Goal: Information Seeking & Learning: Learn about a topic

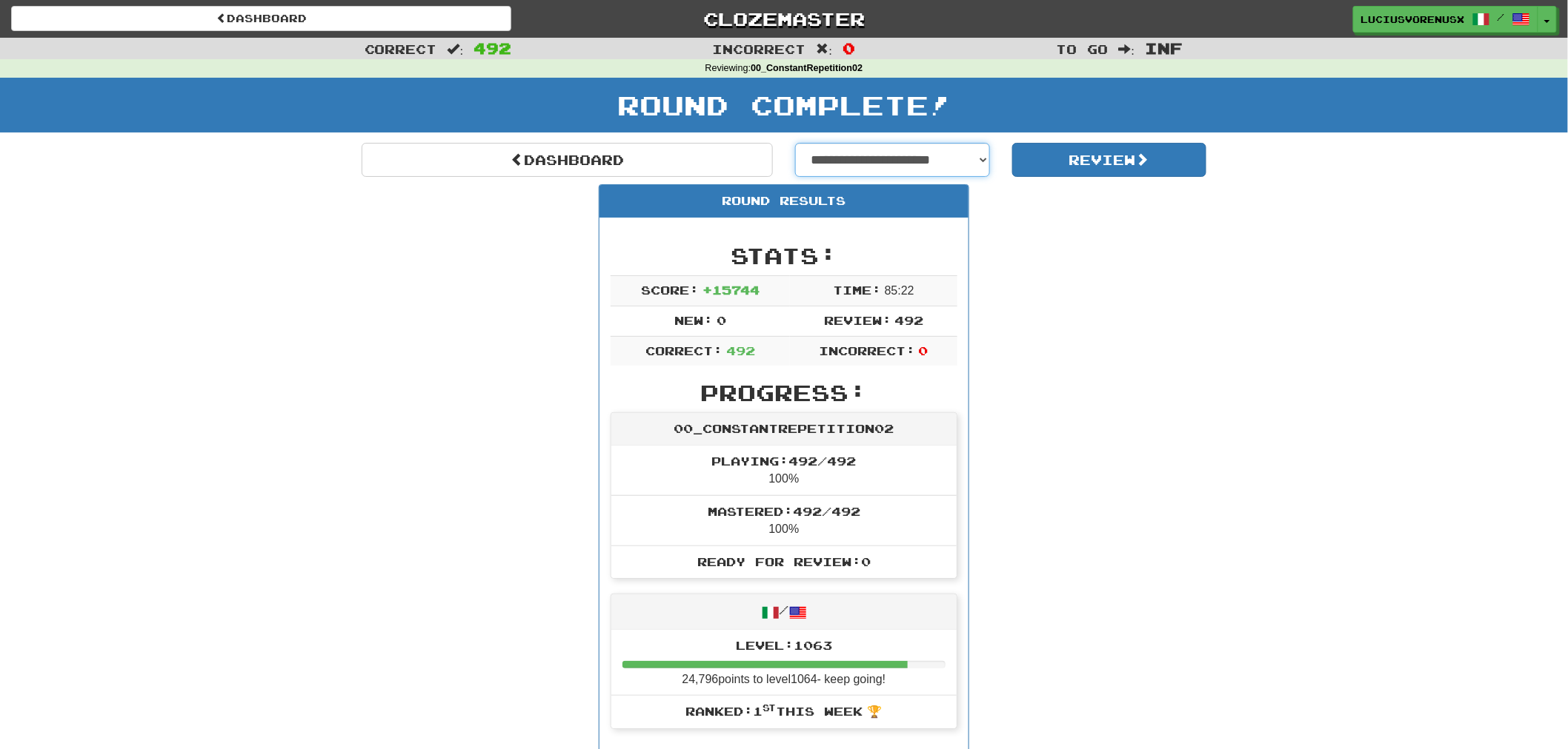
click at [922, 163] on select "**********" at bounding box center [892, 160] width 195 height 34
select select "**********"
click at [795, 143] on select "**********" at bounding box center [892, 160] width 195 height 34
select select "**********"
click at [1108, 172] on button "Review" at bounding box center [1109, 160] width 195 height 34
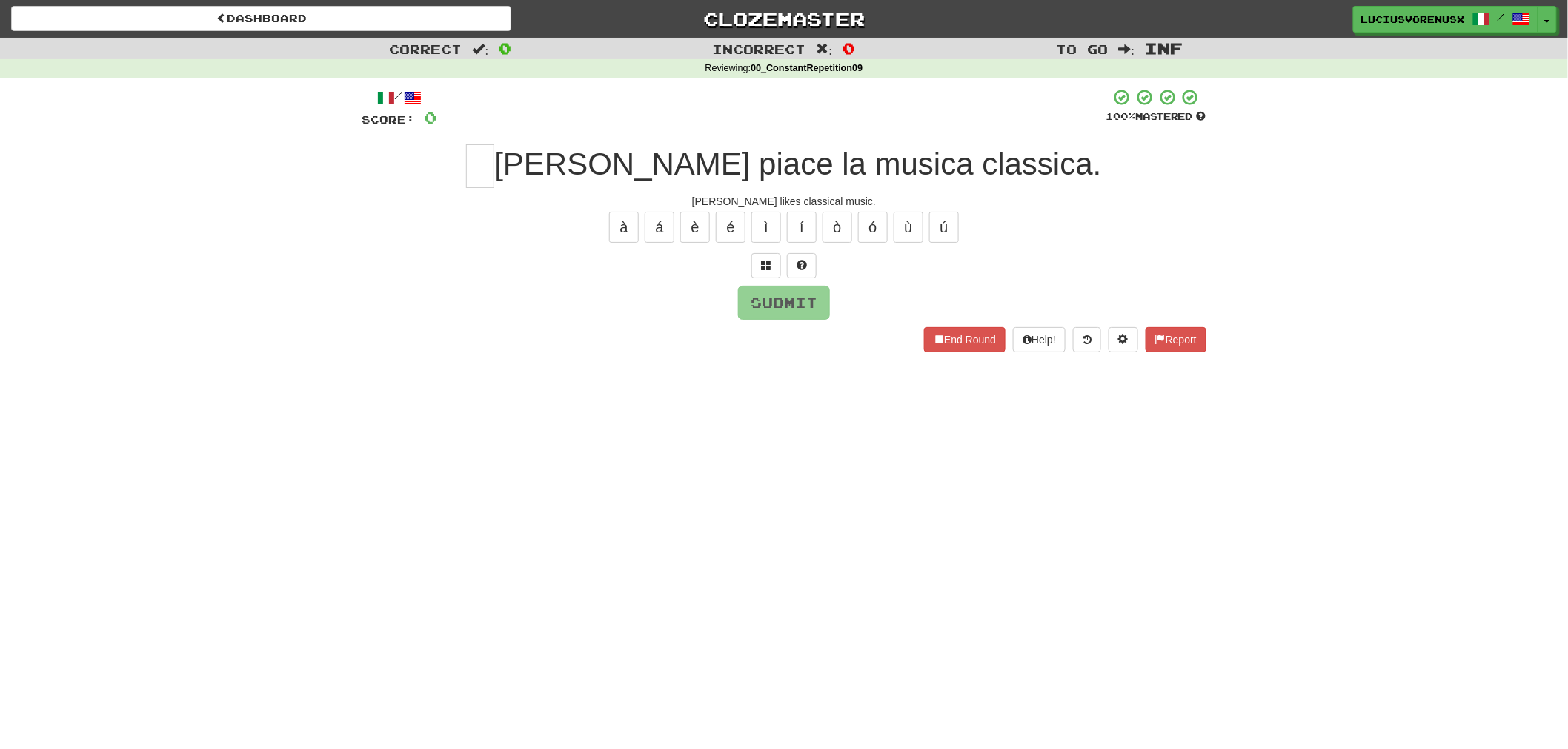
click at [122, 242] on div "Correct : 0 Incorrect : 0 To go : Inf Reviewing : 00_ConstantRepetition09 / Sco…" at bounding box center [784, 205] width 1568 height 335
click at [494, 153] on input "text" at bounding box center [480, 166] width 29 height 44
type input "*"
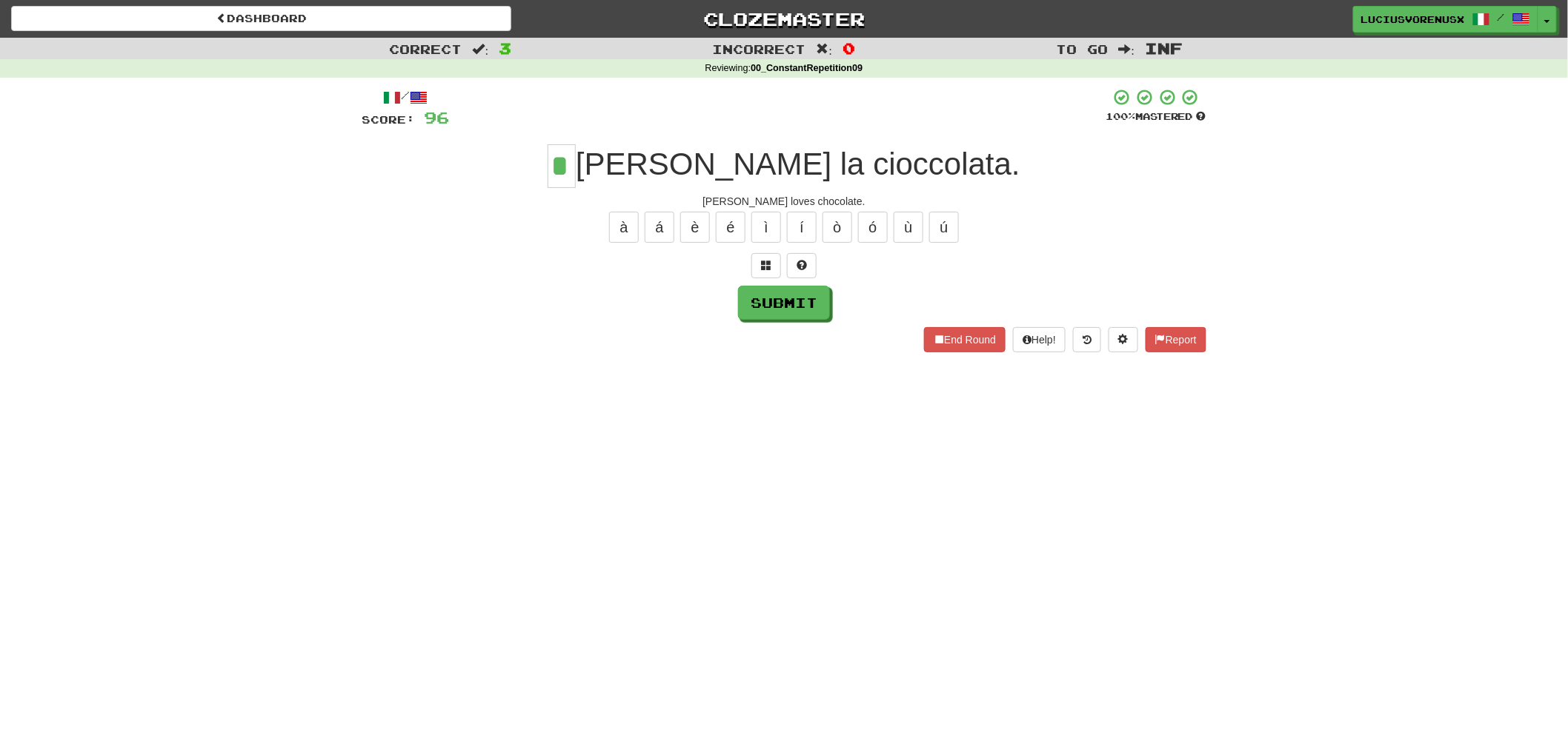
type input "*"
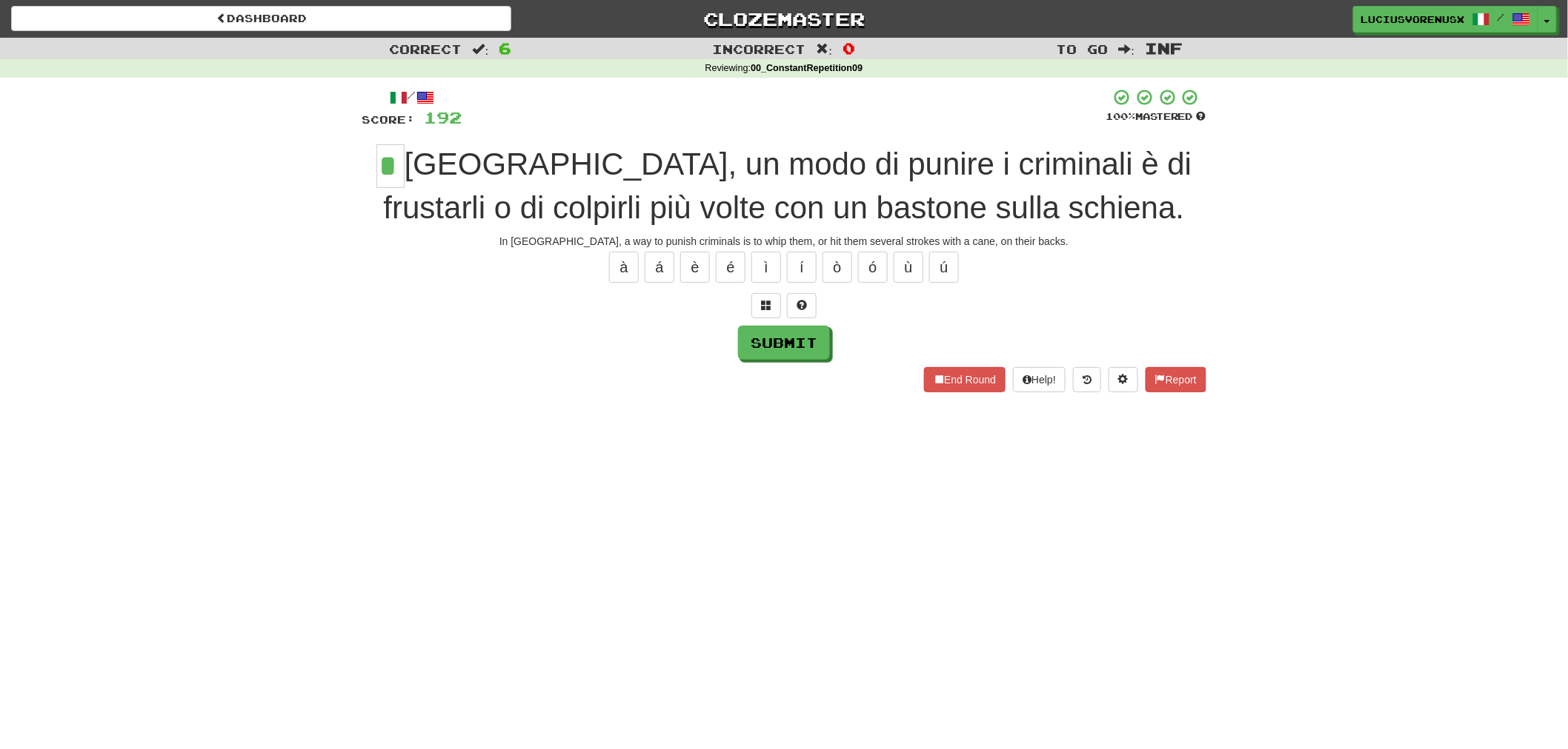
type input "*"
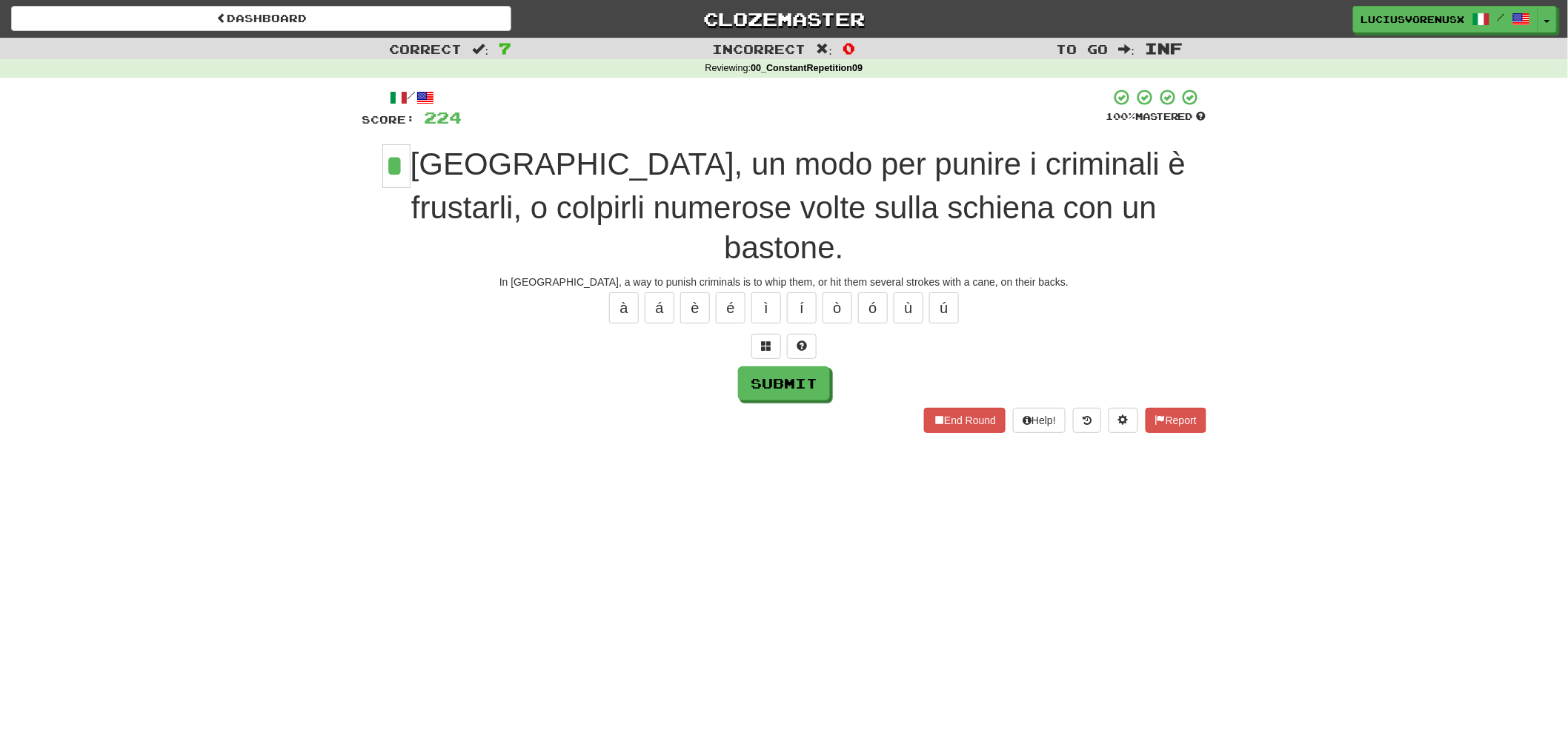
type input "*"
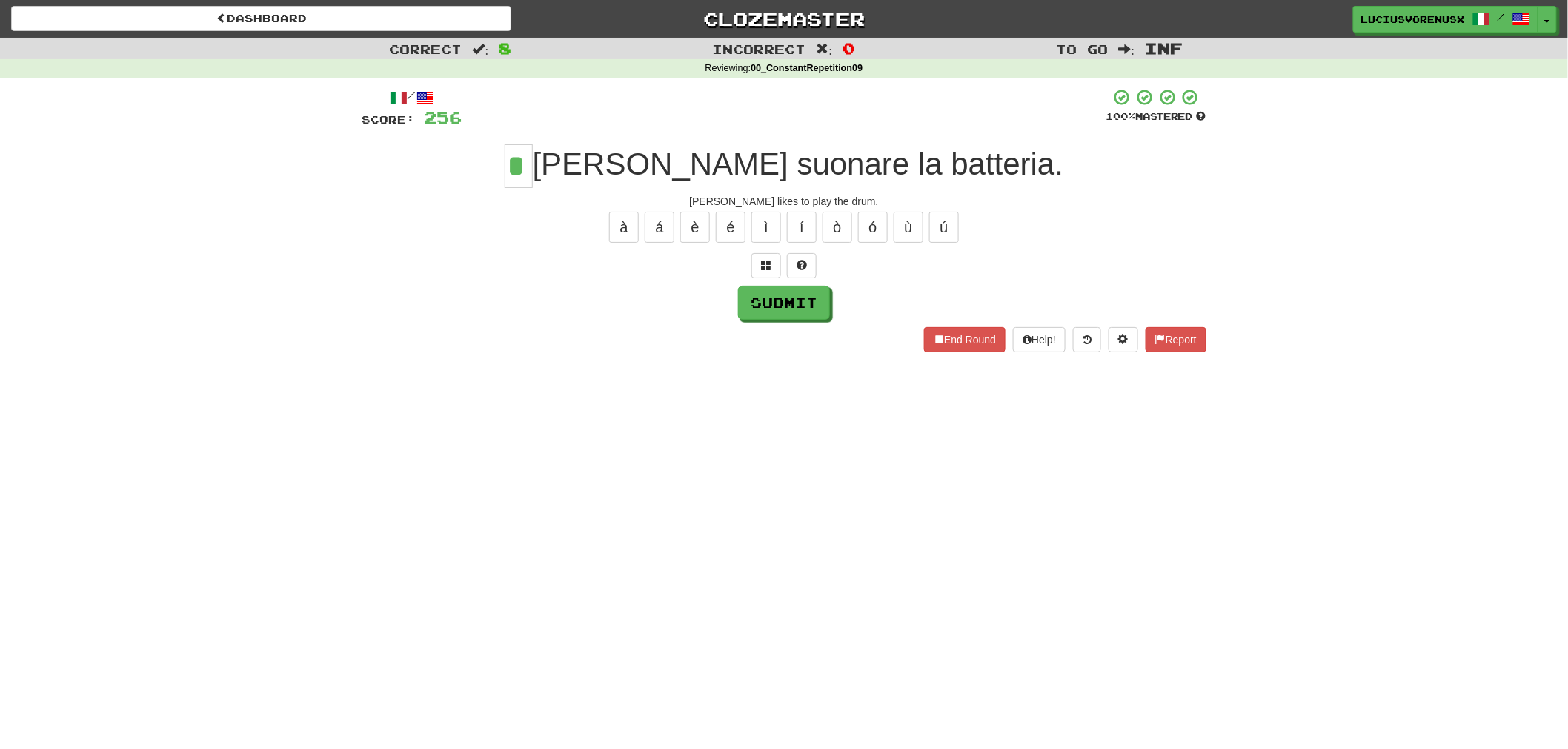
type input "*"
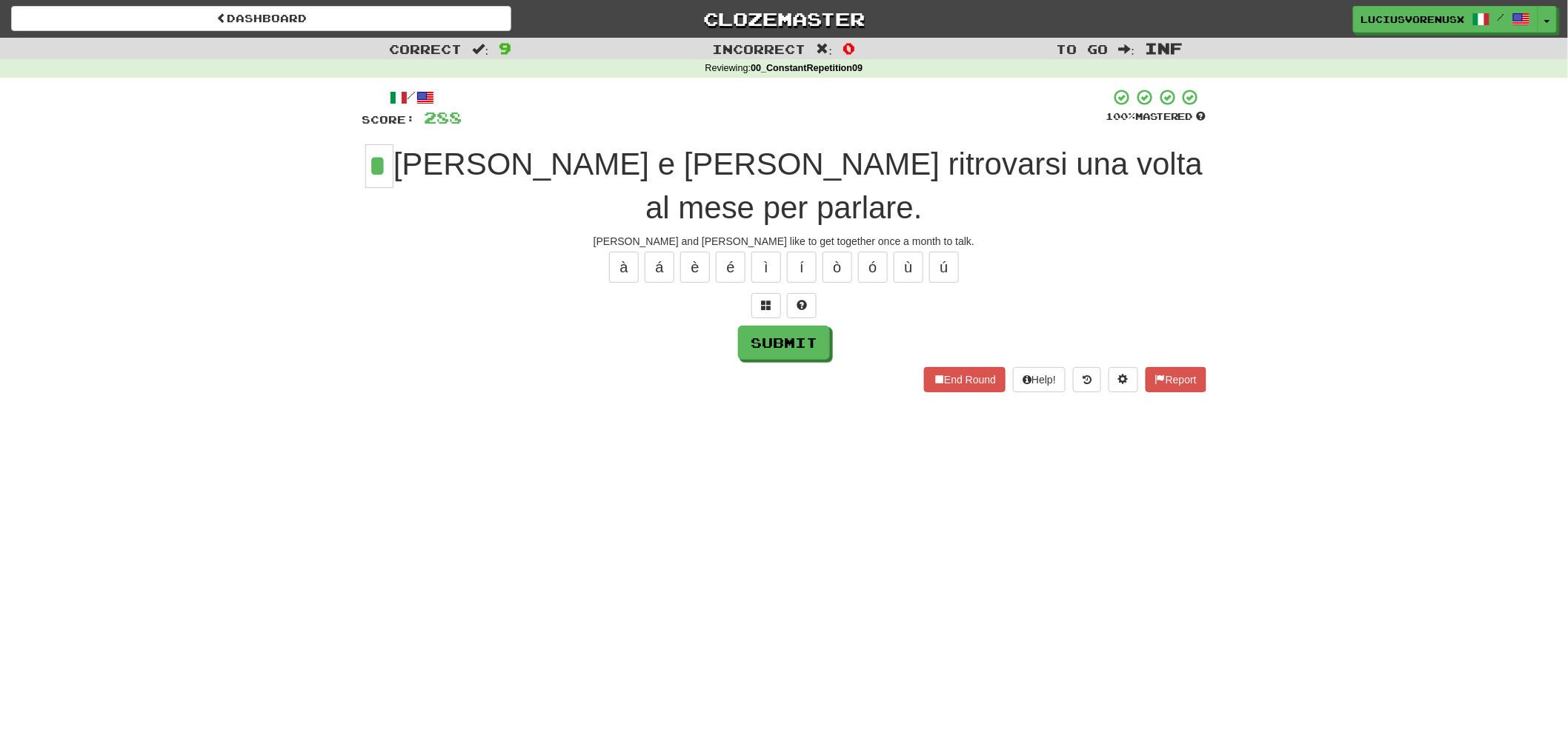
type input "*"
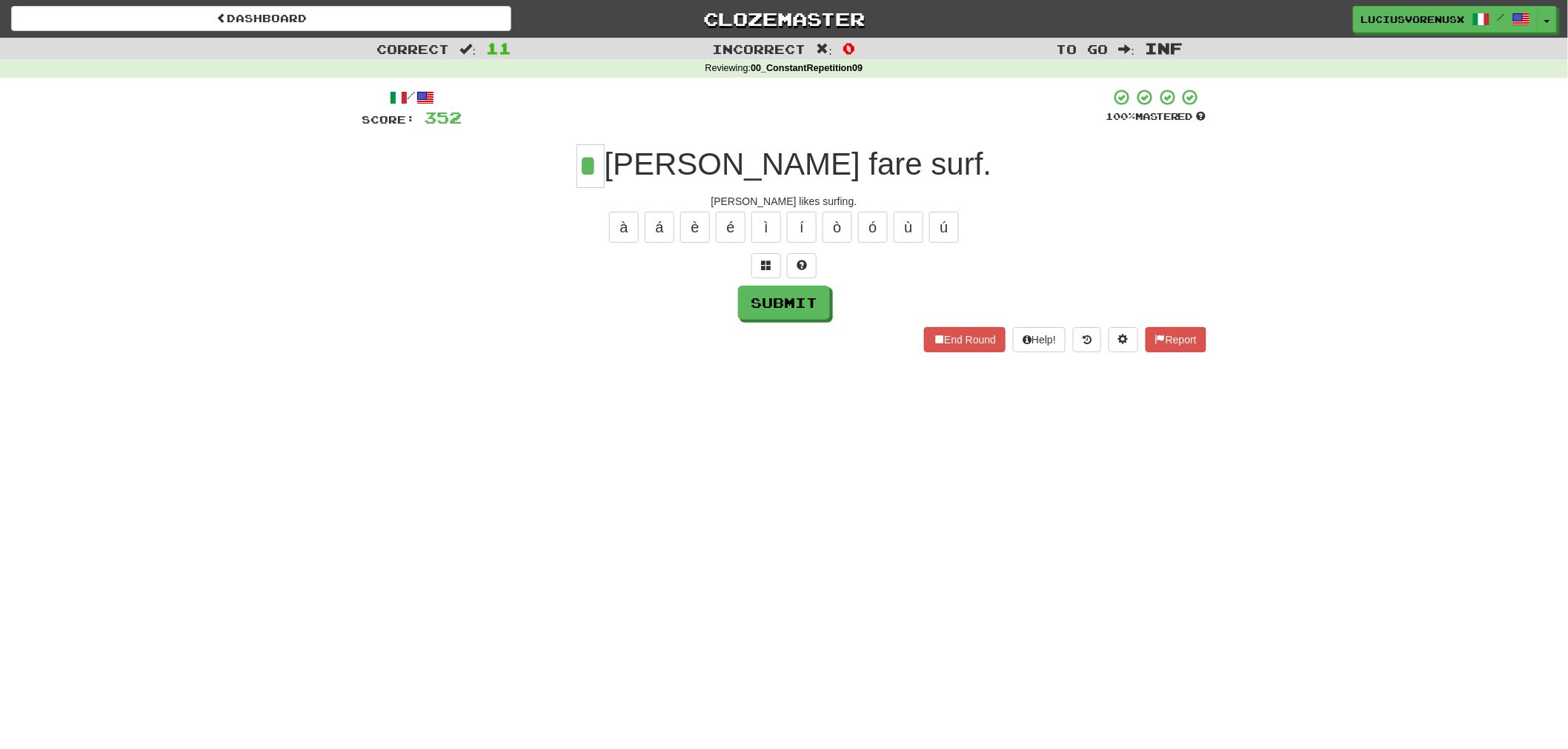
type input "*"
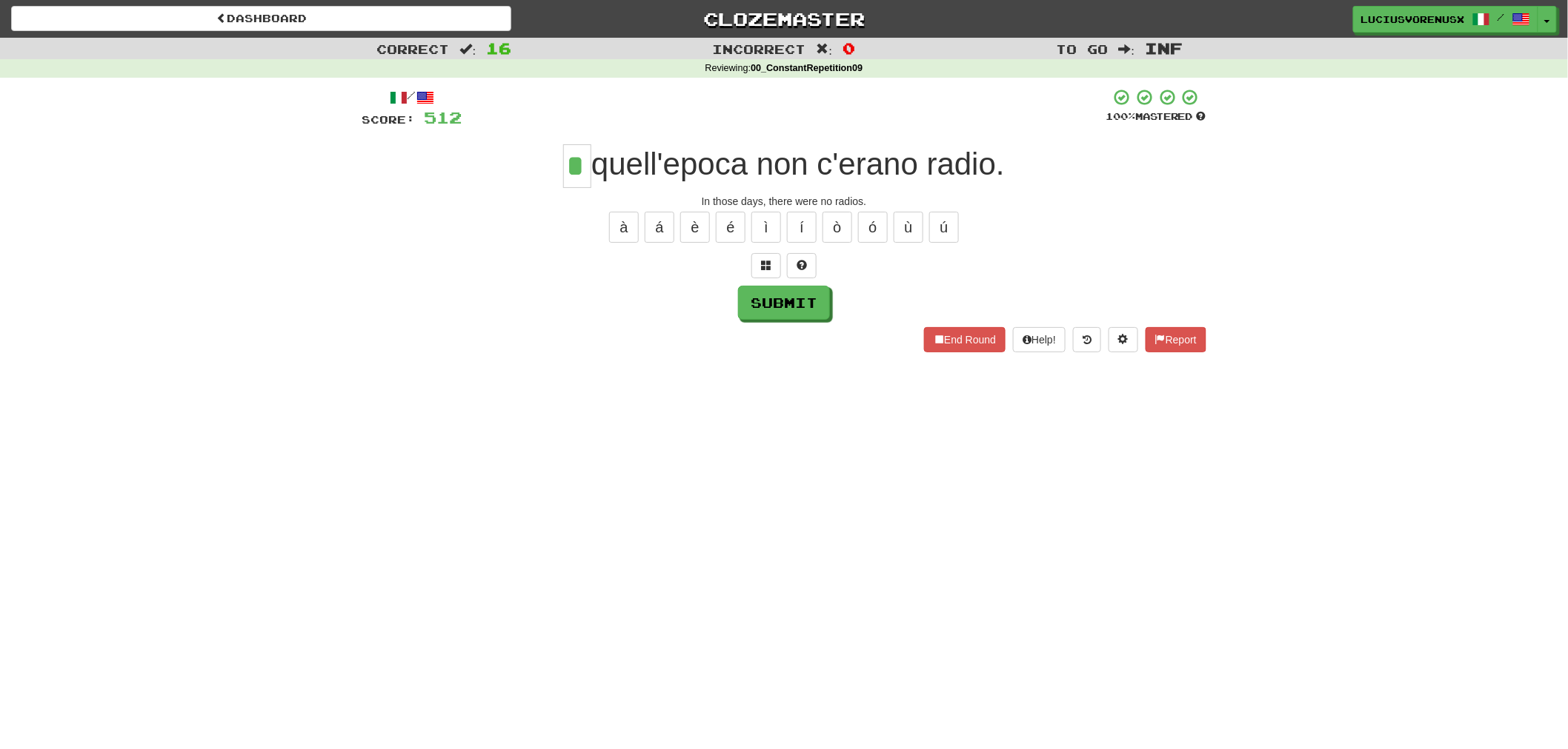
type input "*"
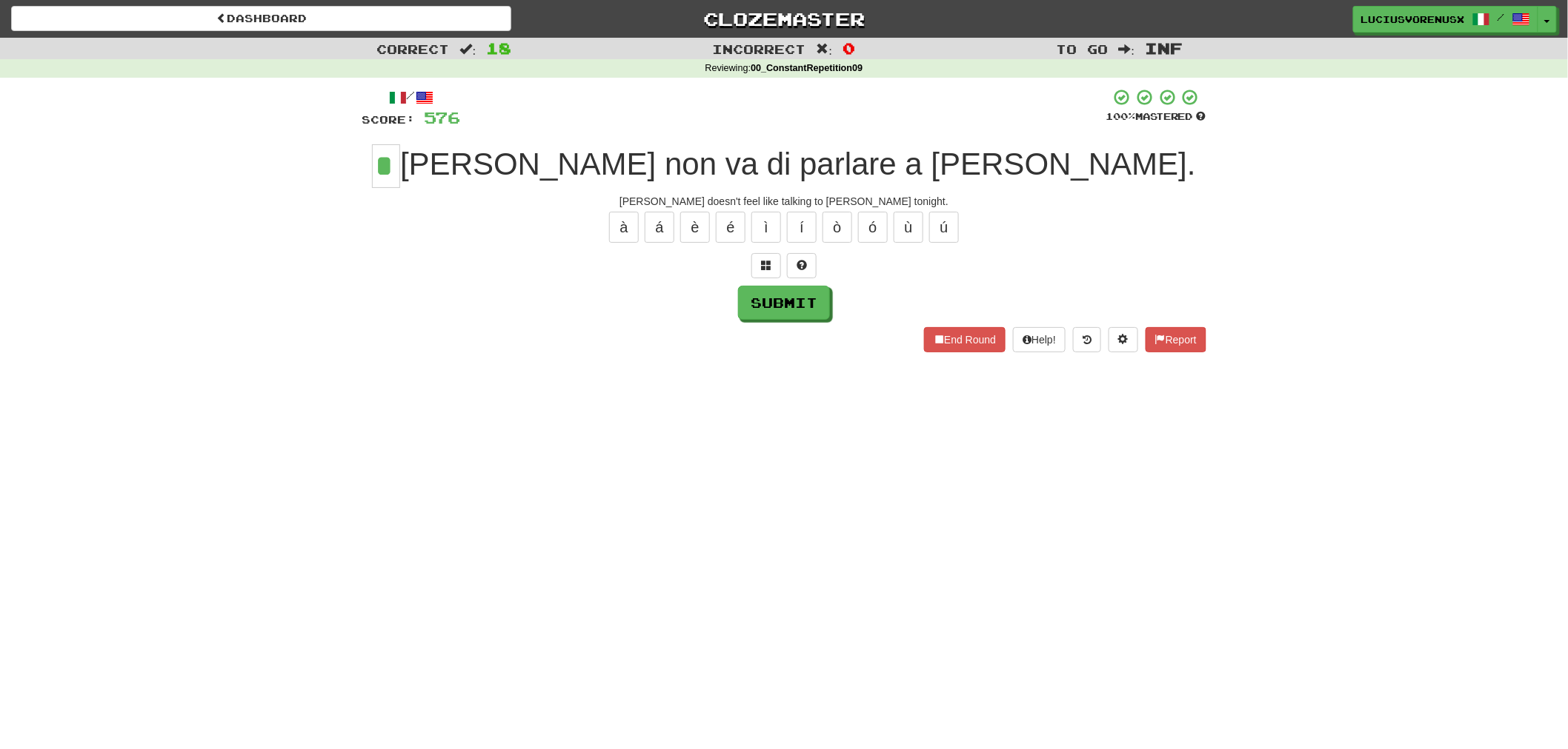
type input "*"
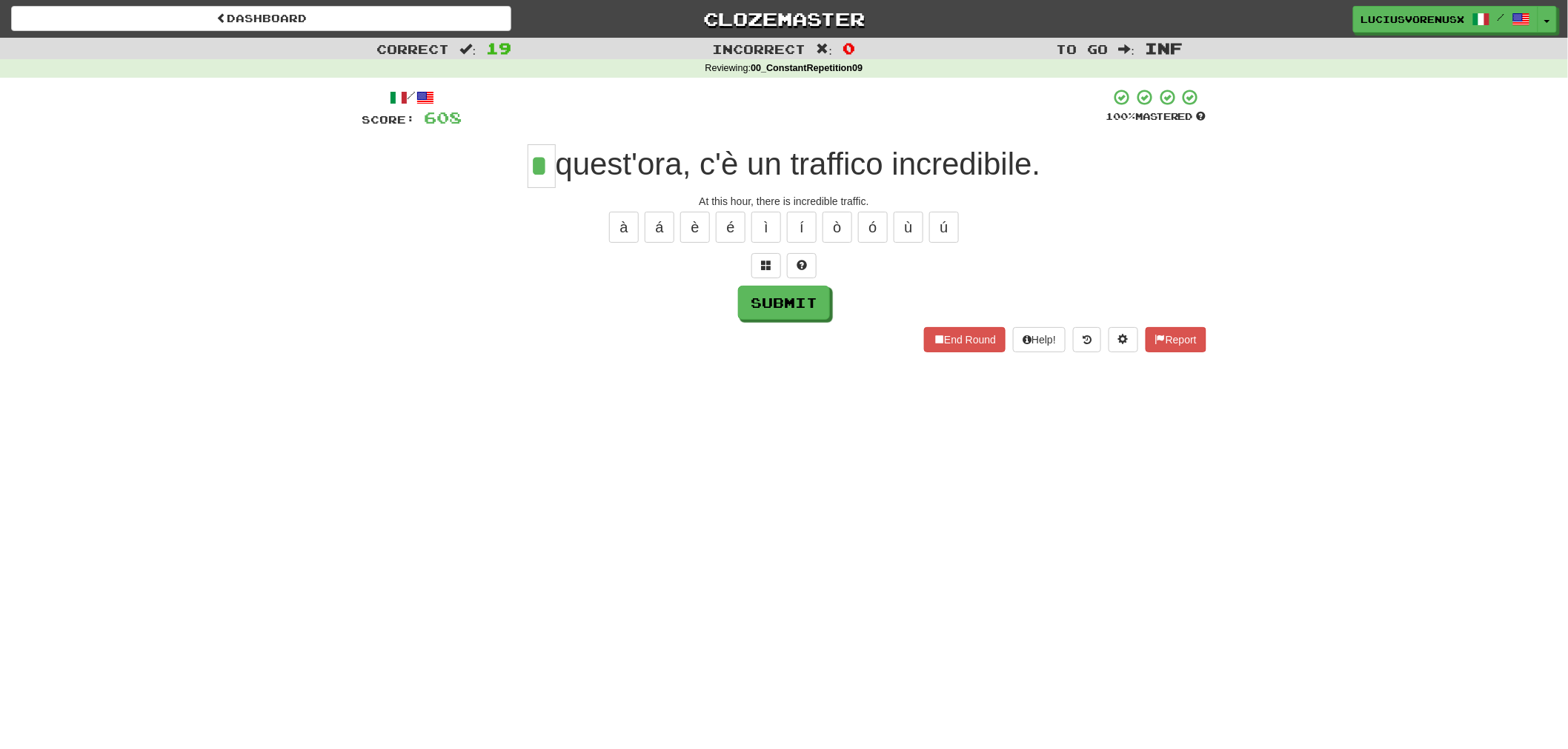
type input "*"
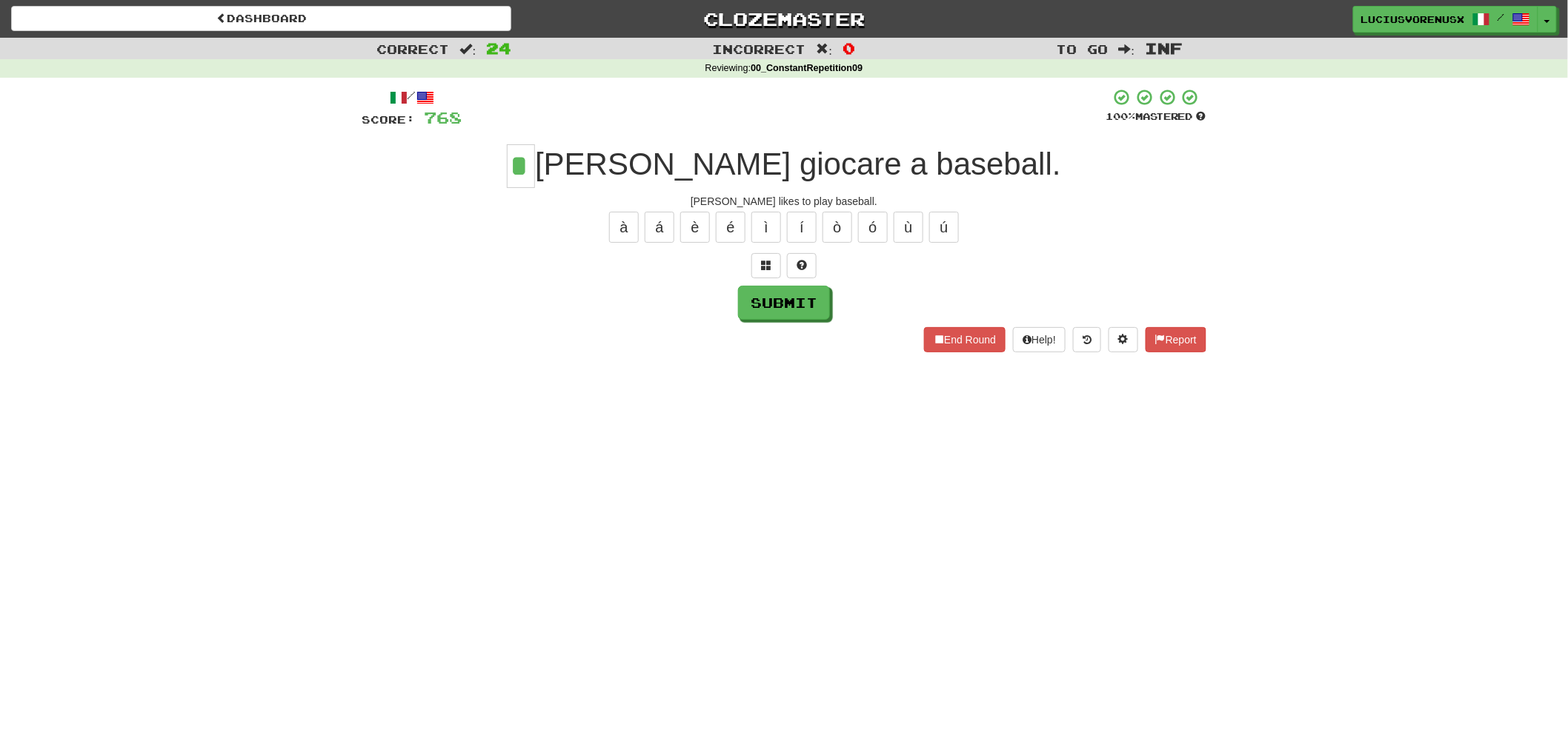
type input "*"
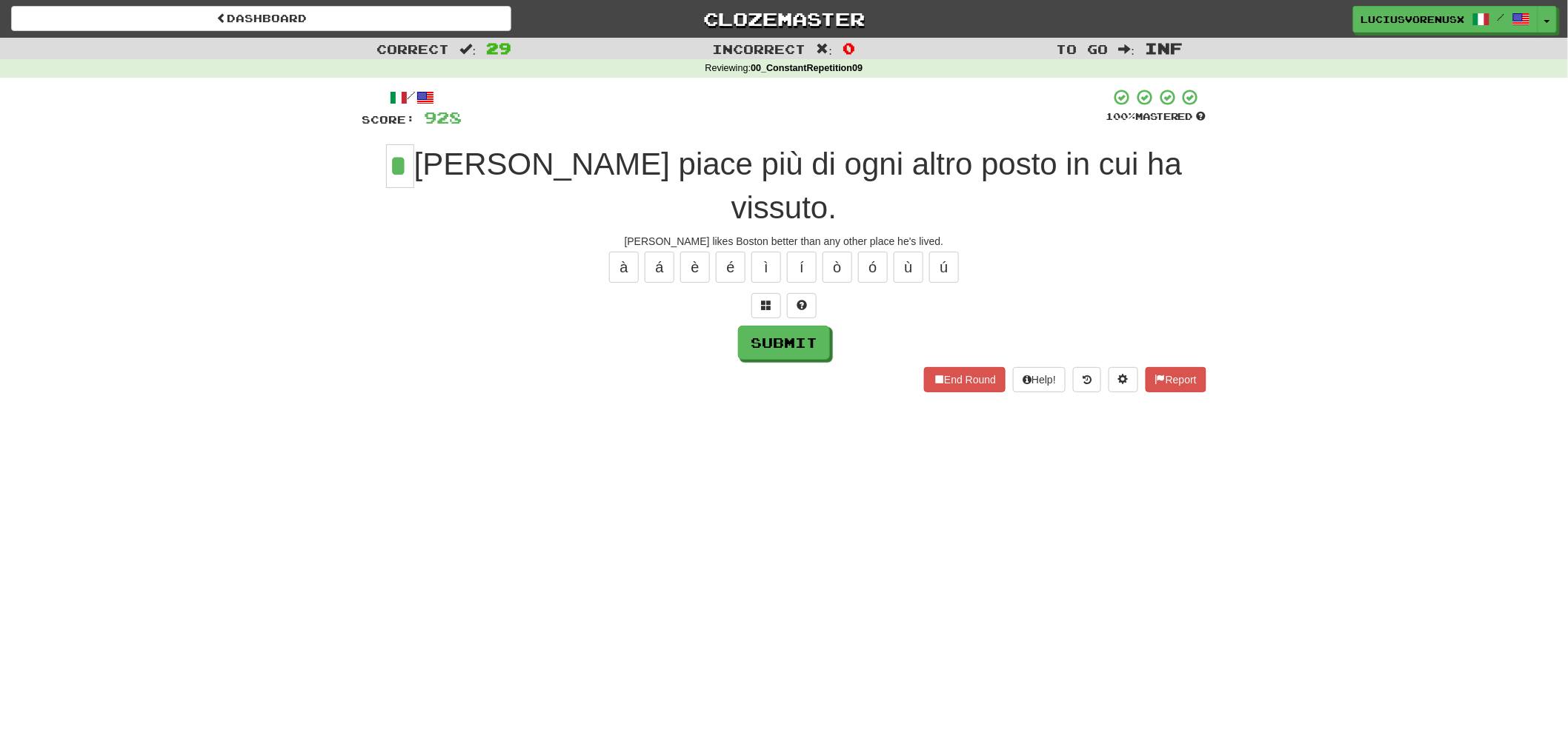
type input "*"
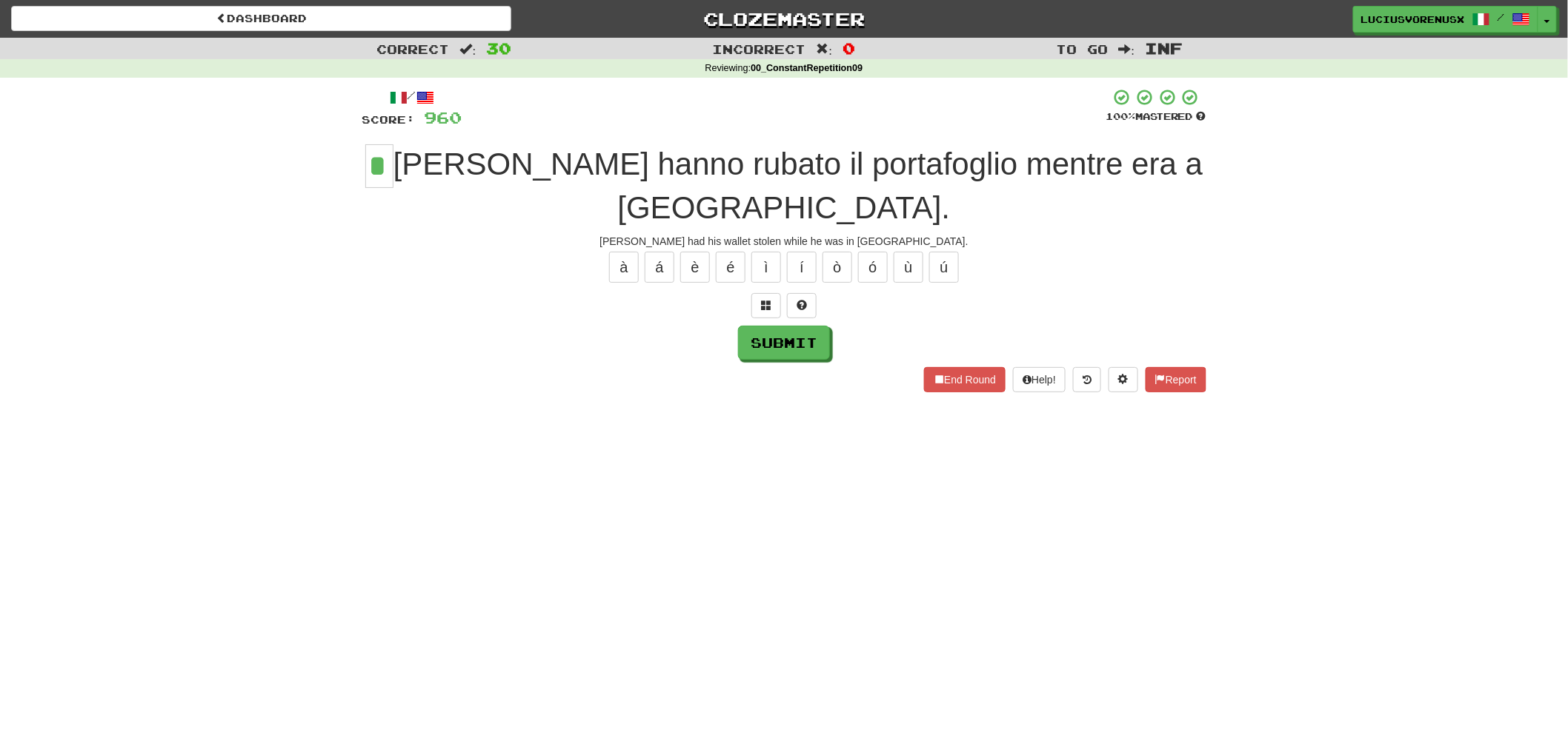
type input "*"
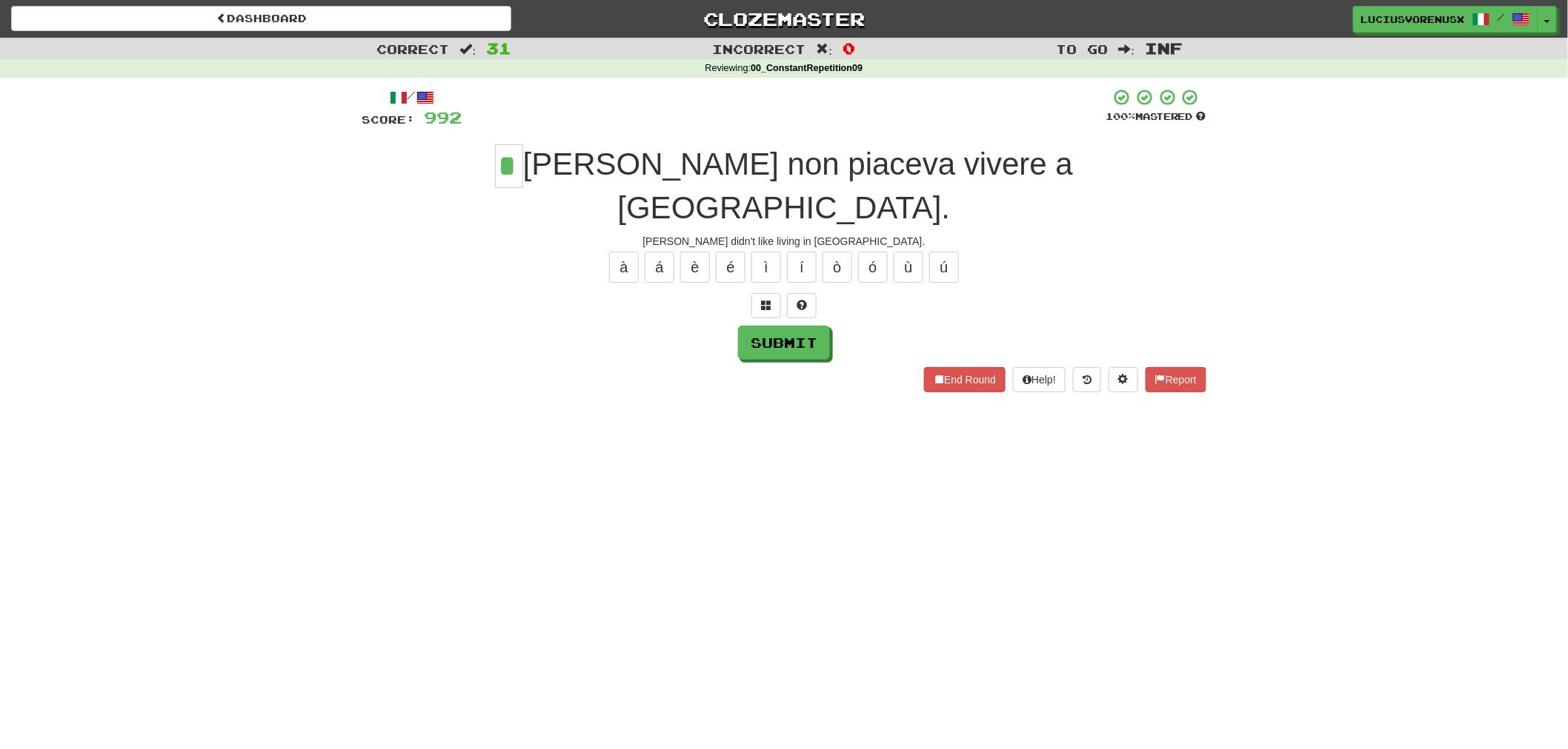
type input "*"
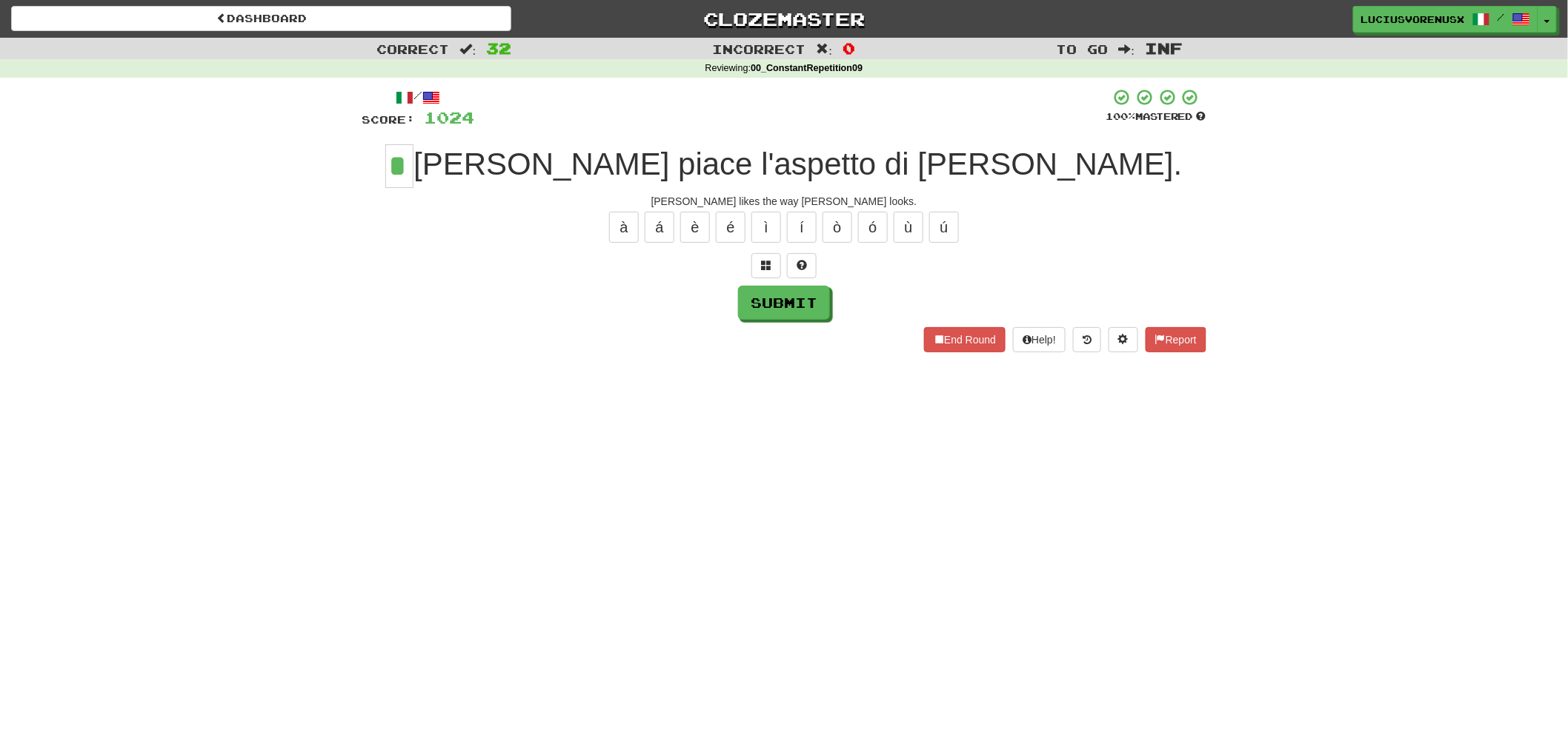
type input "*"
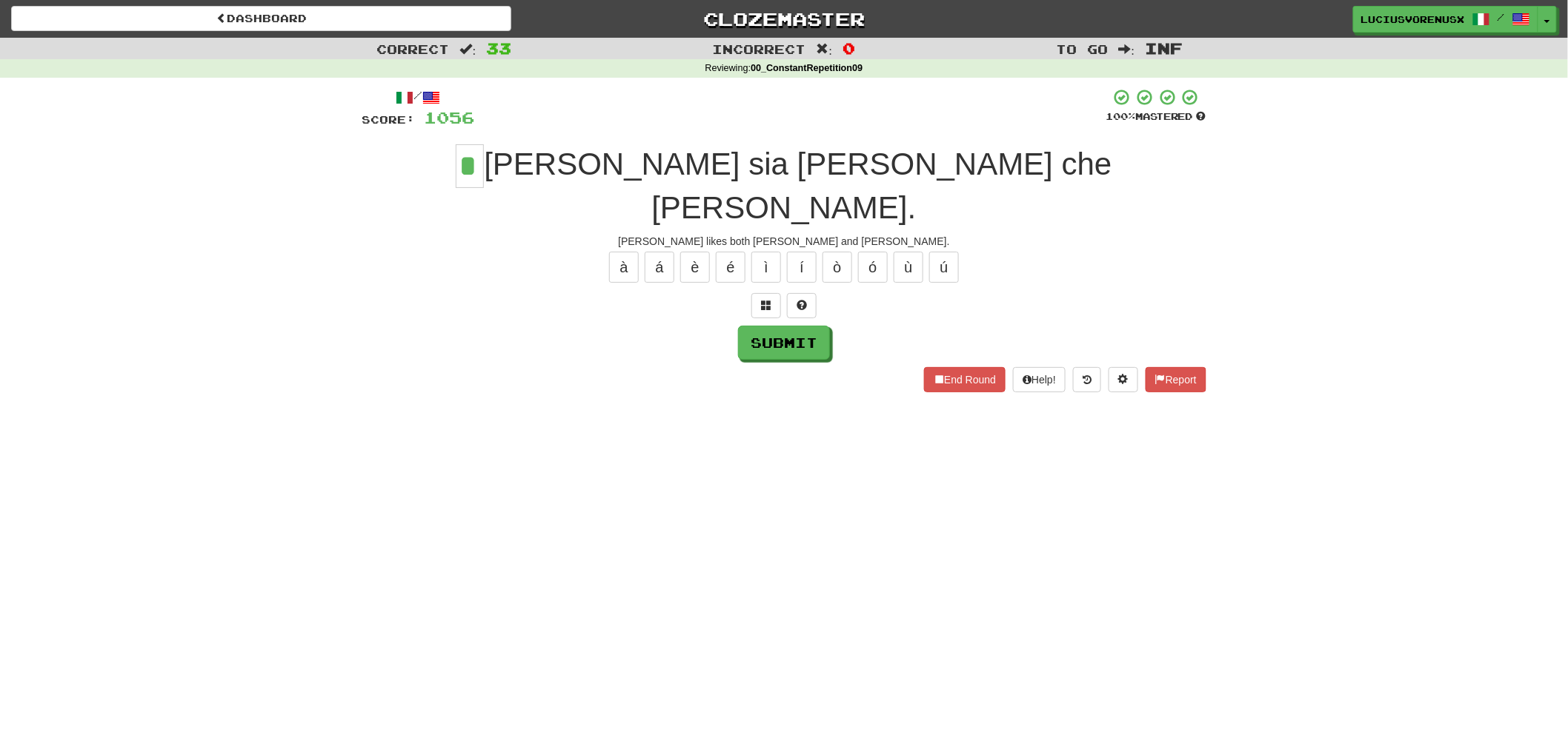
type input "*"
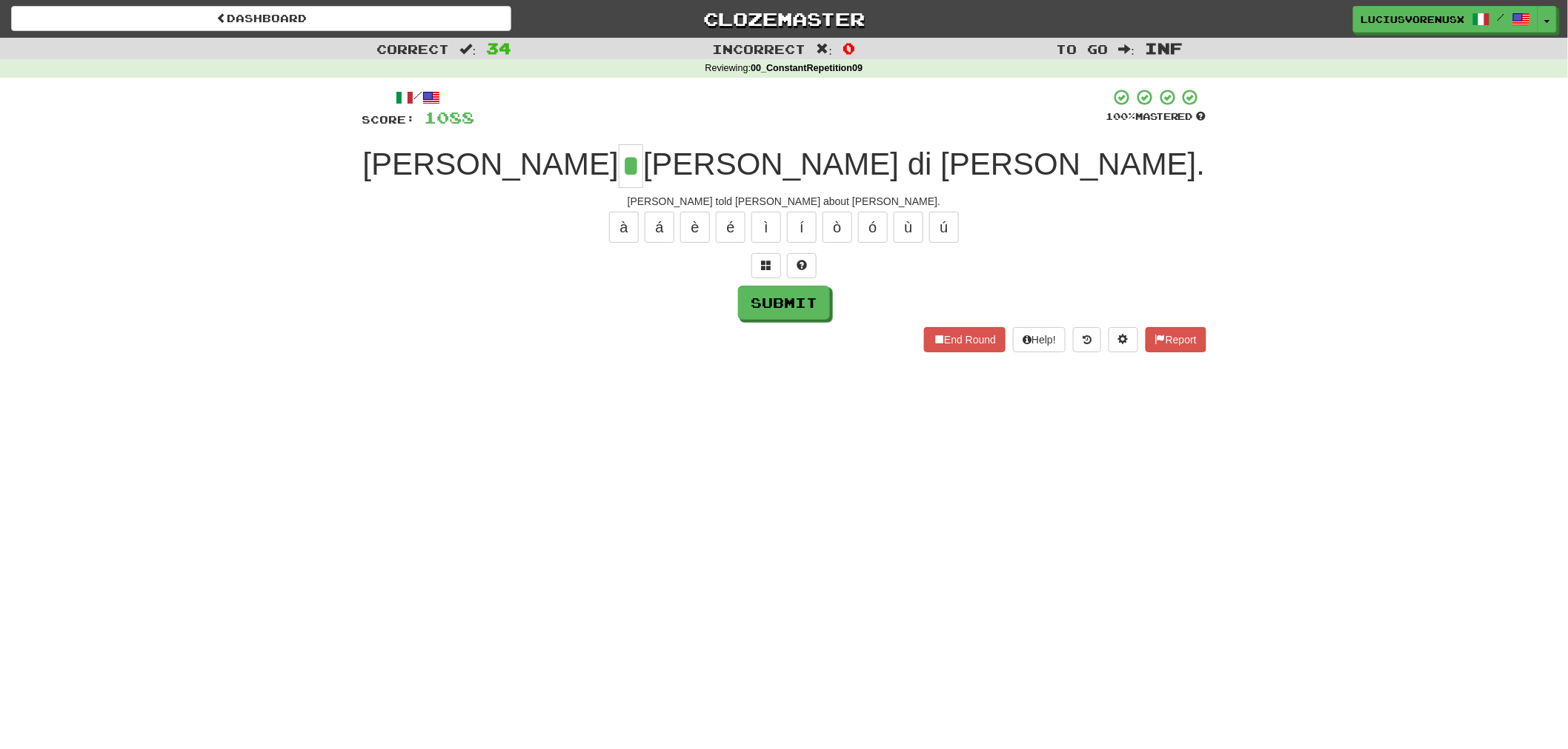
type input "*"
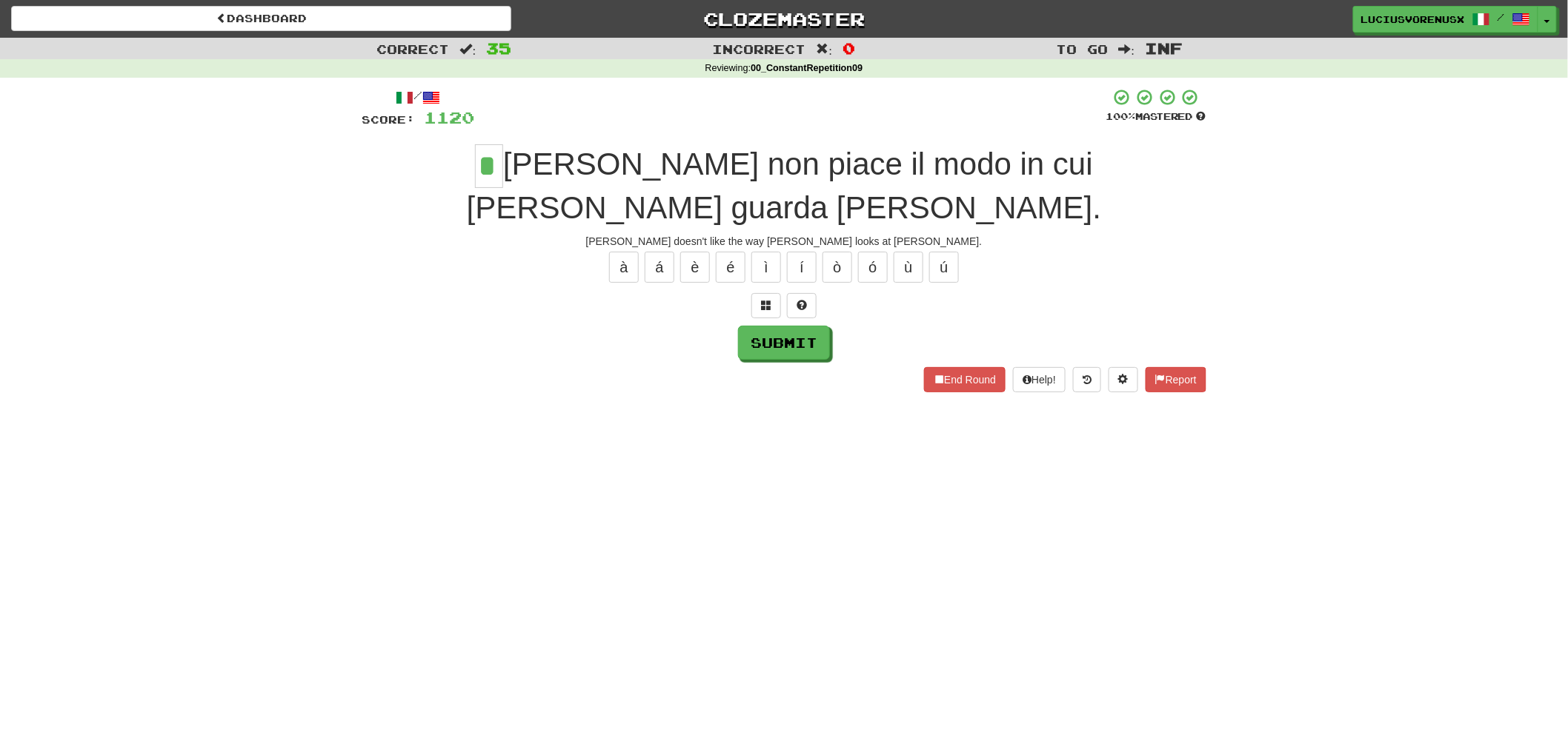
type input "*"
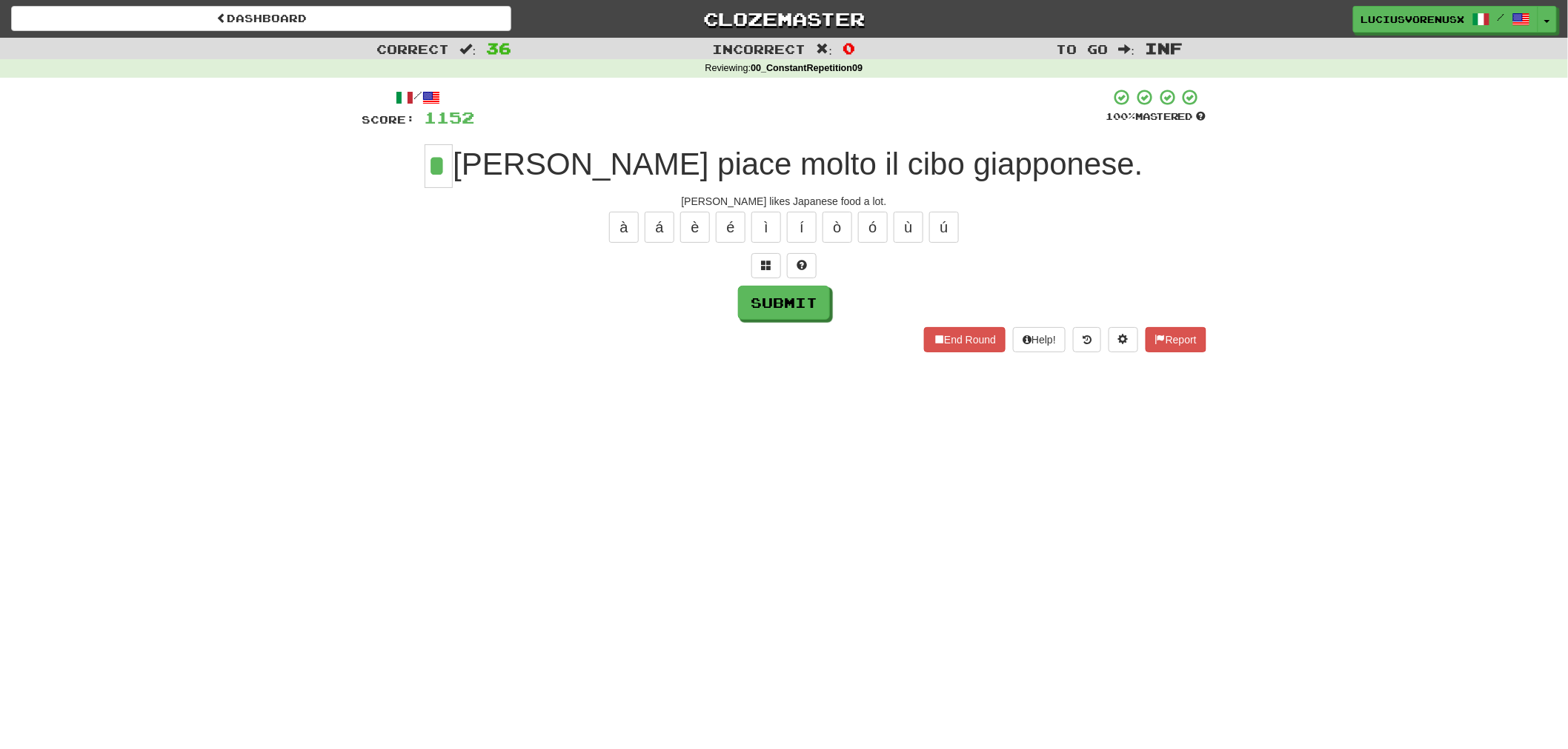
type input "*"
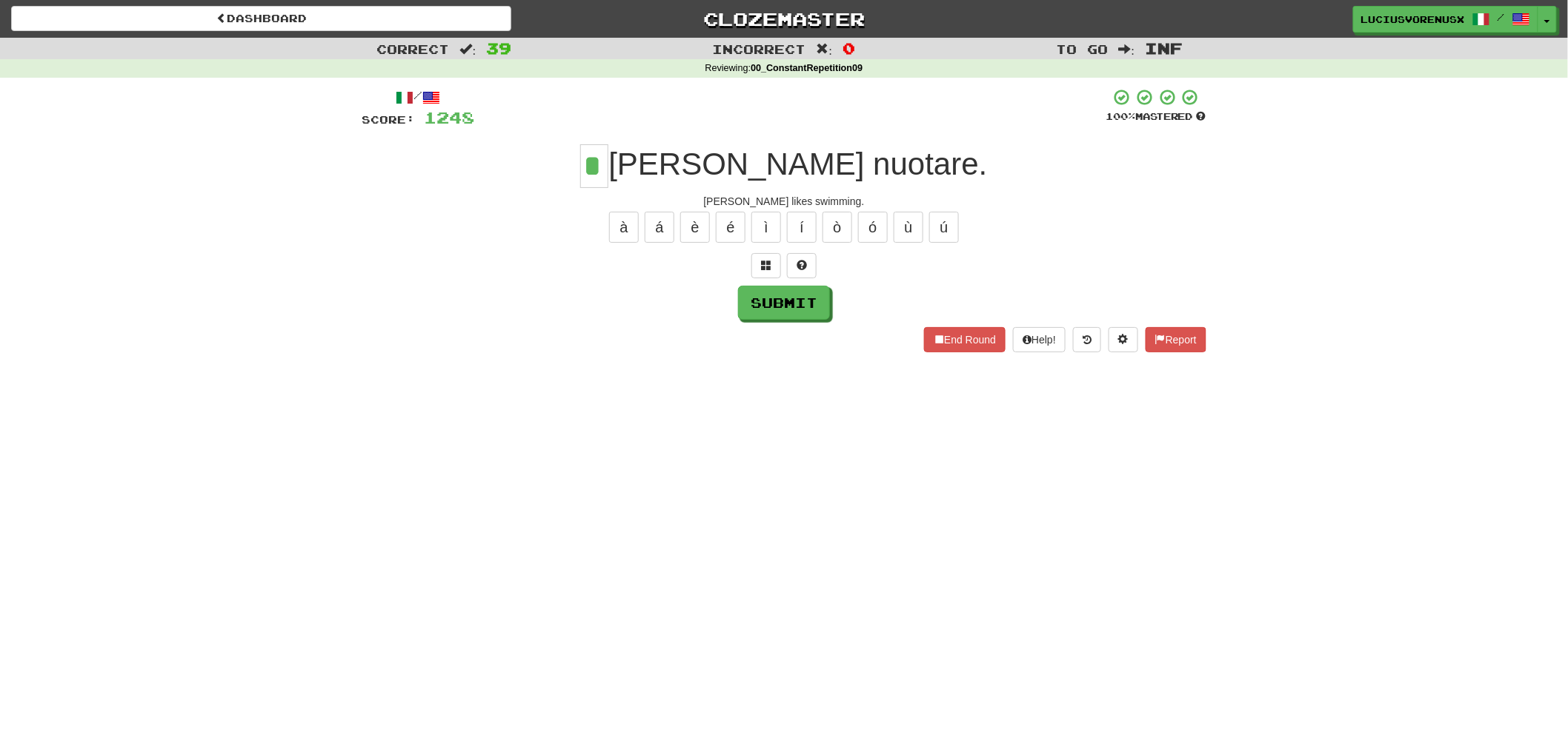
type input "*"
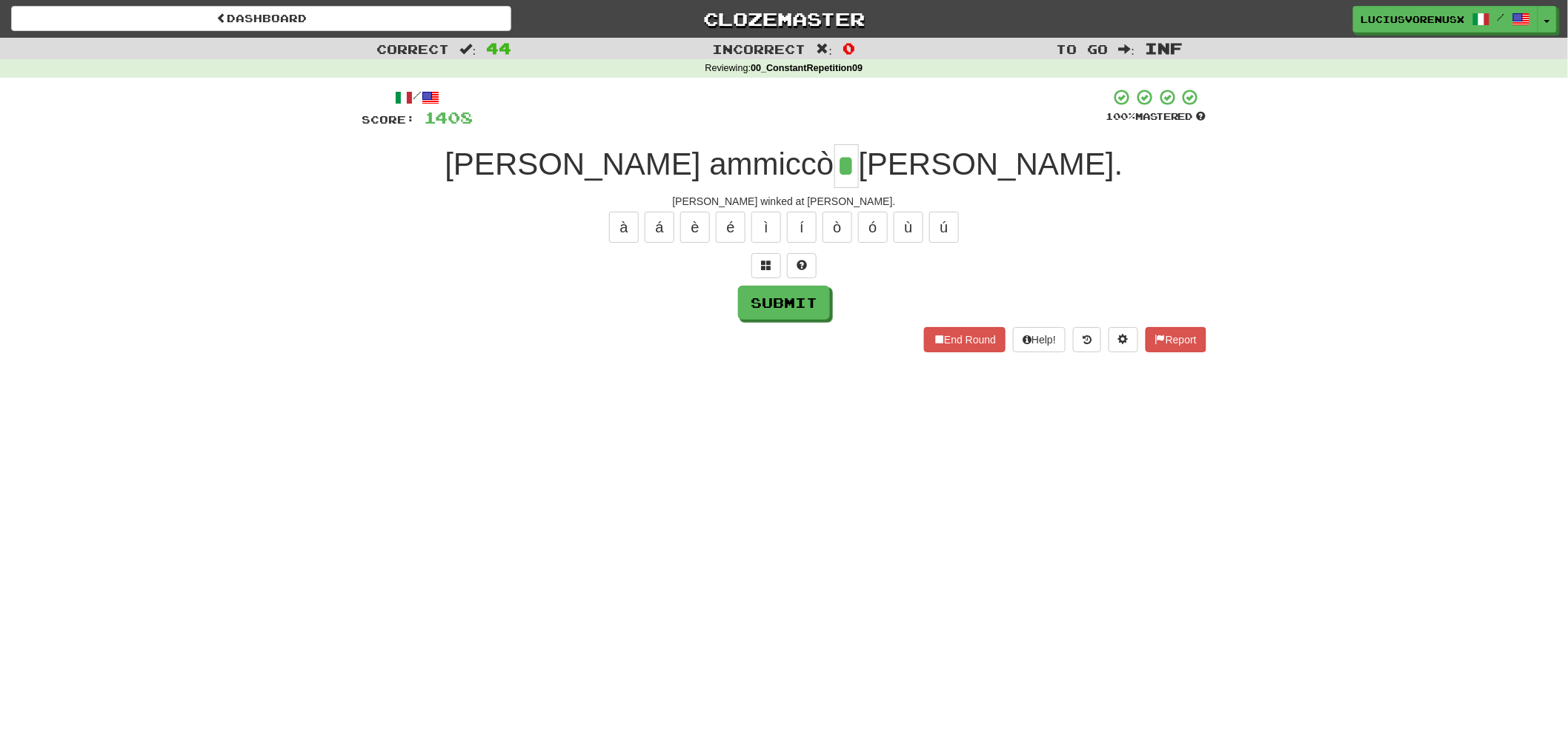
type input "*"
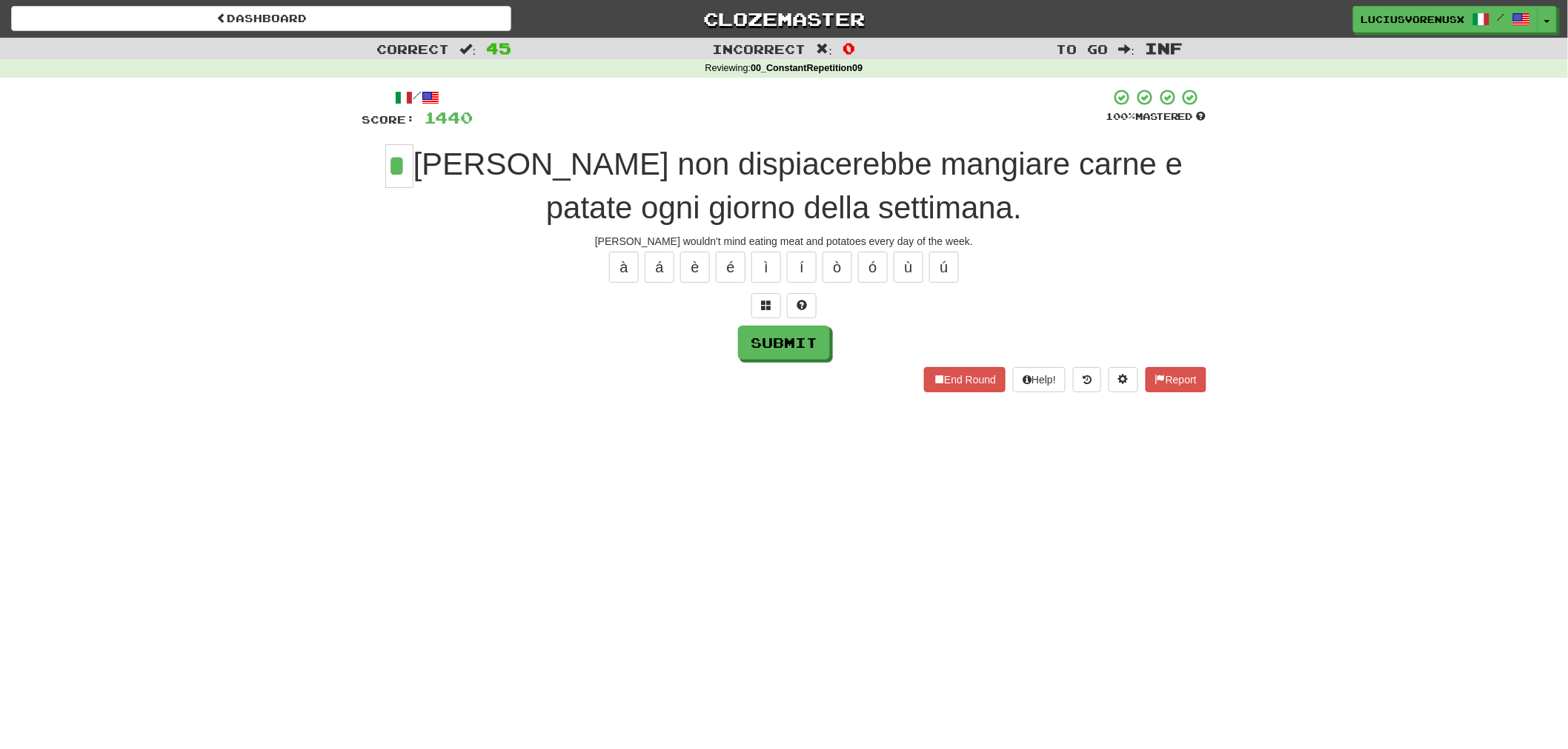
type input "*"
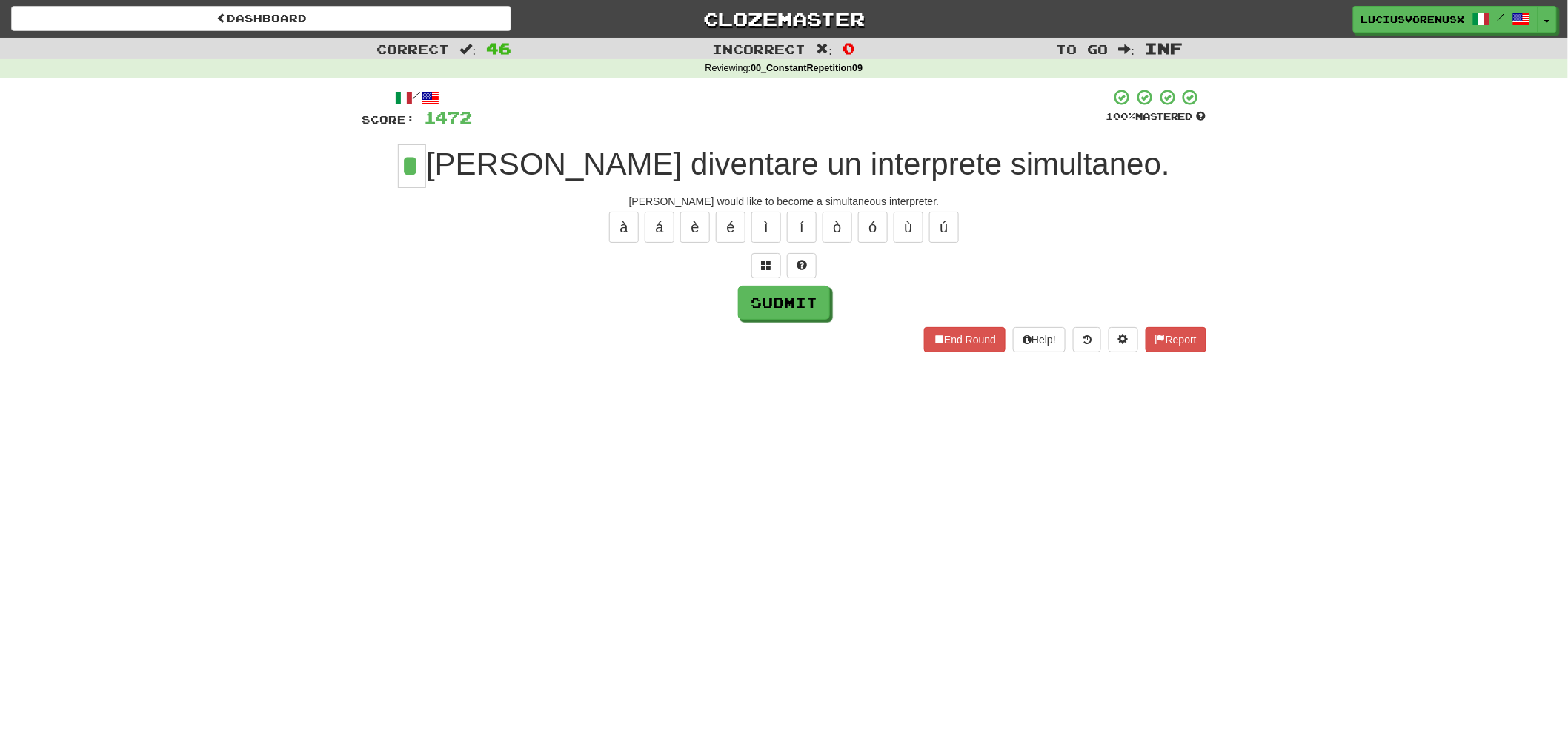
type input "*"
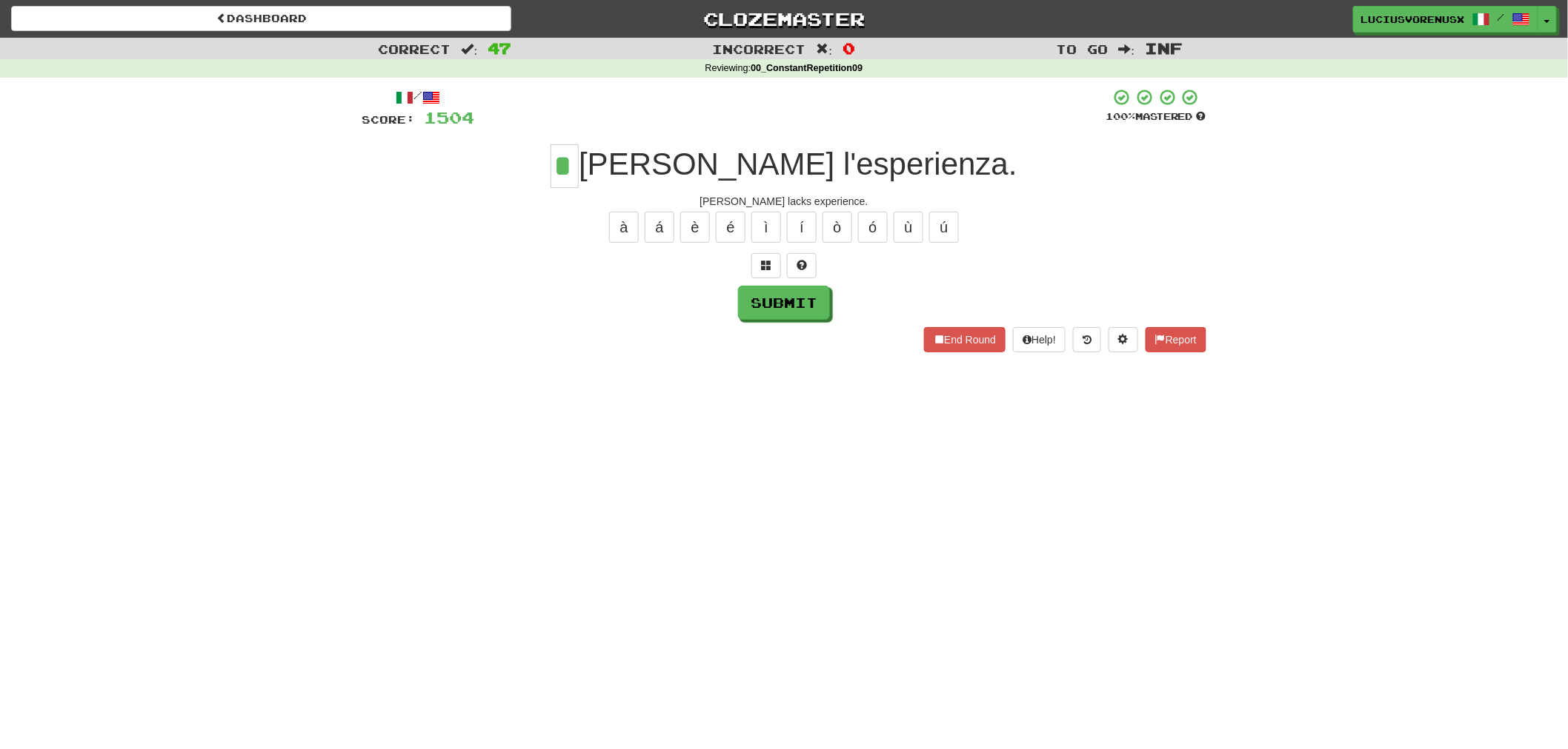
type input "*"
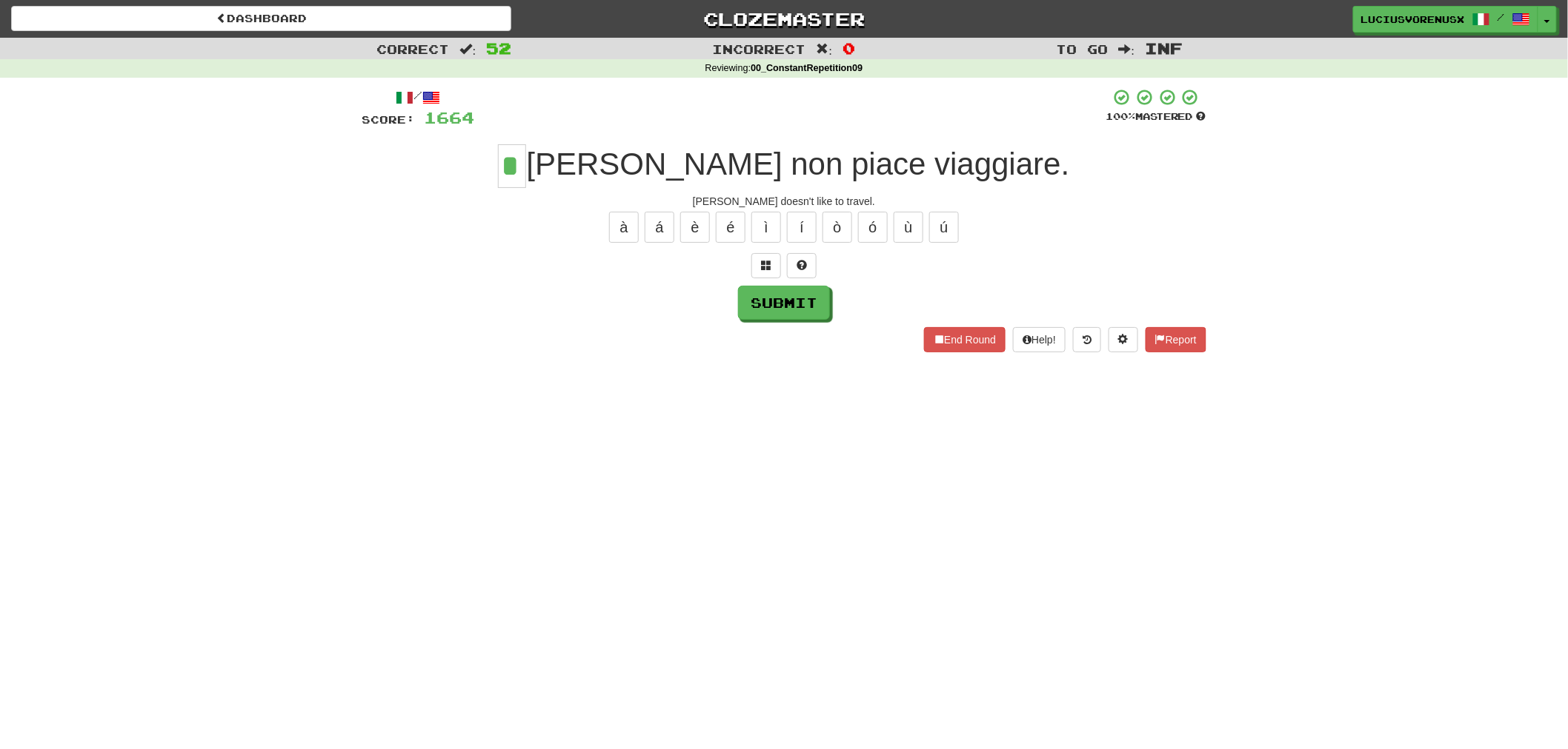
type input "*"
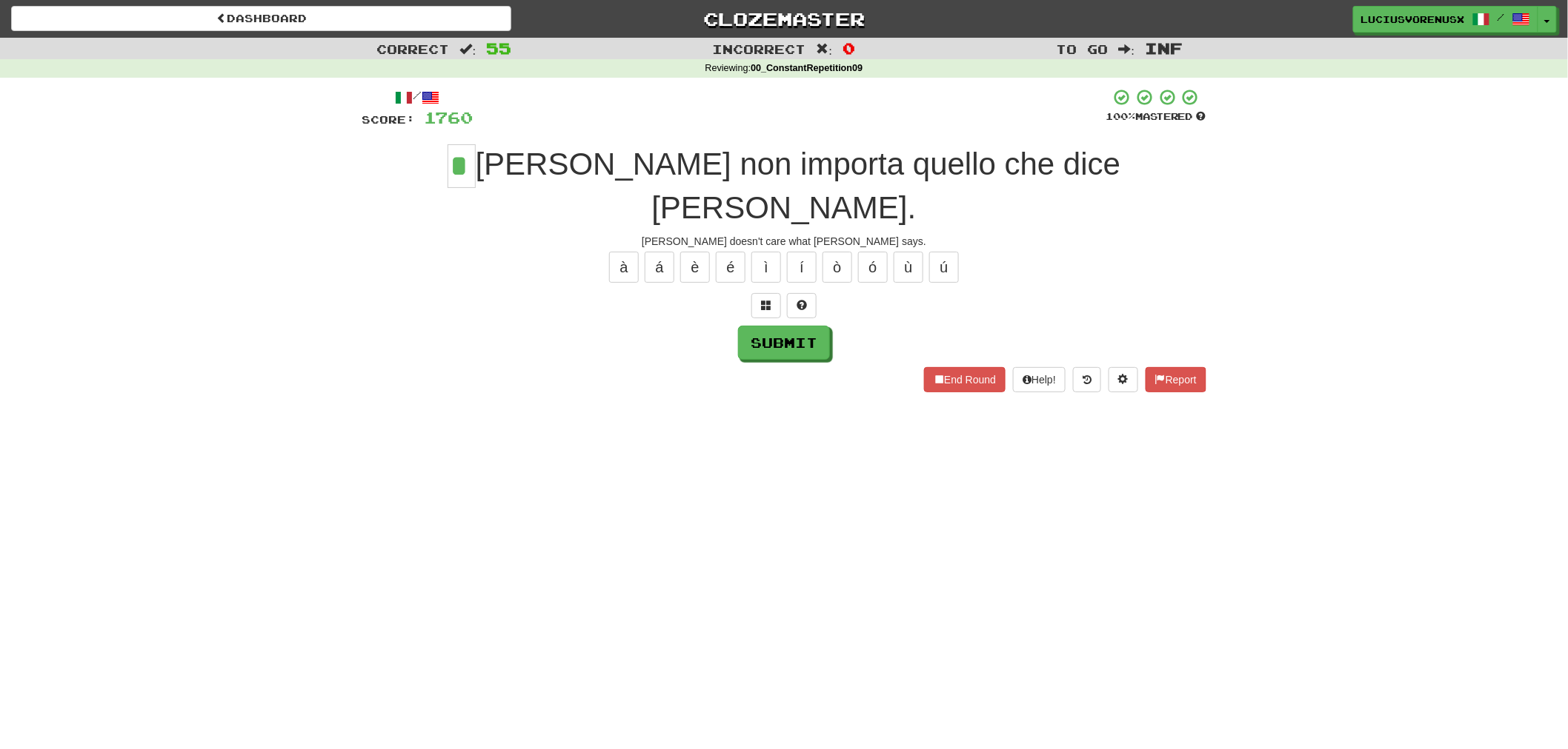
type input "*"
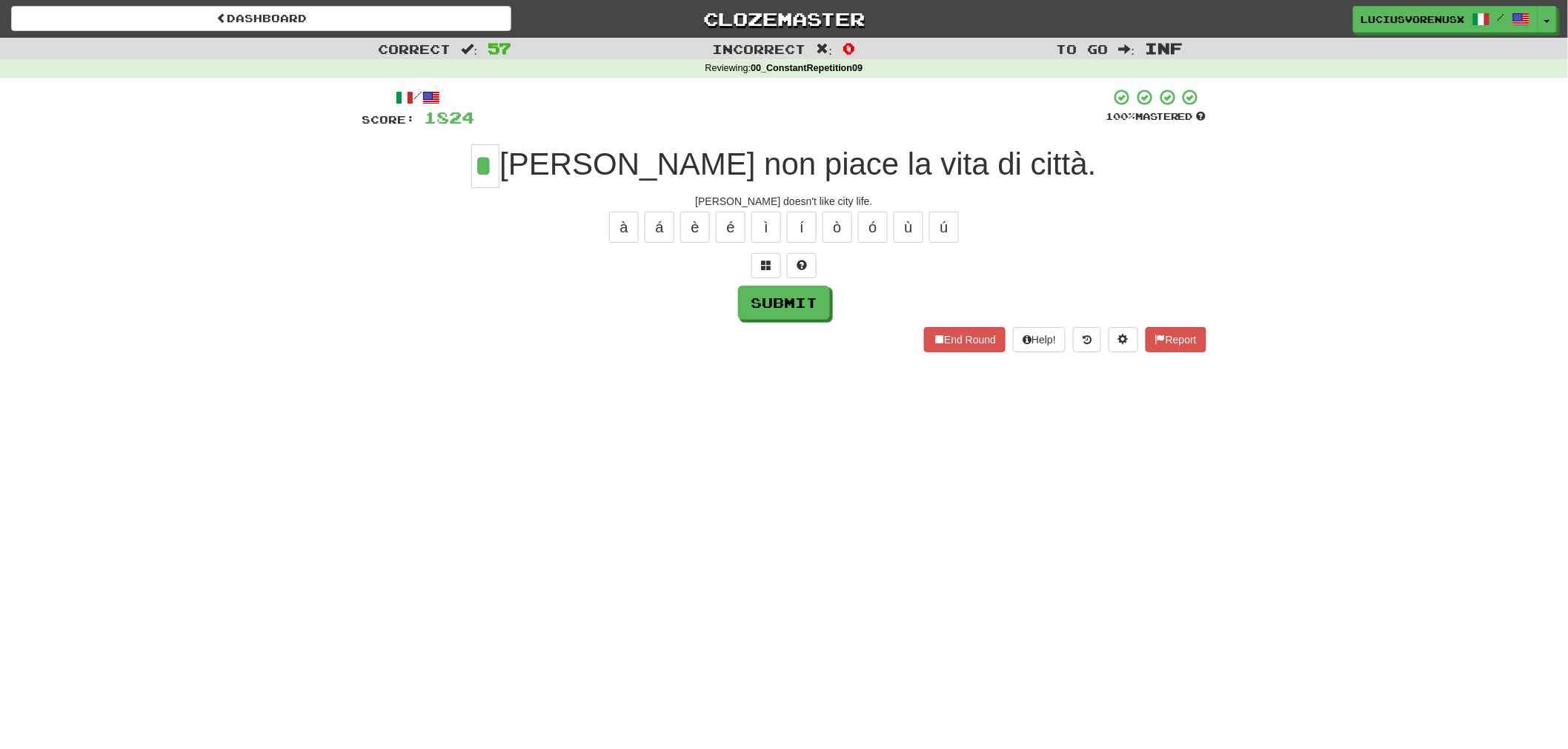
type input "*"
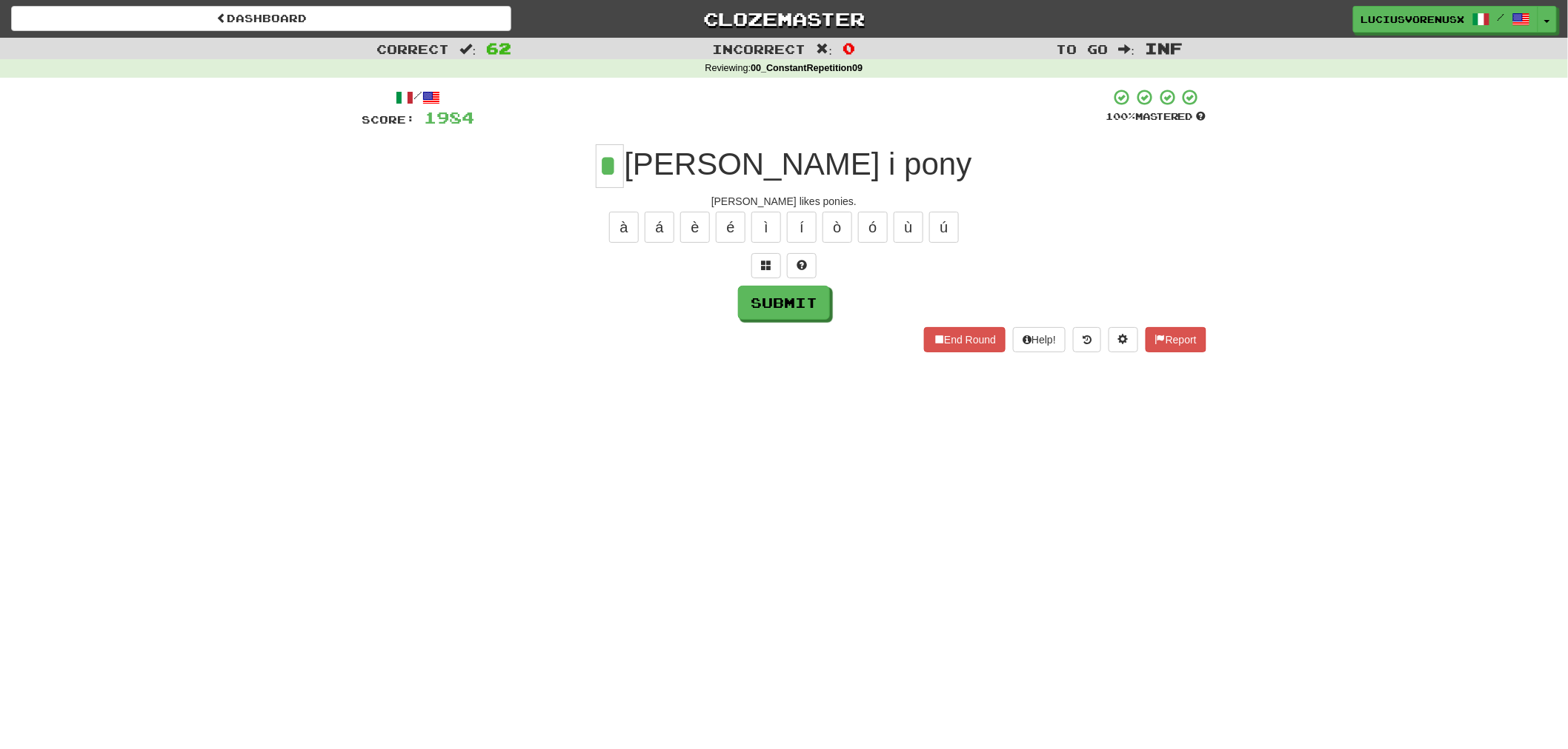
type input "*"
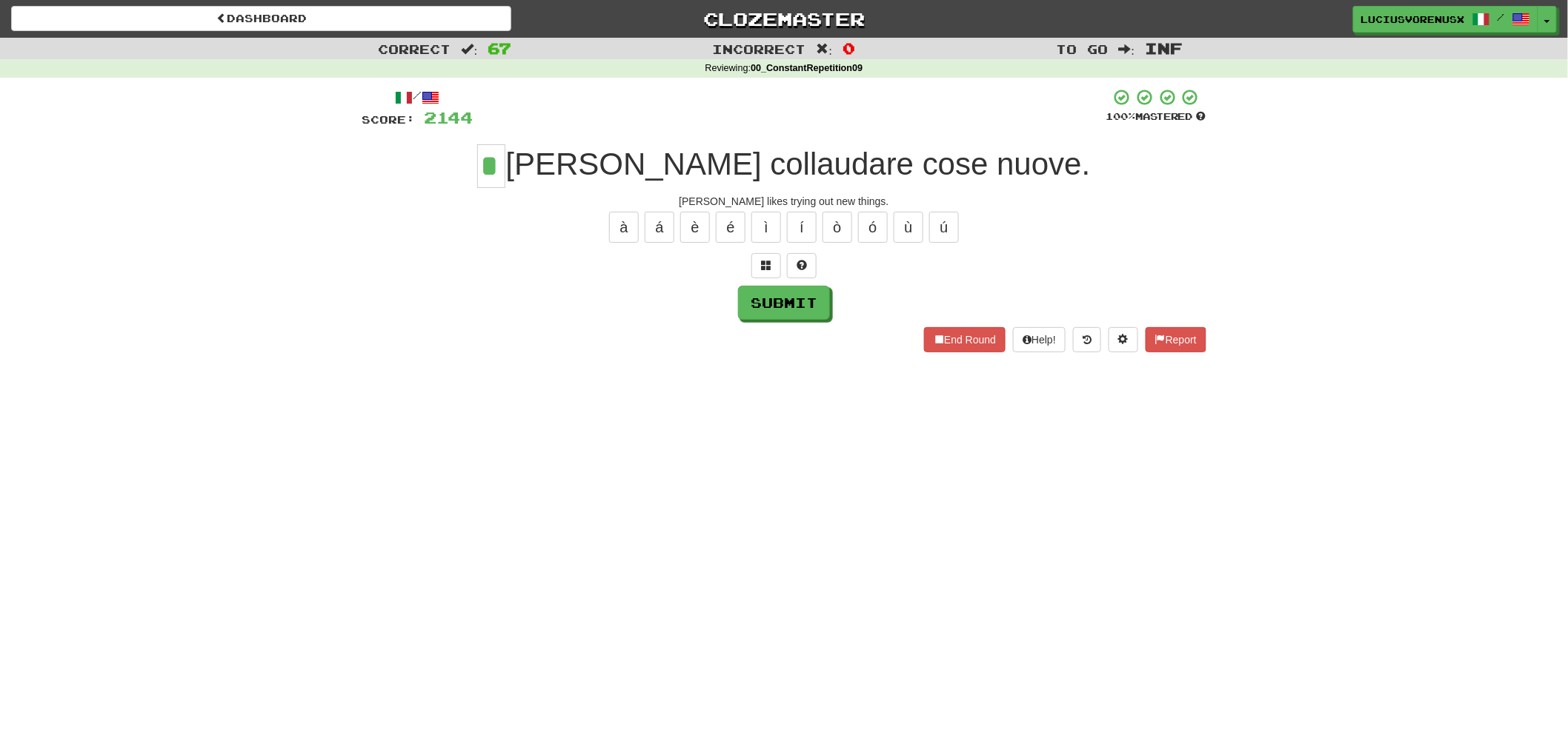
type input "*"
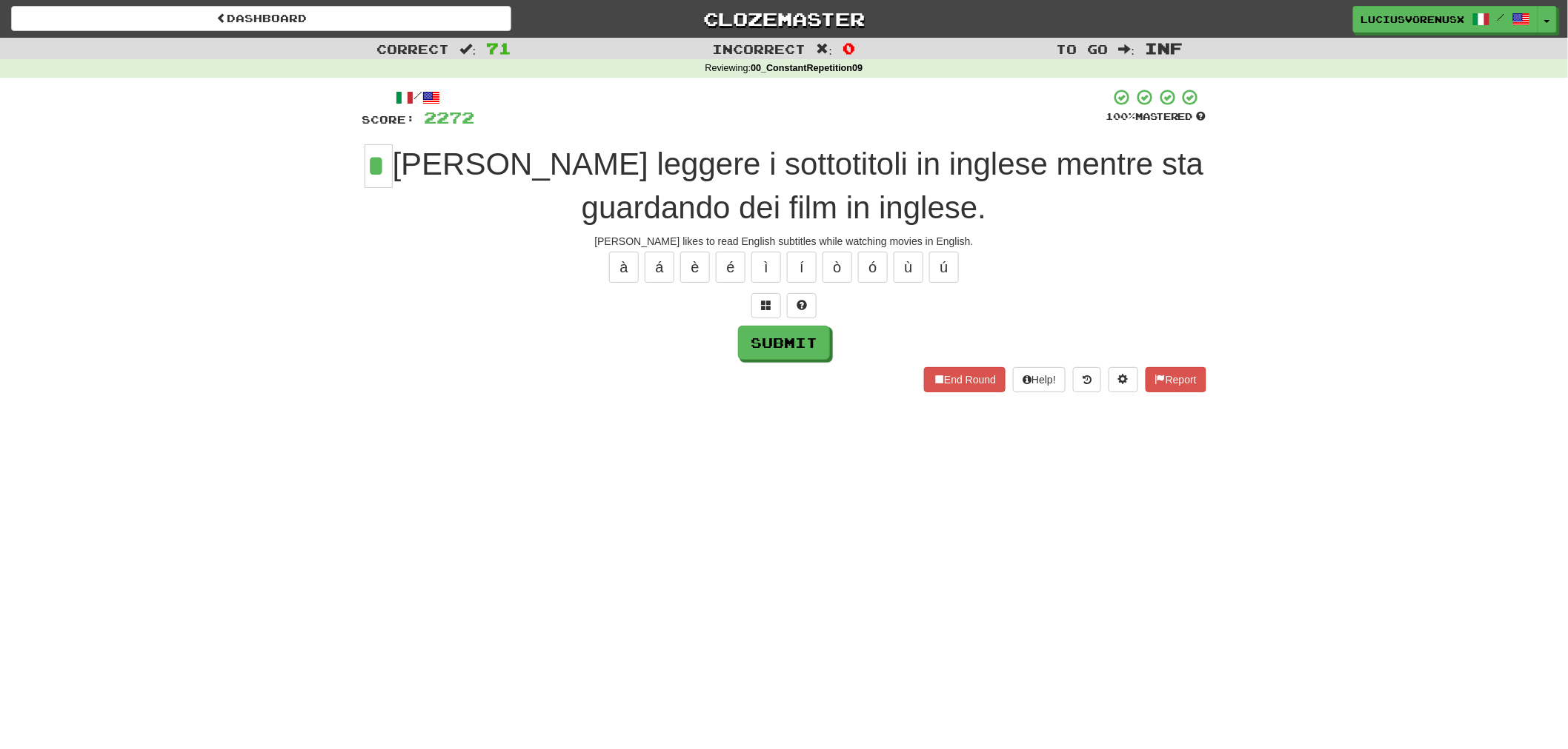
type input "*"
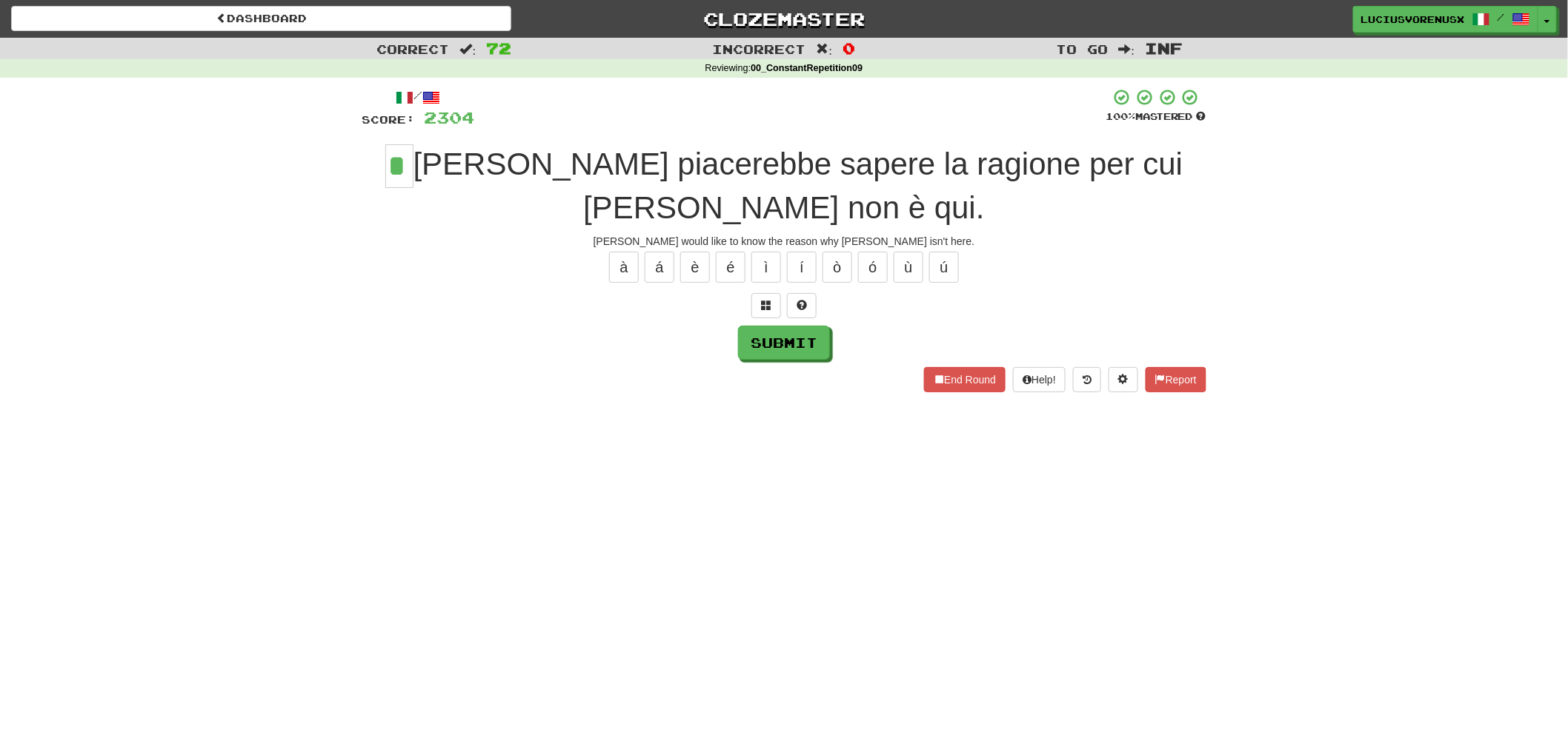
type input "*"
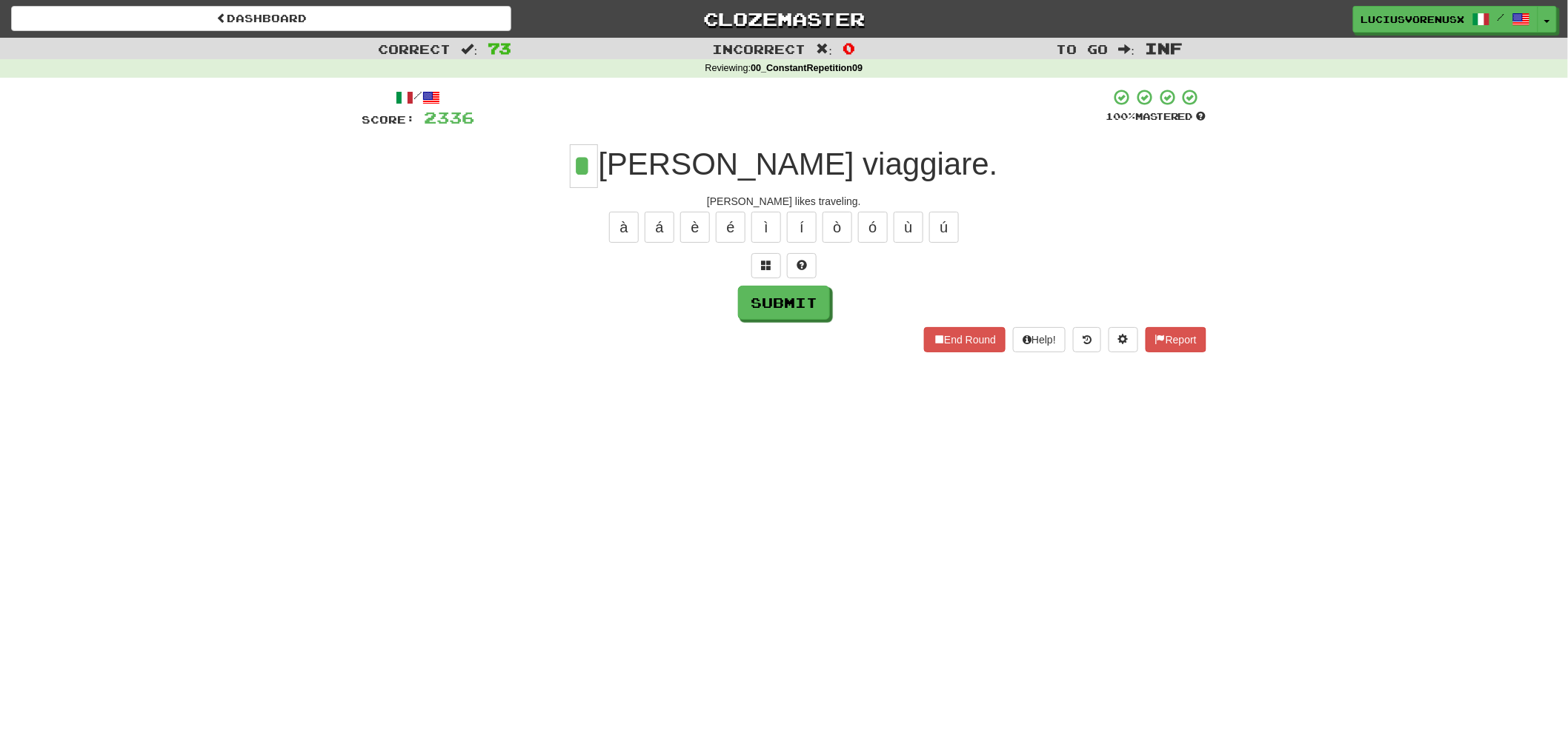
type input "*"
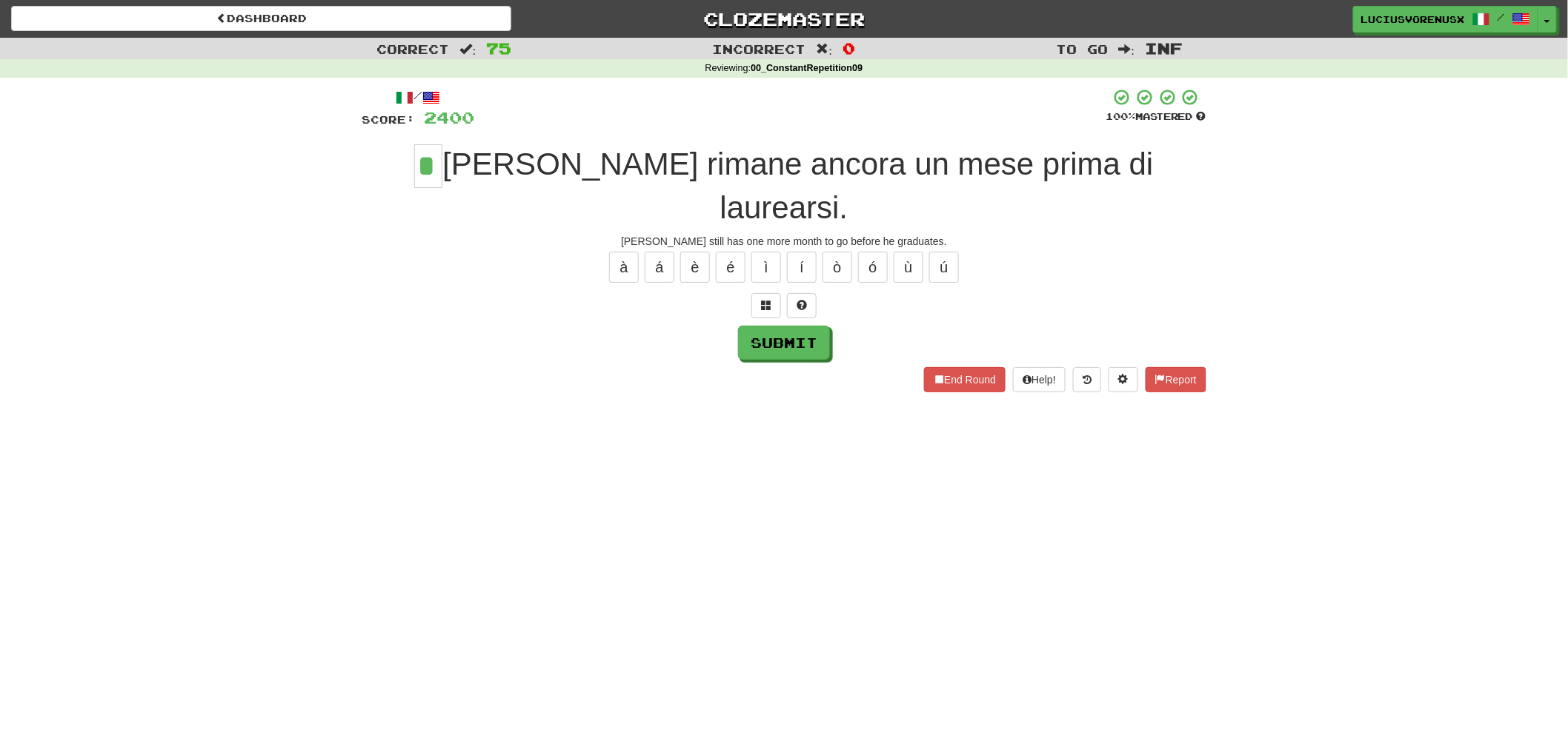
type input "*"
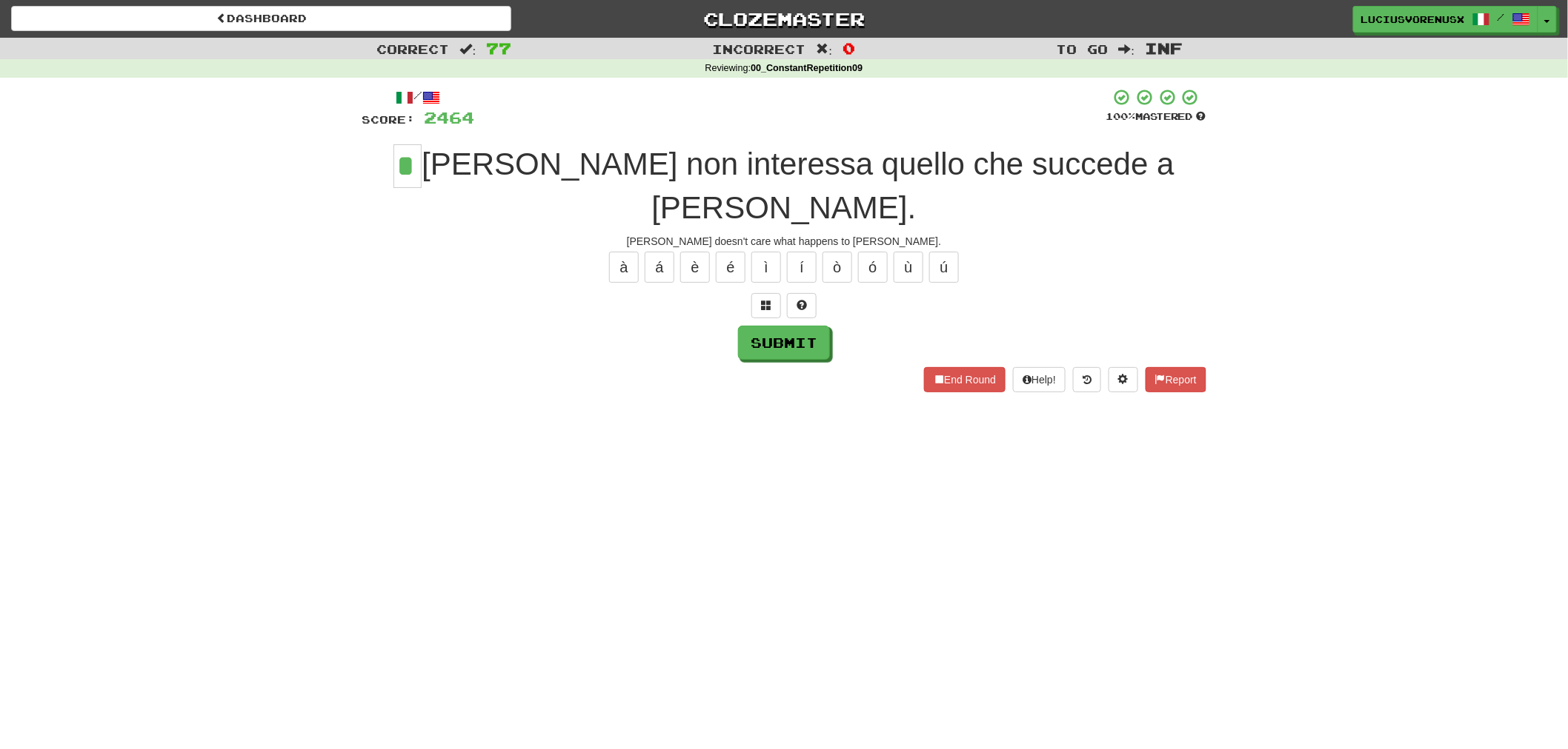
type input "*"
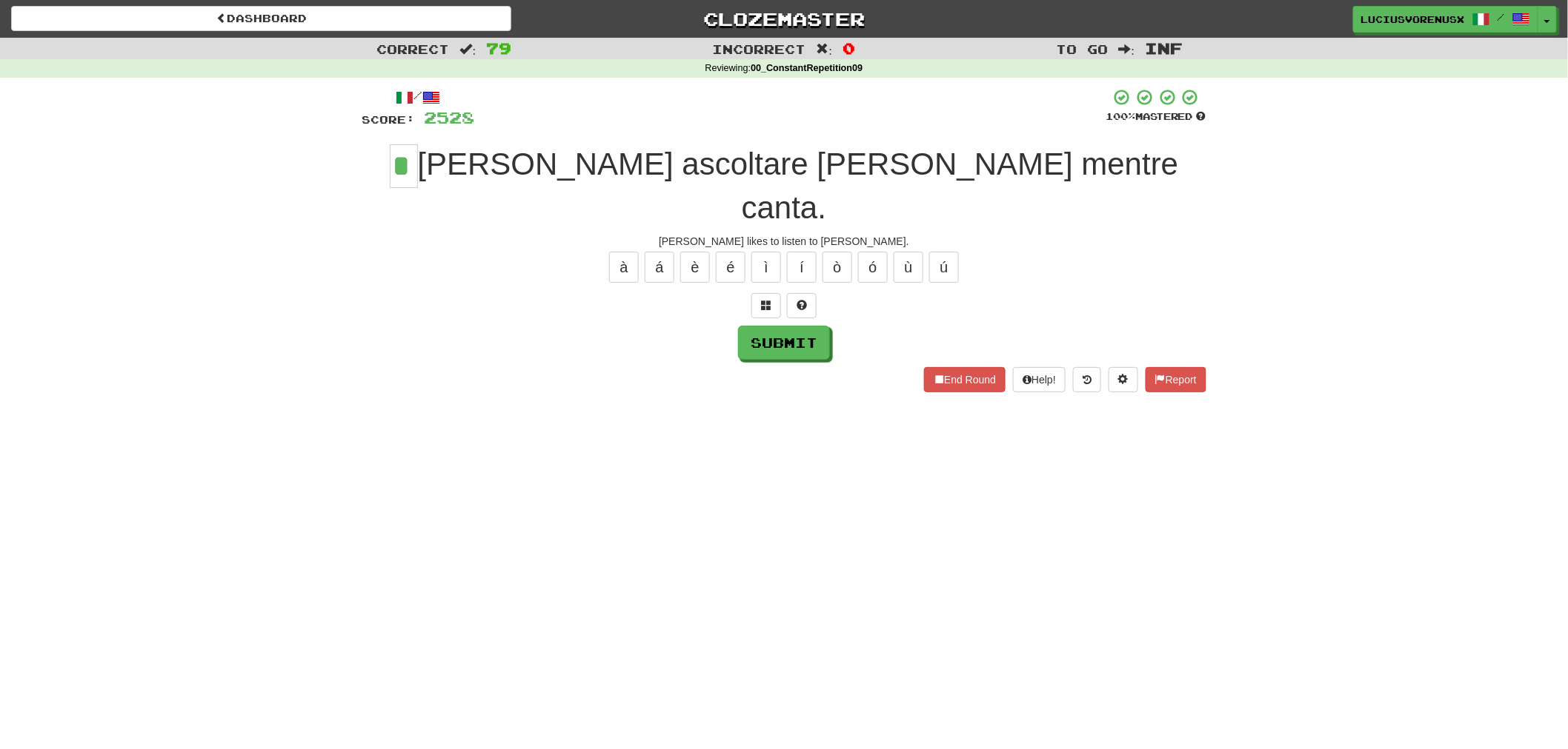
type input "*"
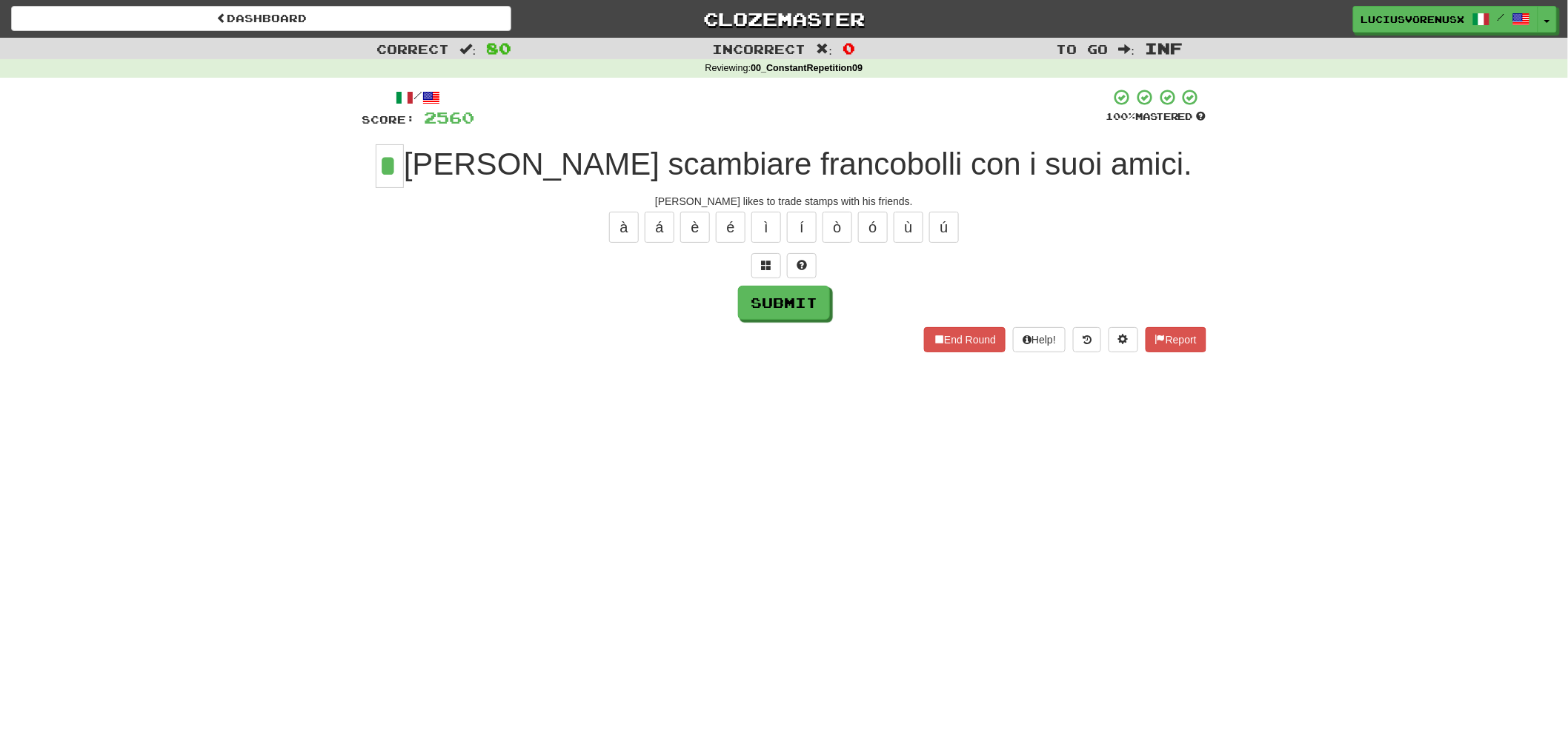
type input "*"
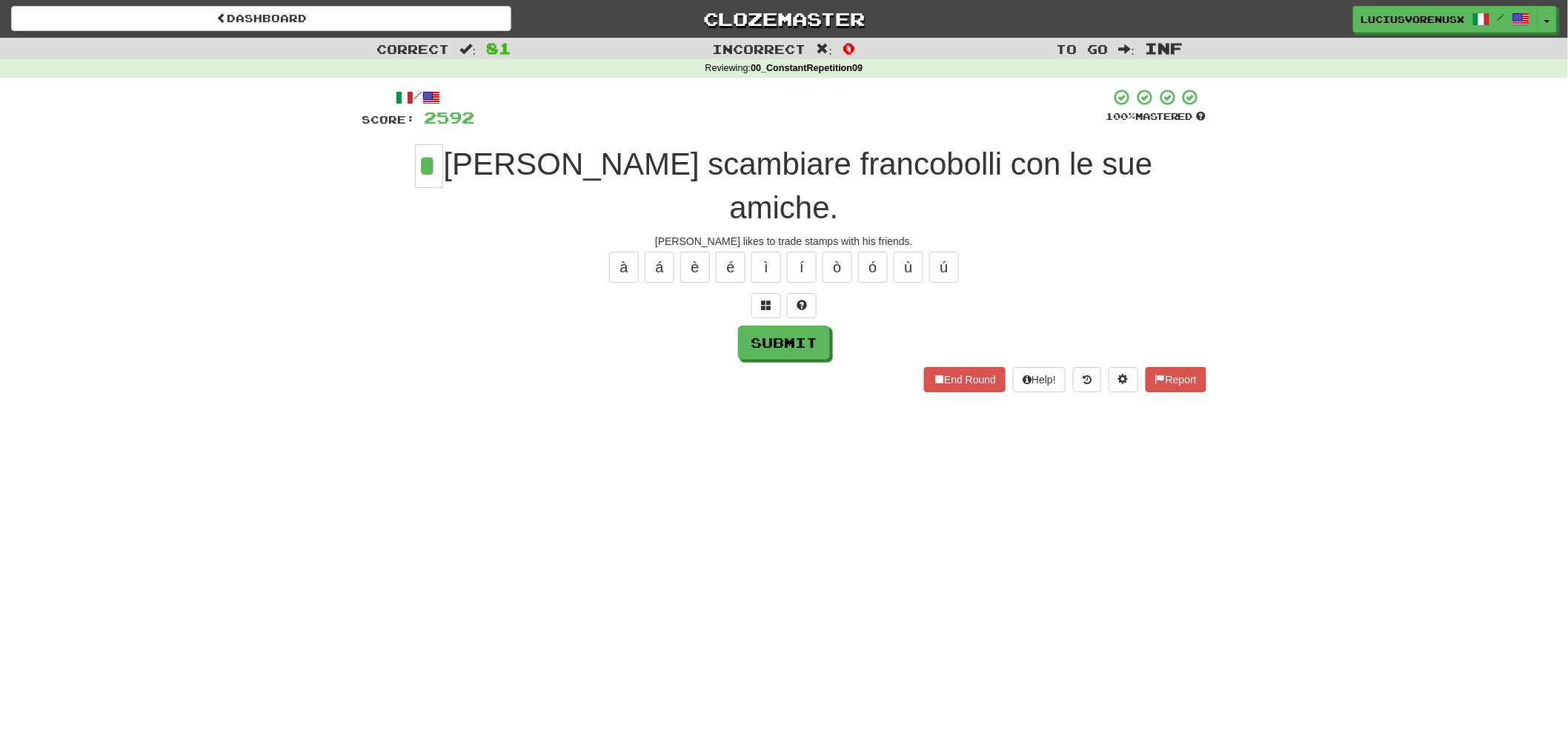
type input "*"
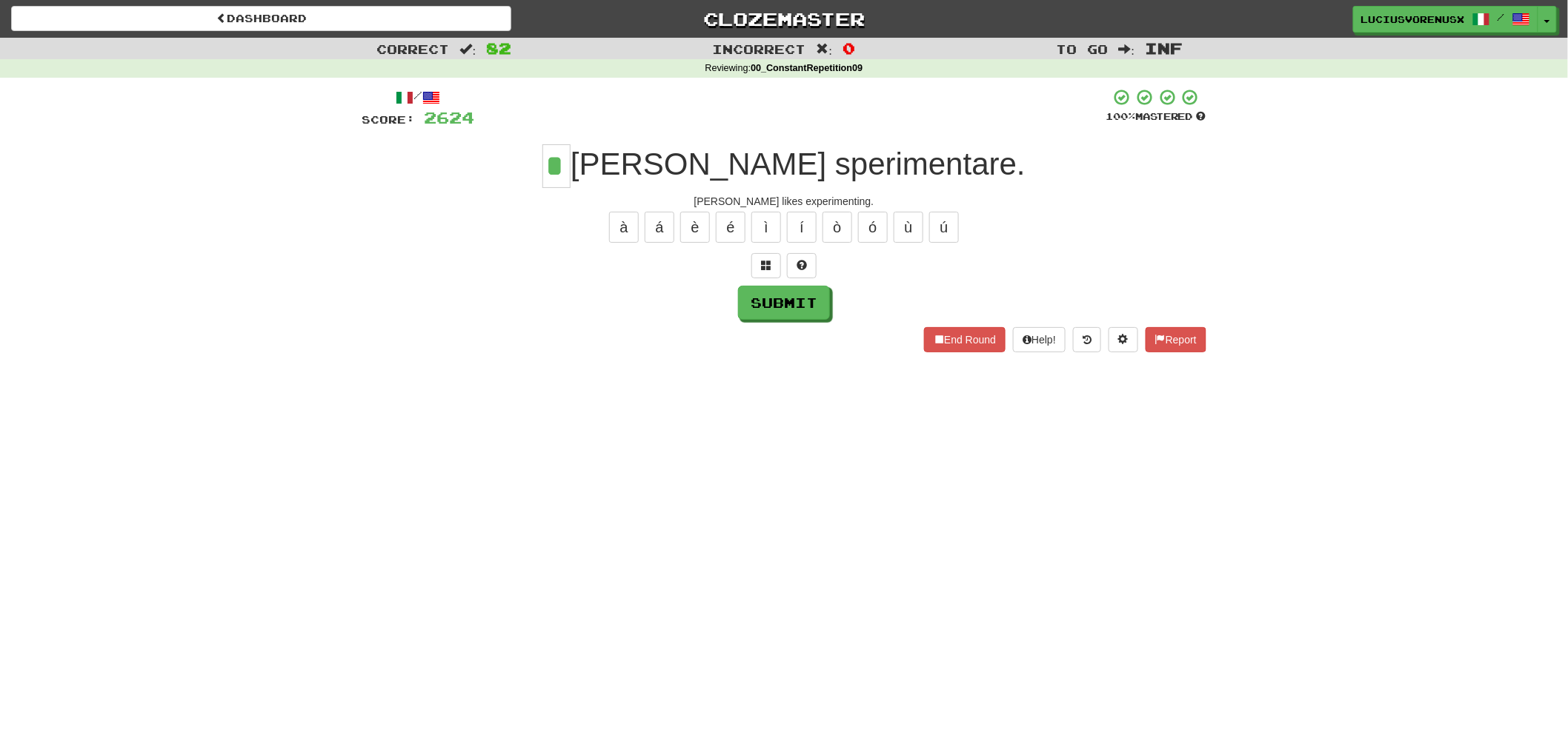
type input "*"
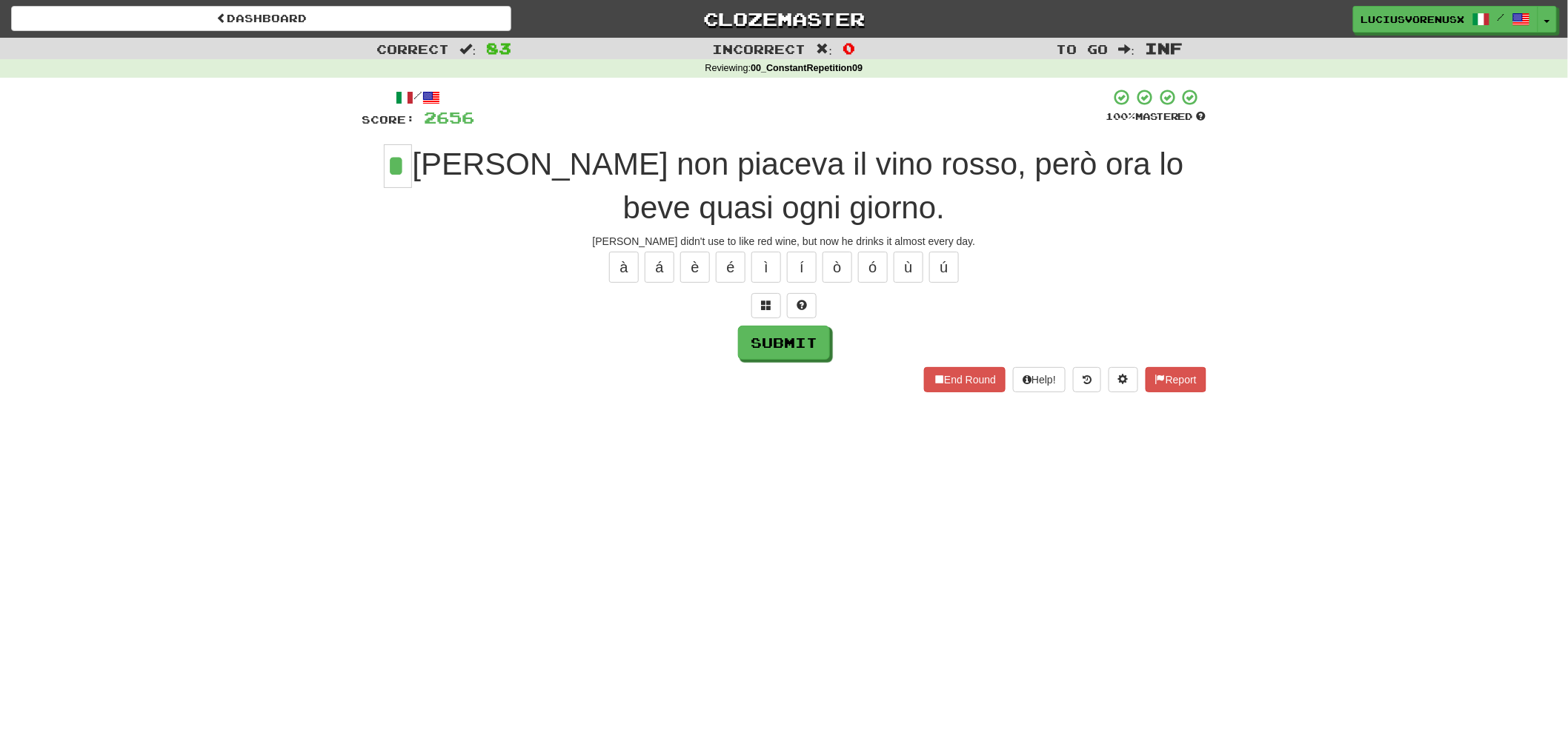
type input "*"
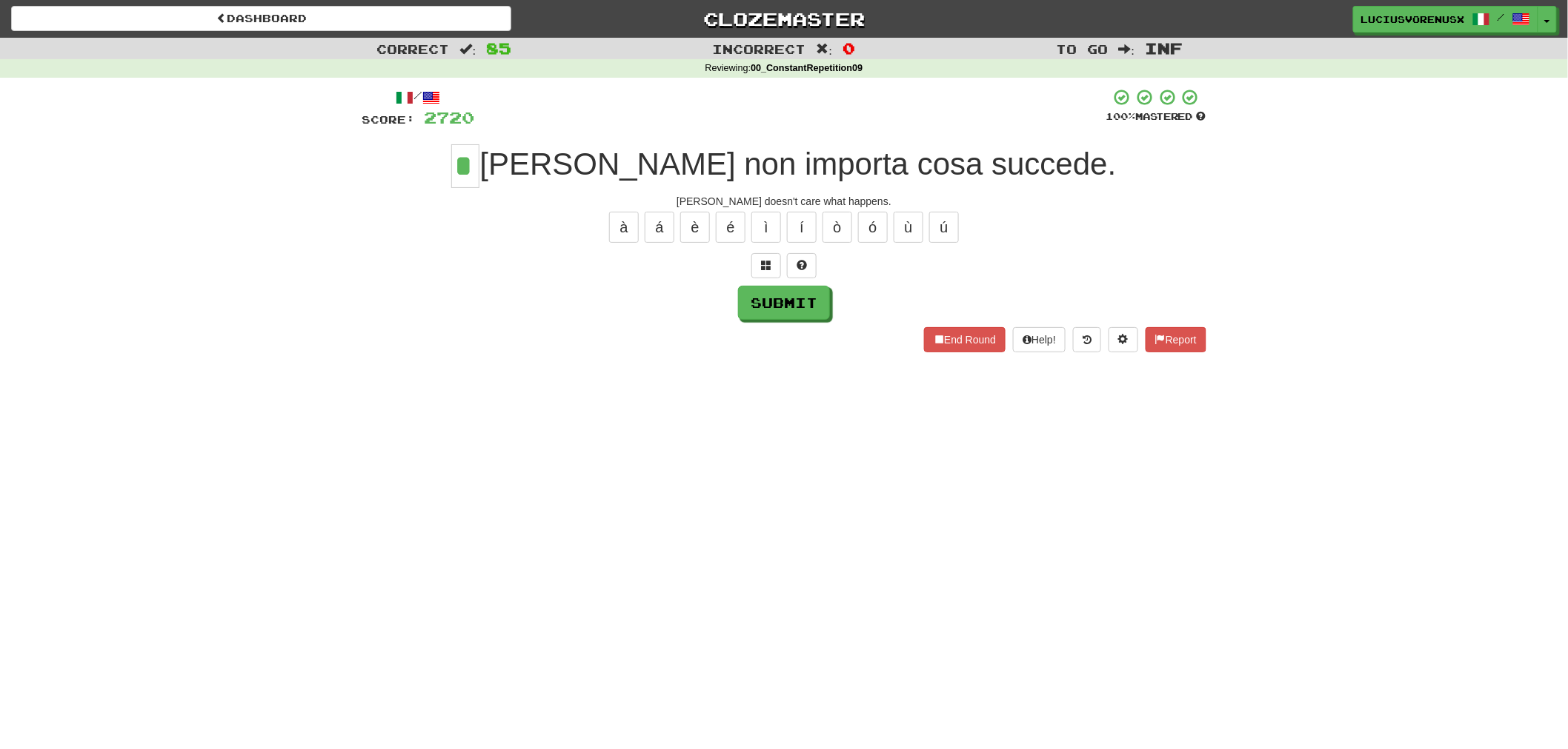
type input "*"
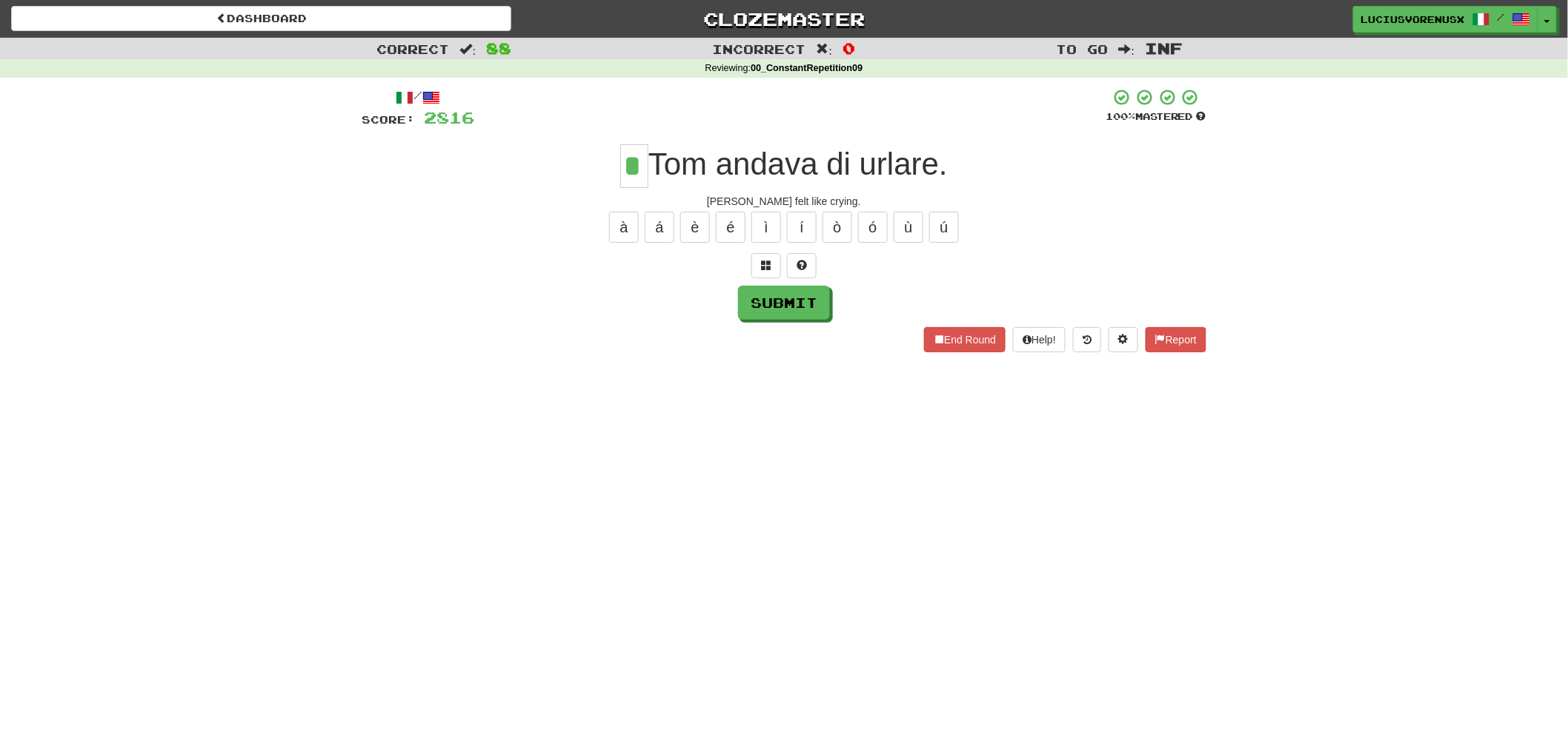
type input "*"
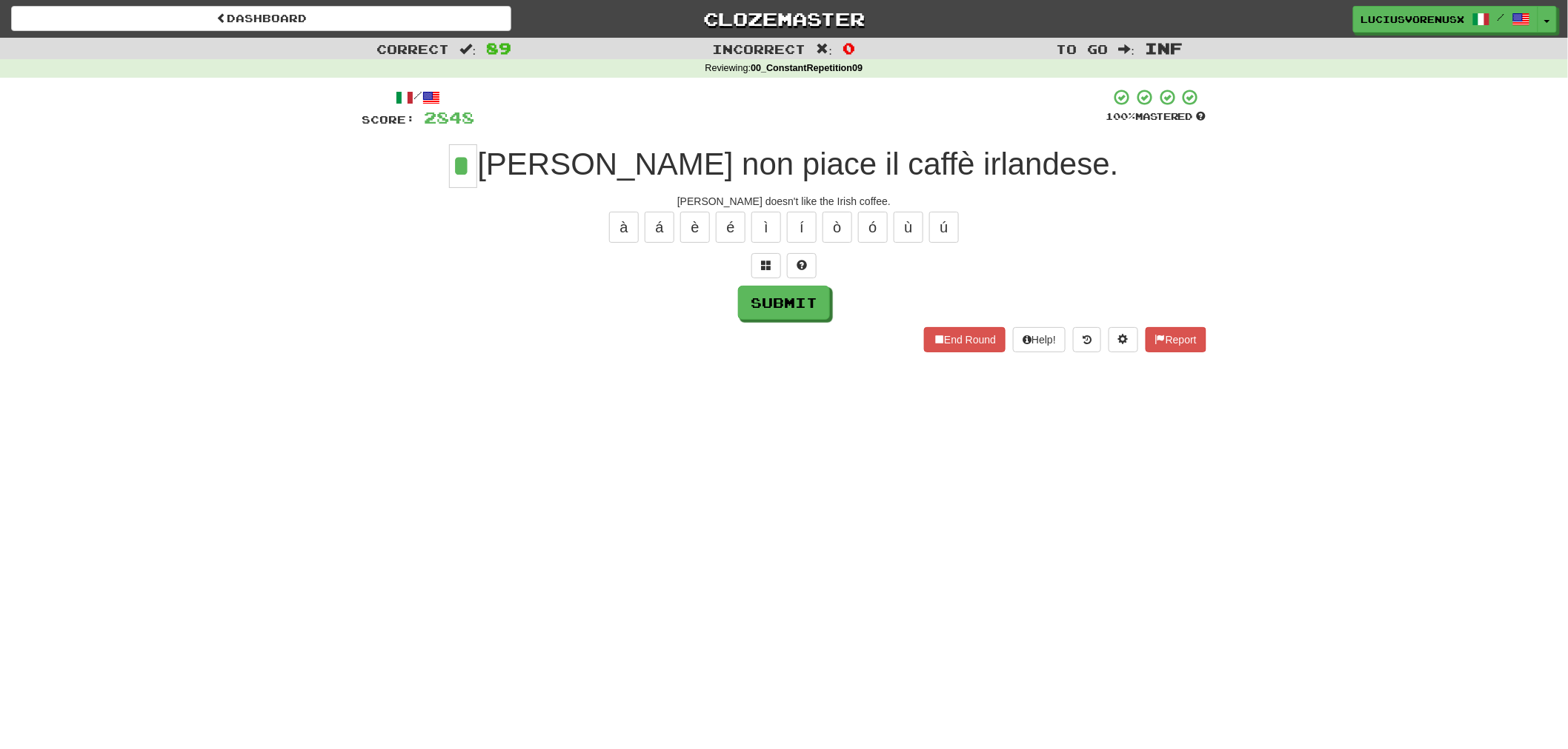
type input "*"
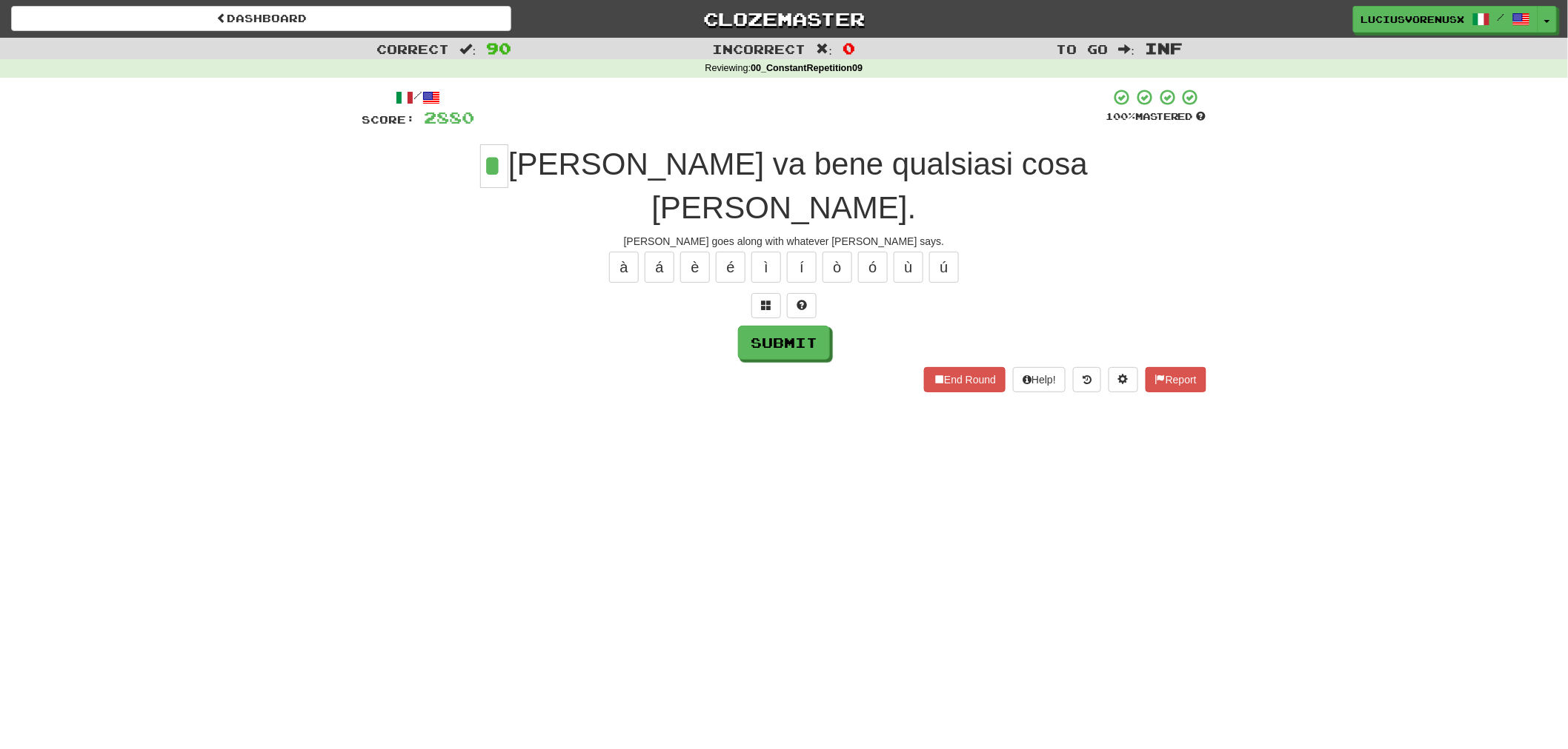
type input "*"
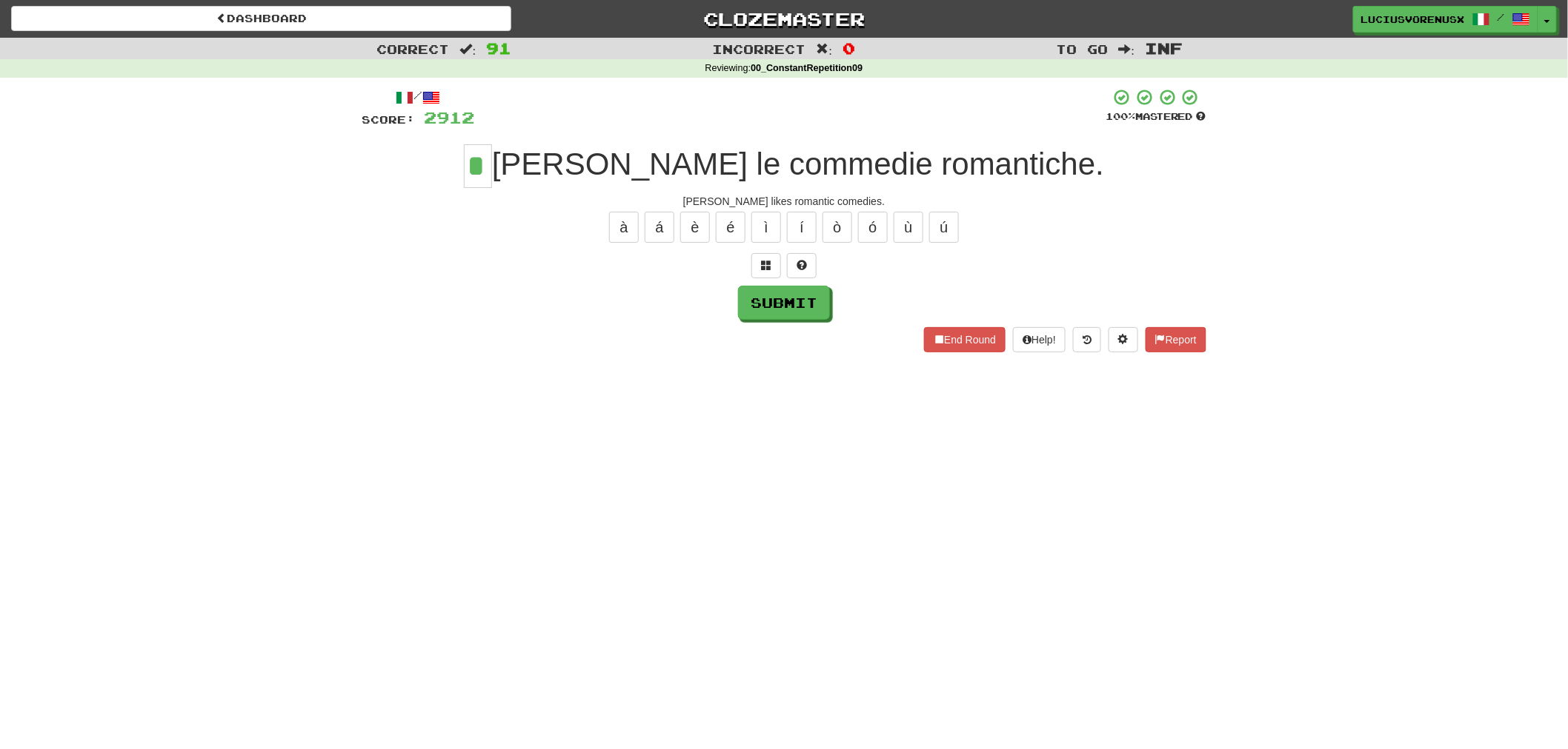
type input "*"
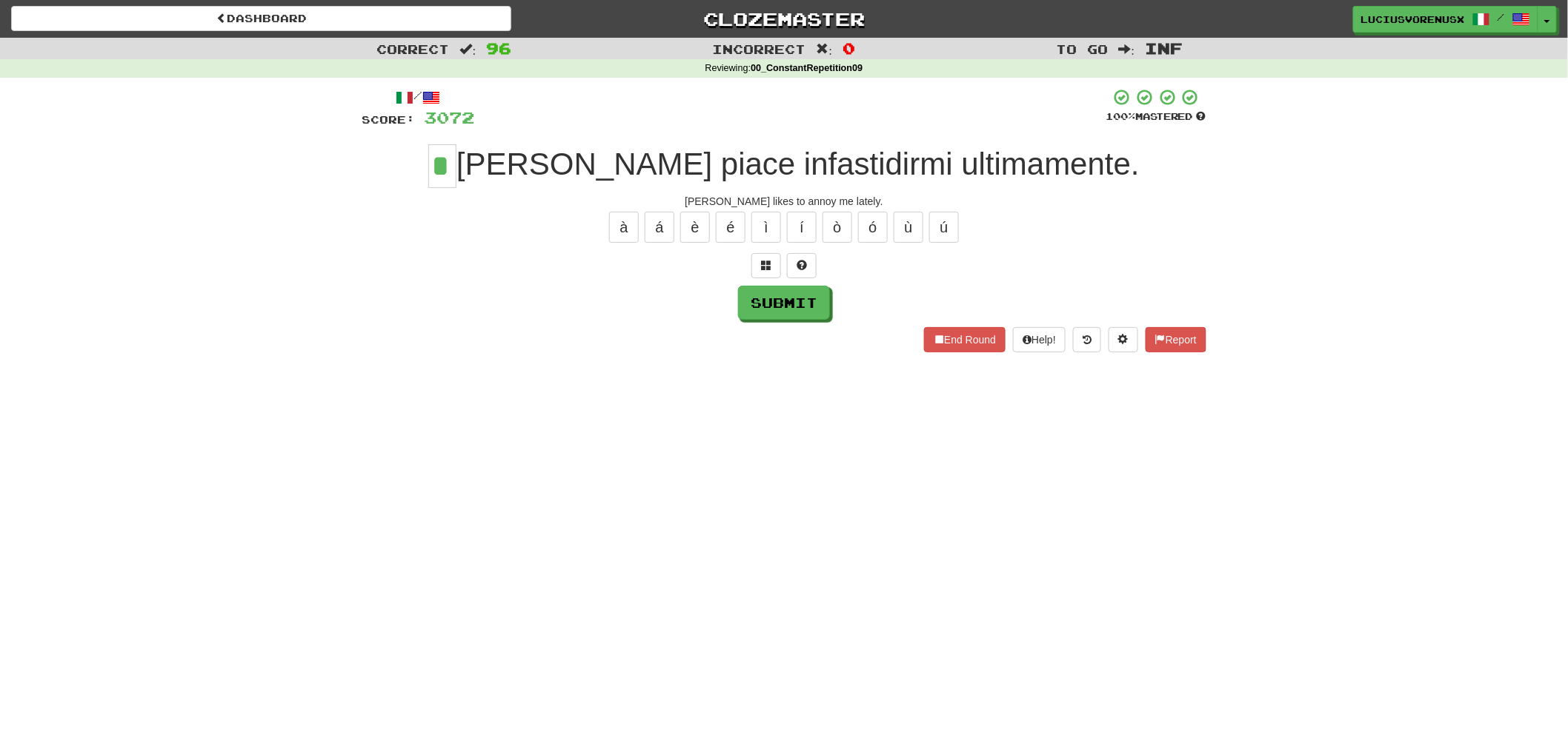
type input "*"
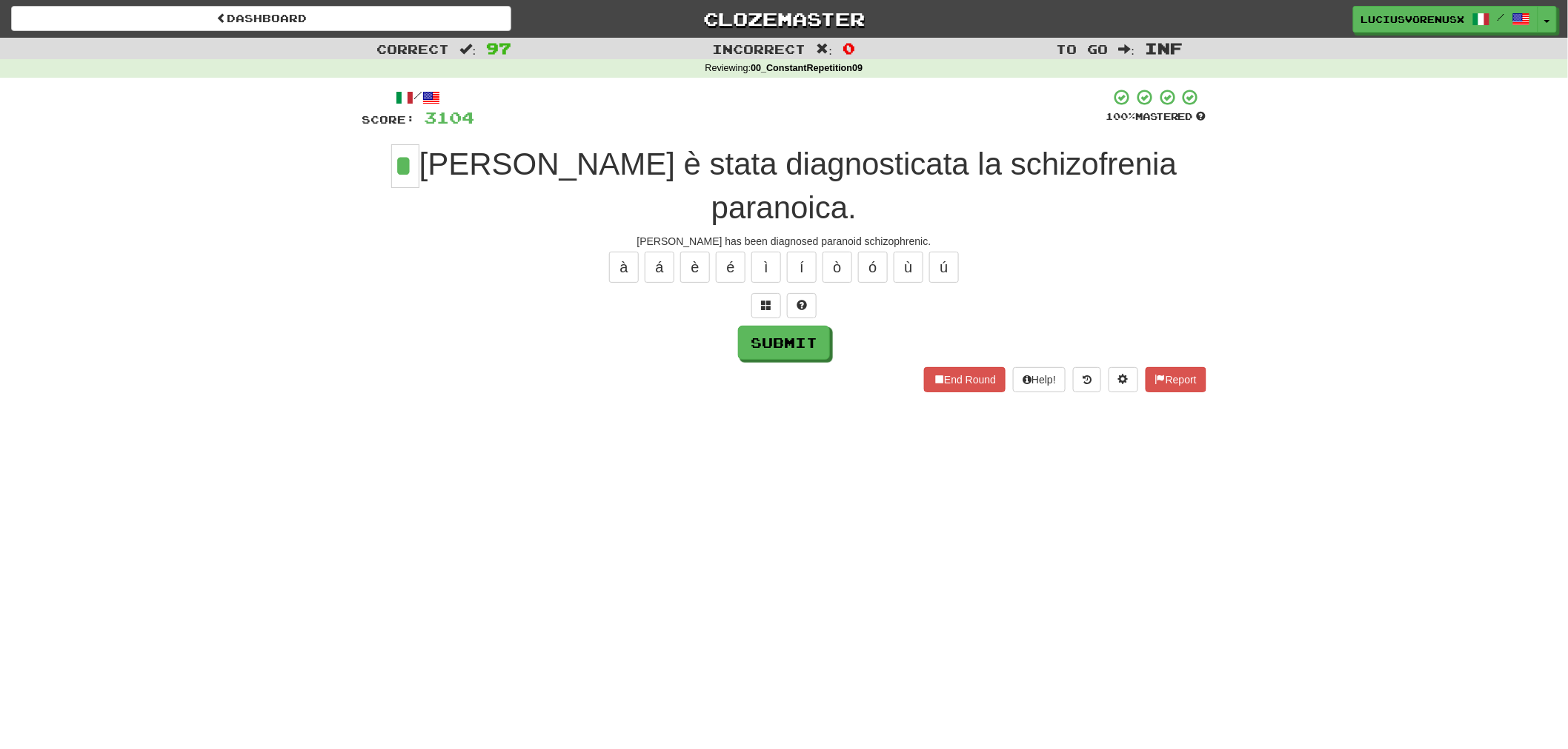
type input "*"
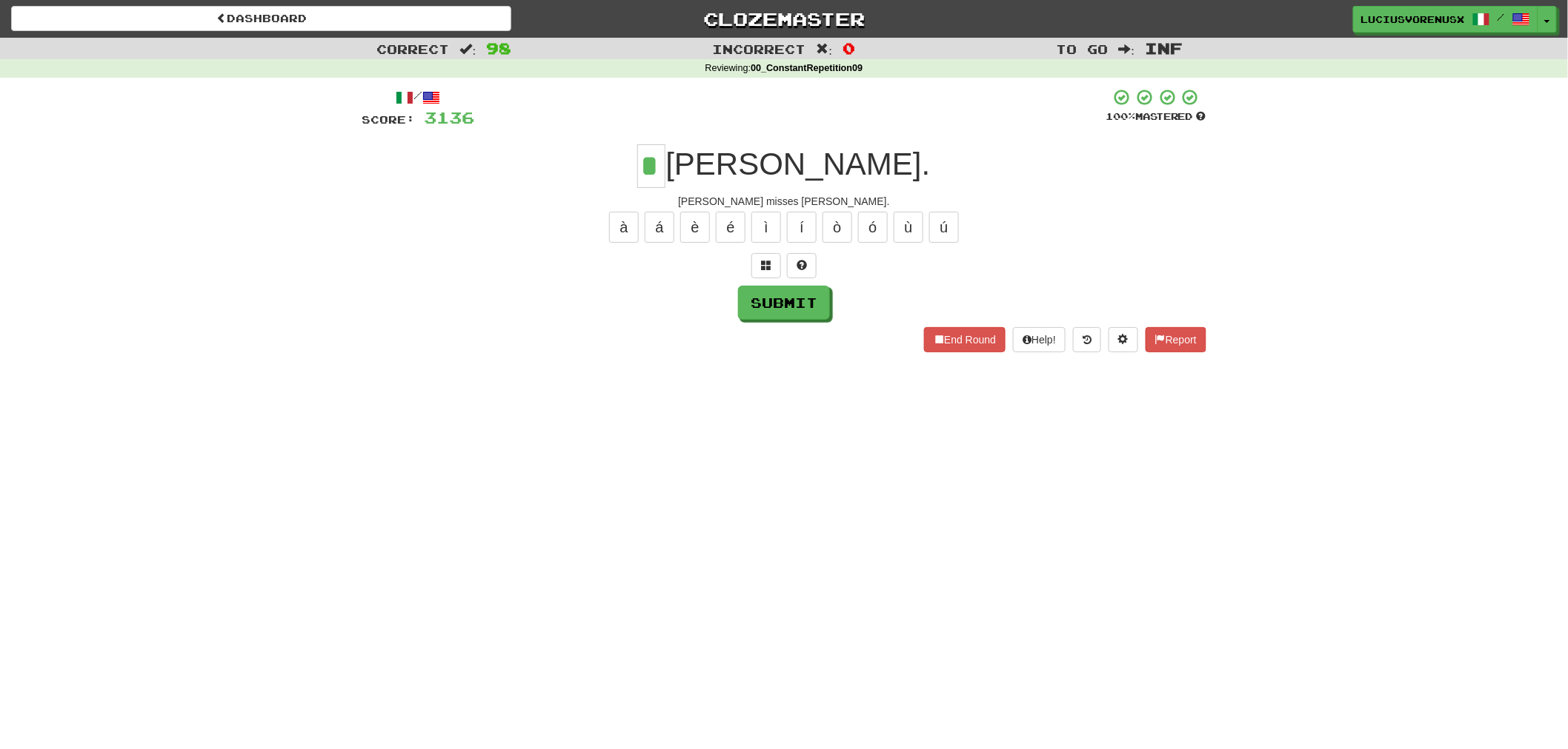
type input "*"
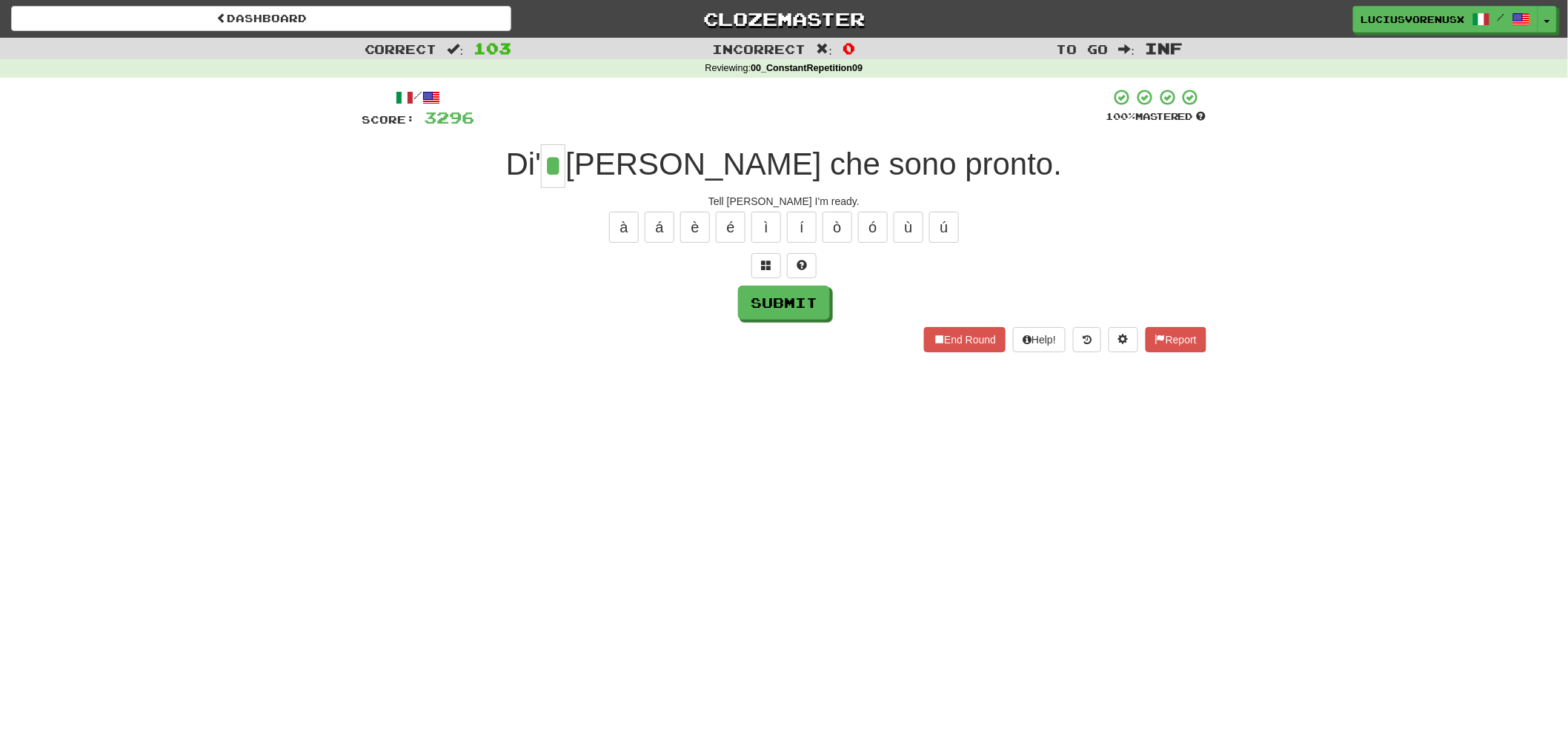
type input "*"
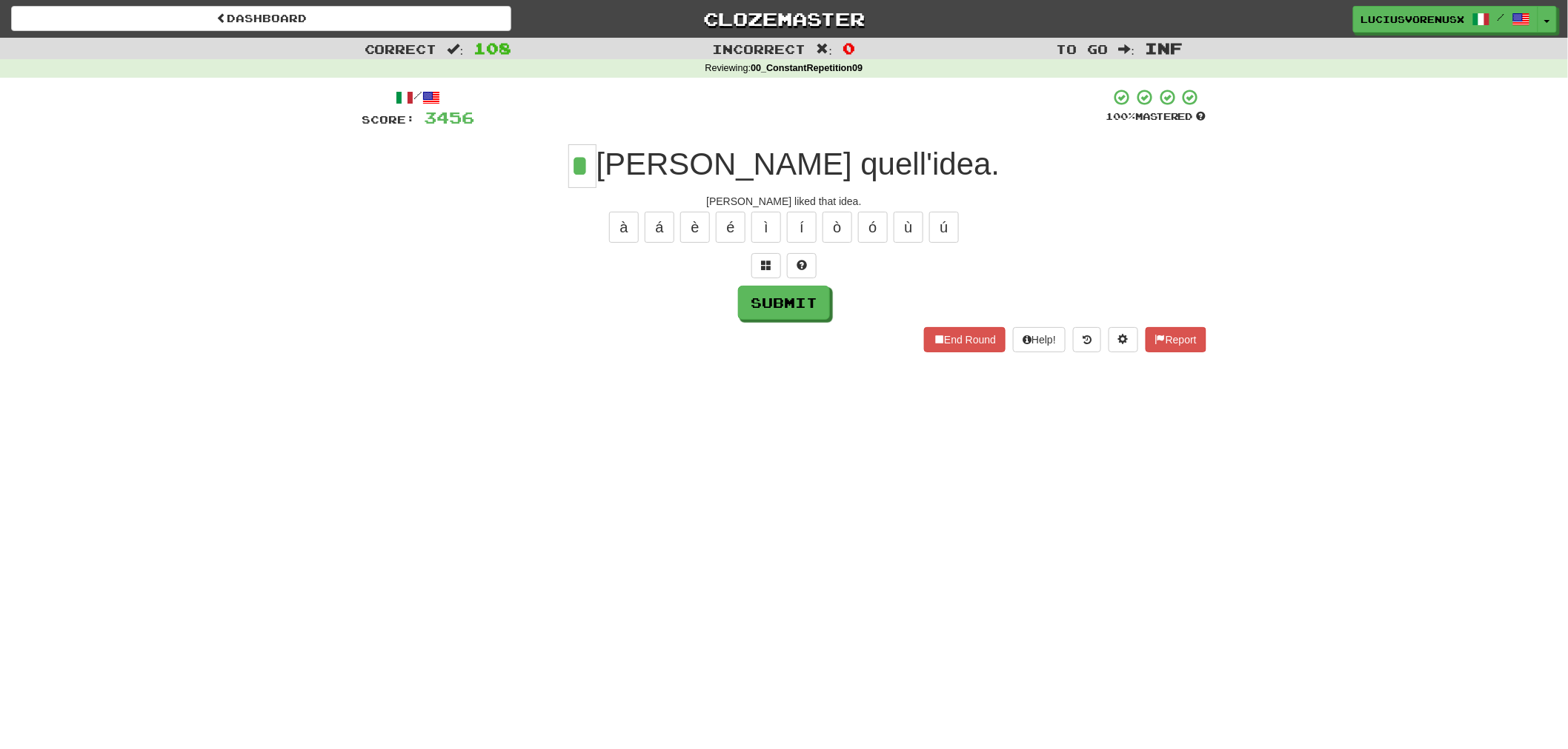
type input "*"
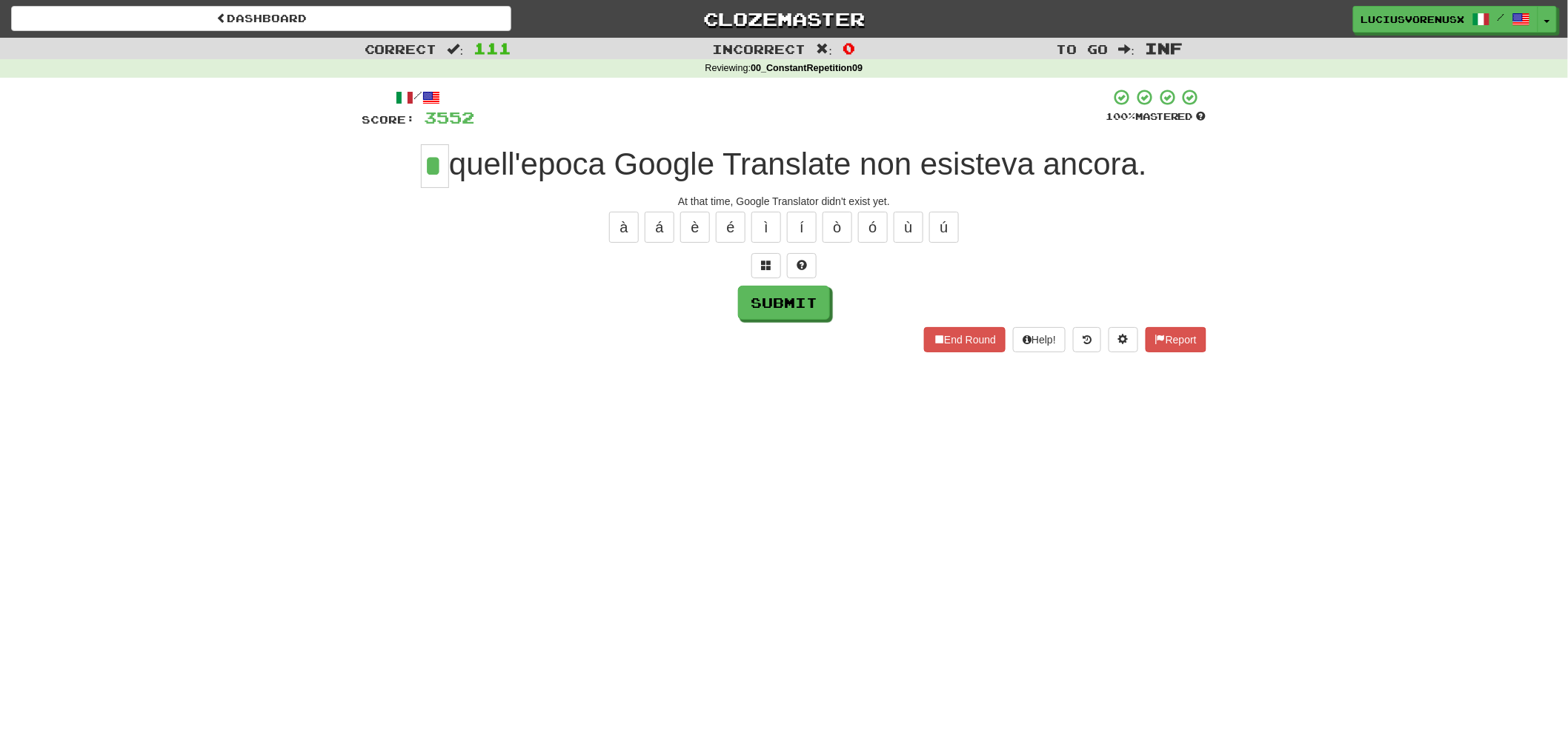
type input "*"
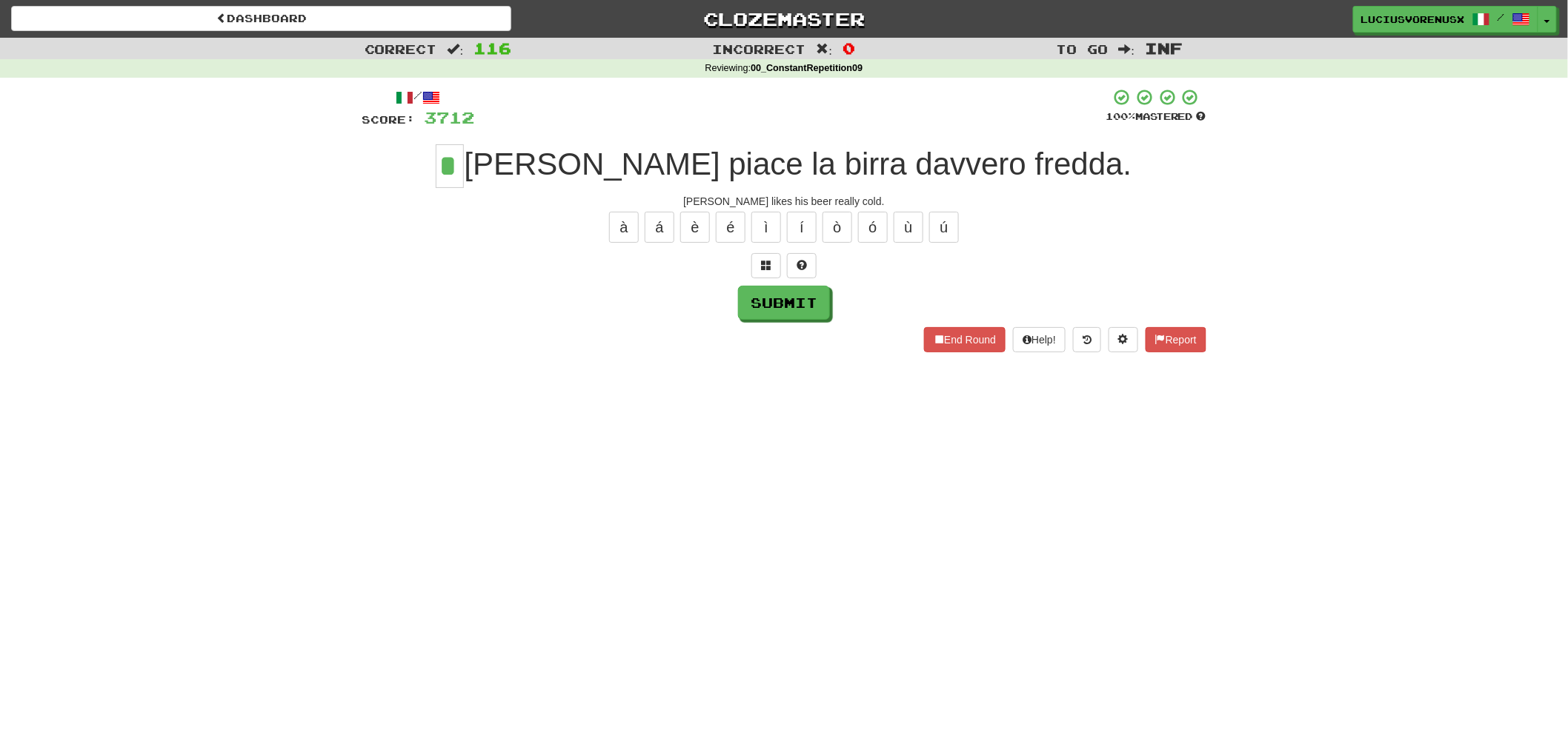
type input "*"
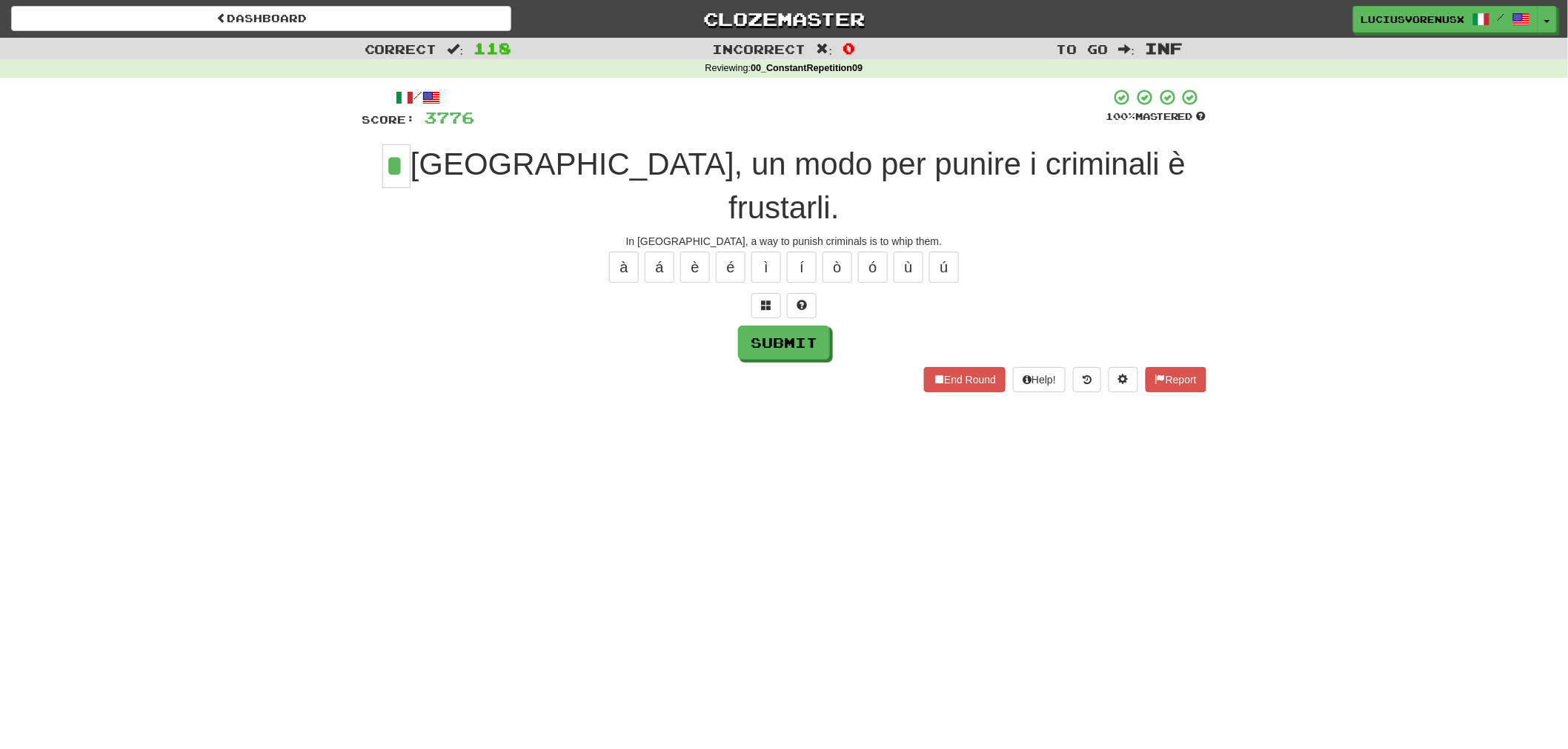
type input "*"
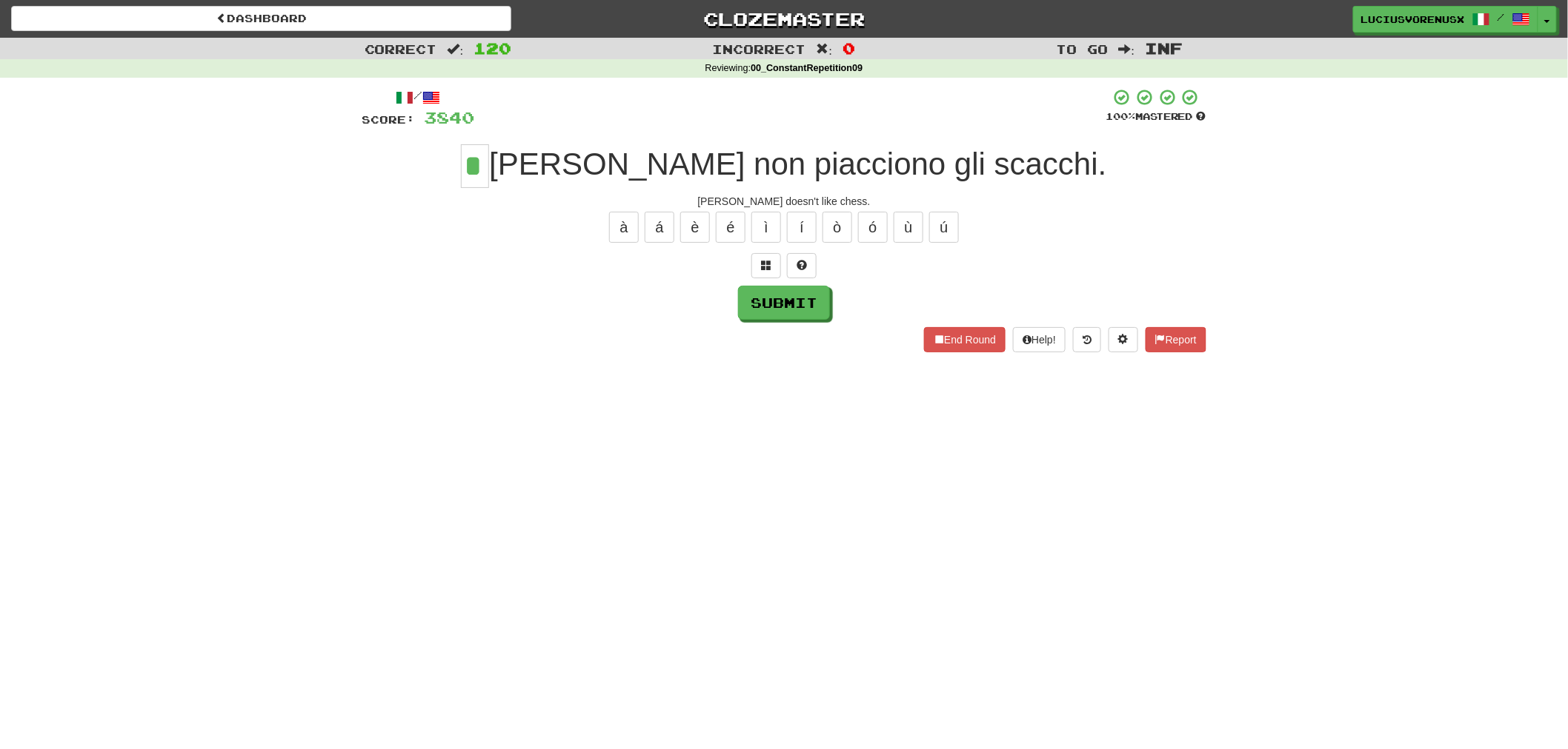
type input "*"
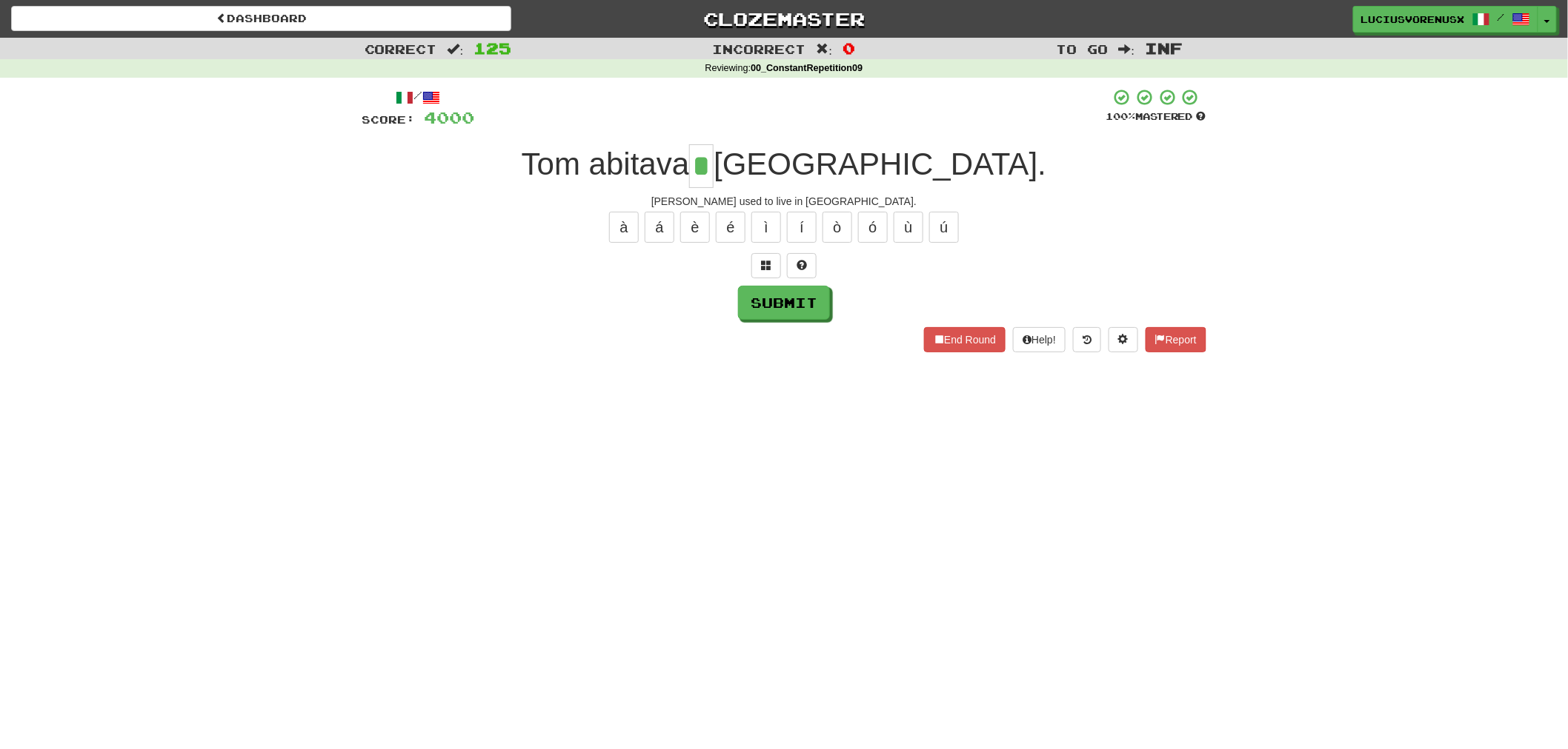
type input "*"
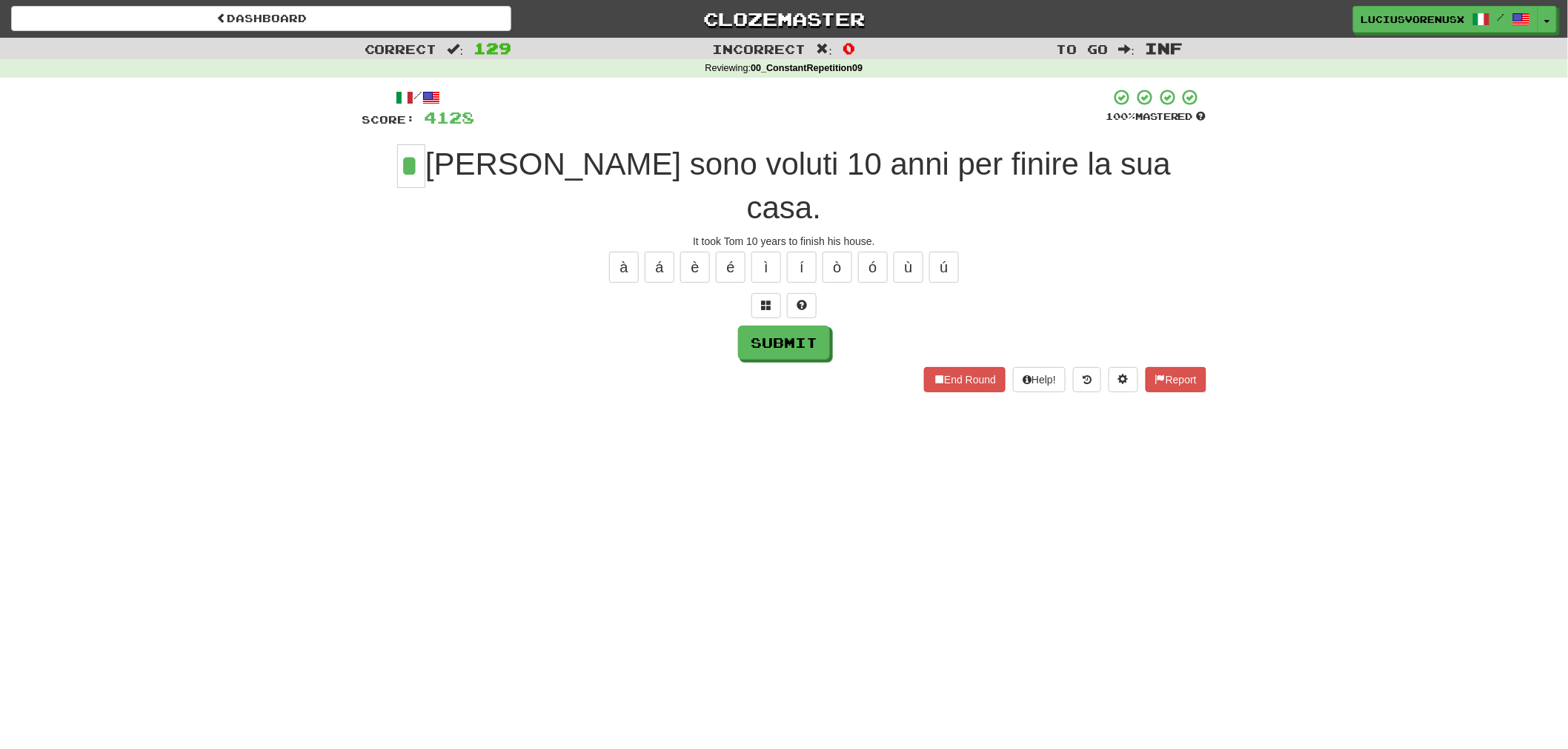
type input "*"
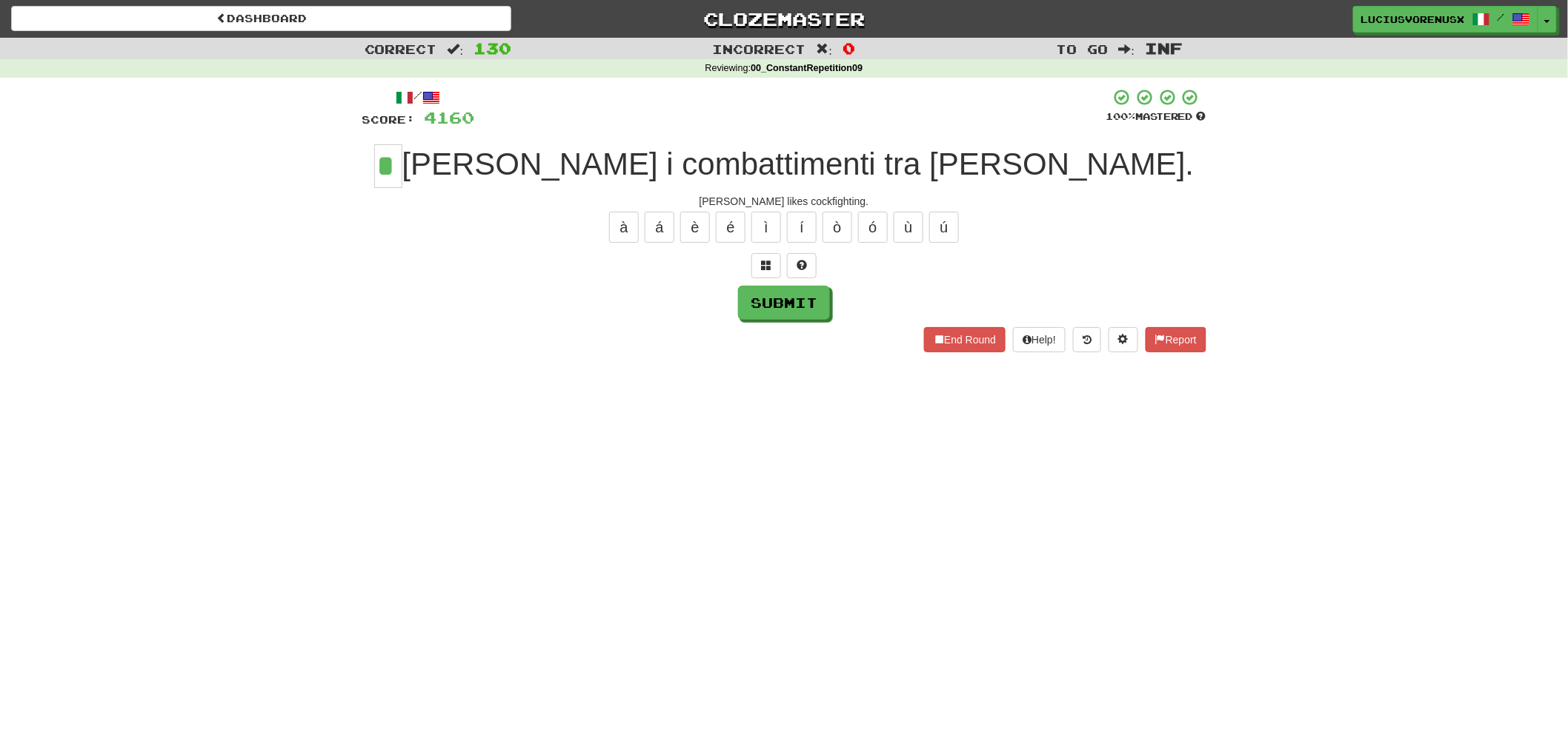
type input "*"
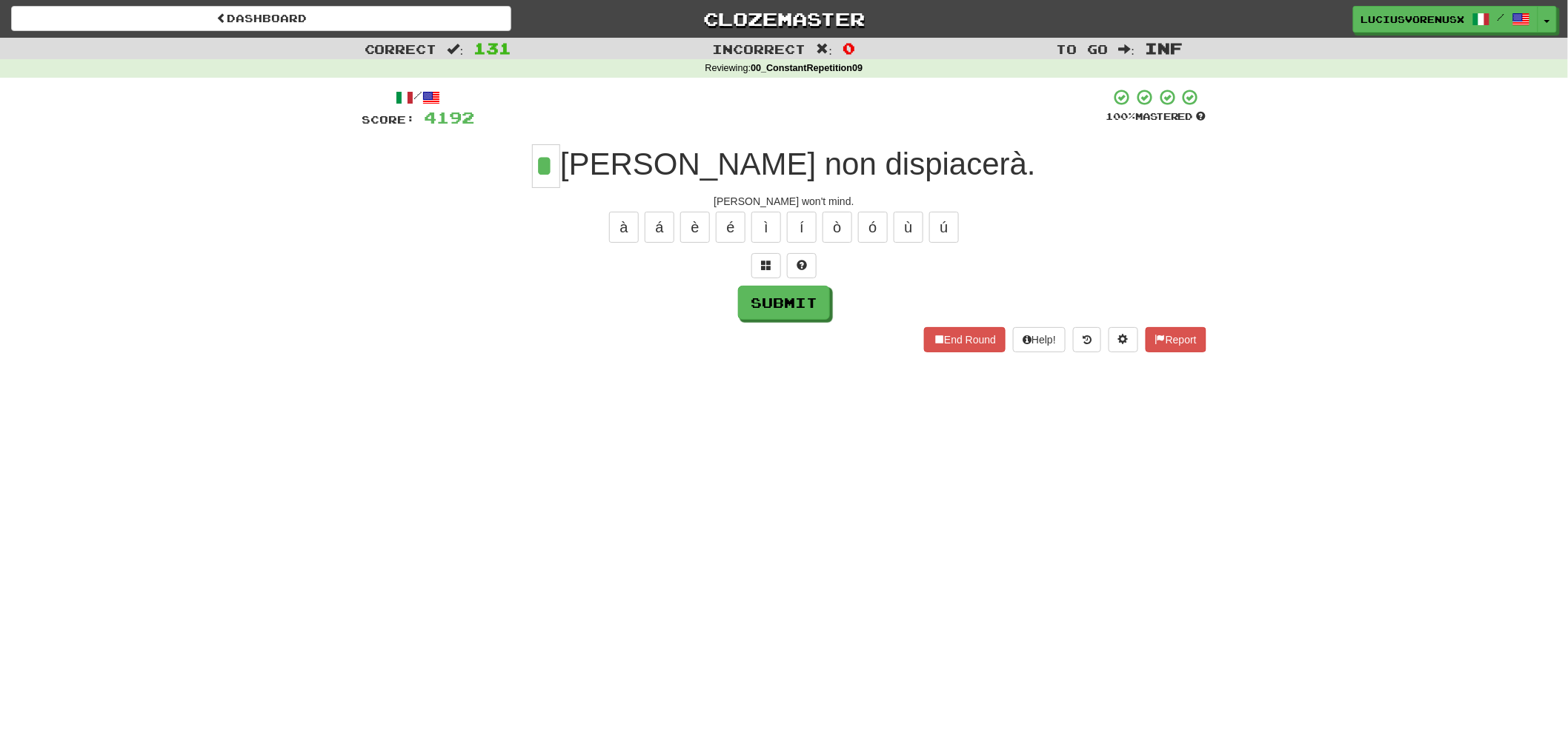
type input "*"
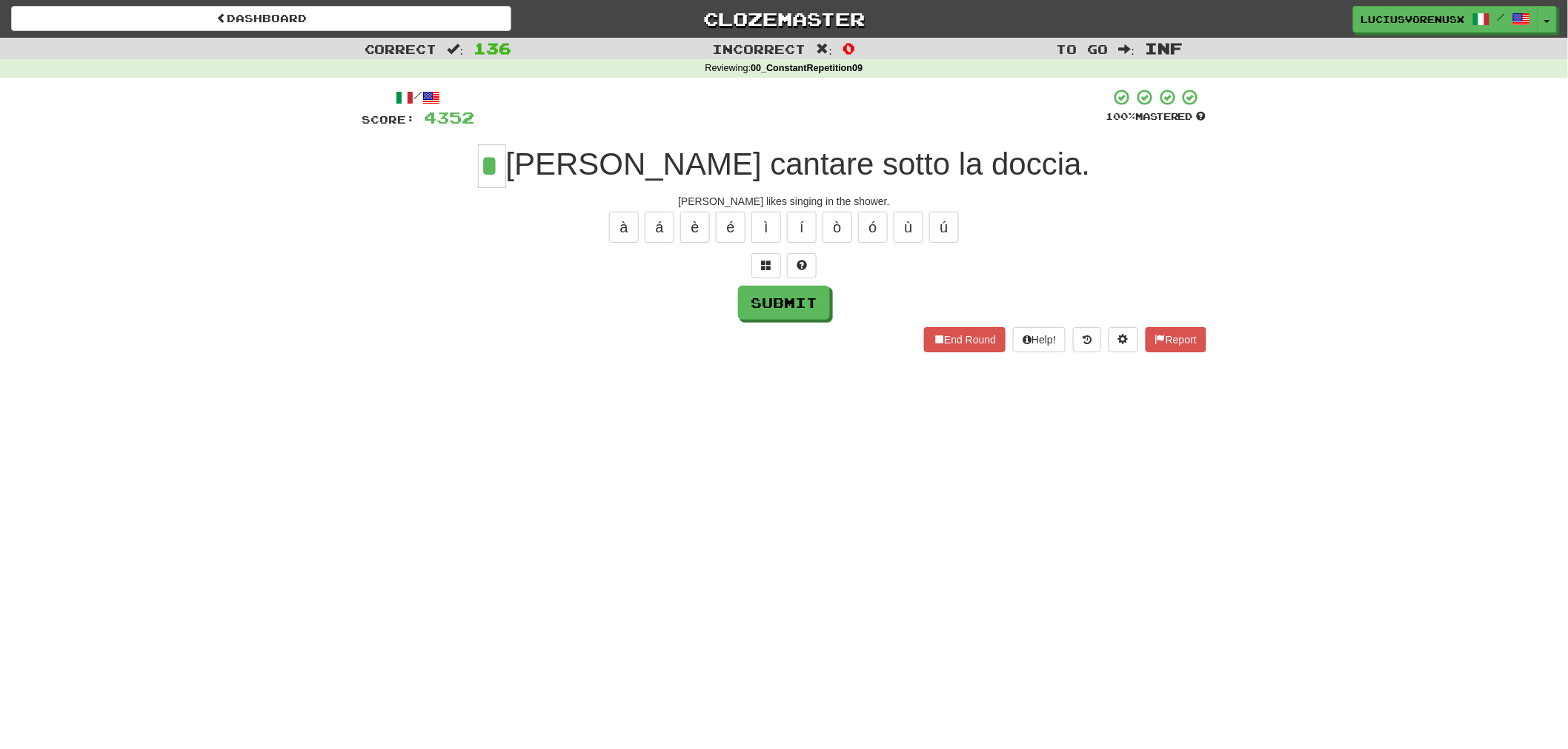
type input "*"
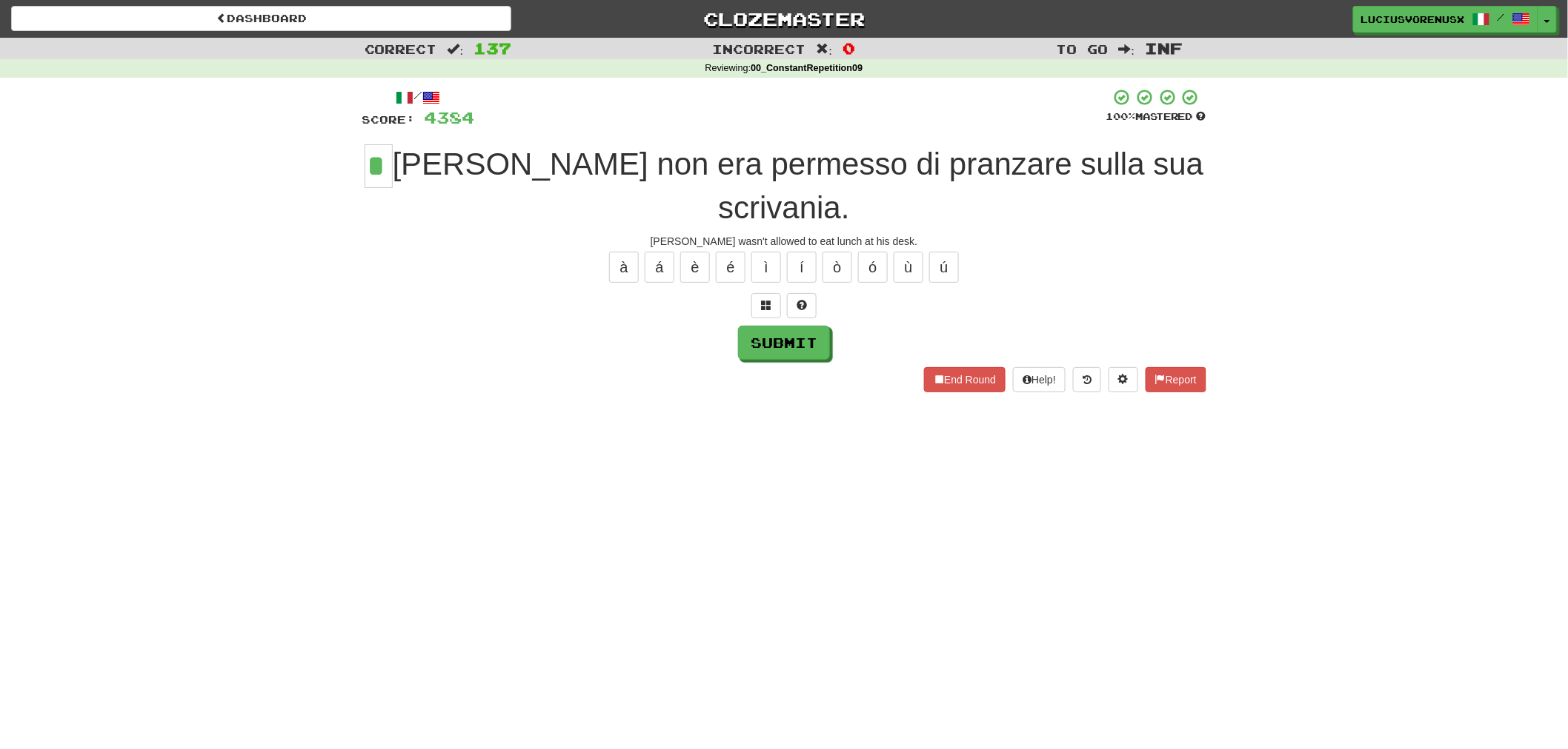
type input "*"
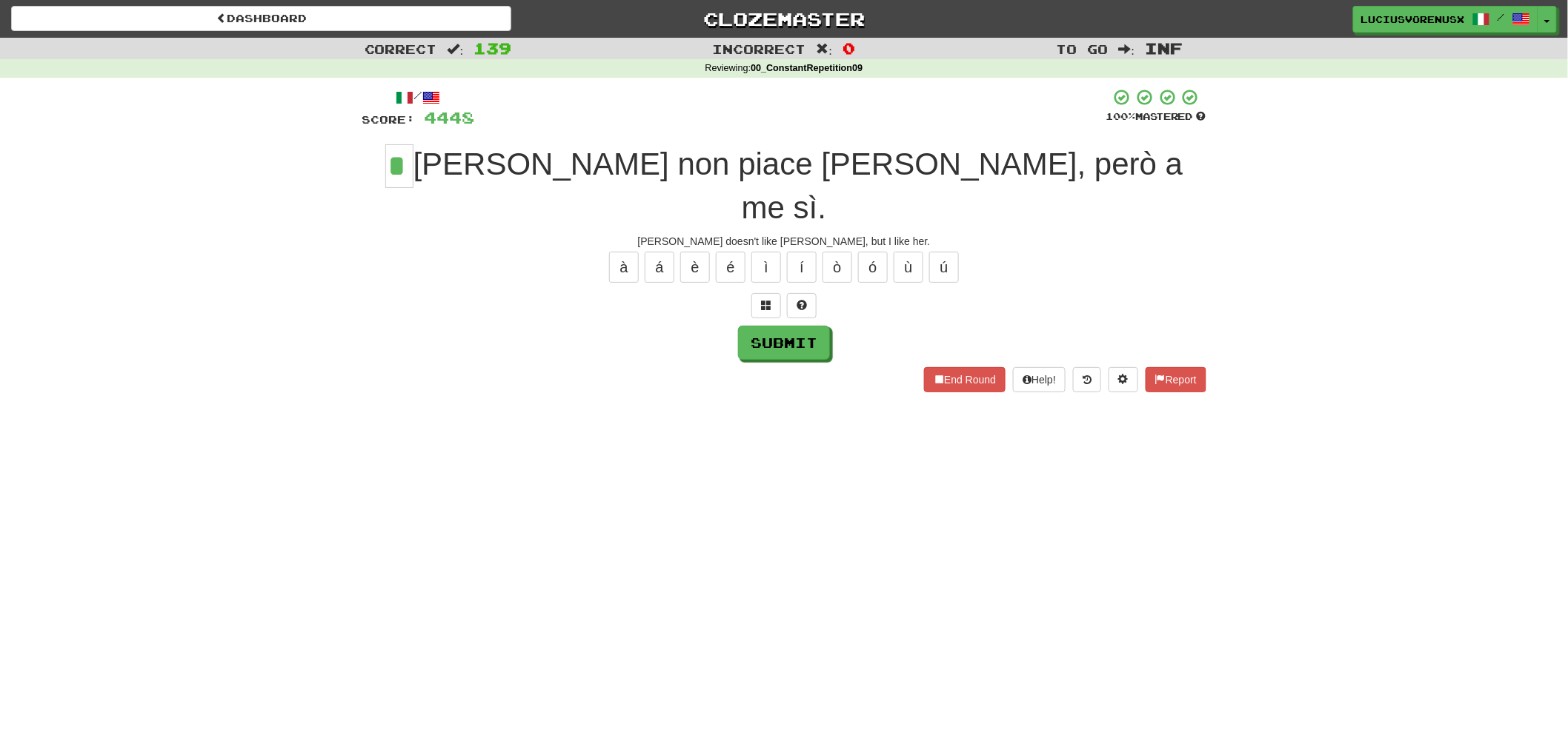
type input "*"
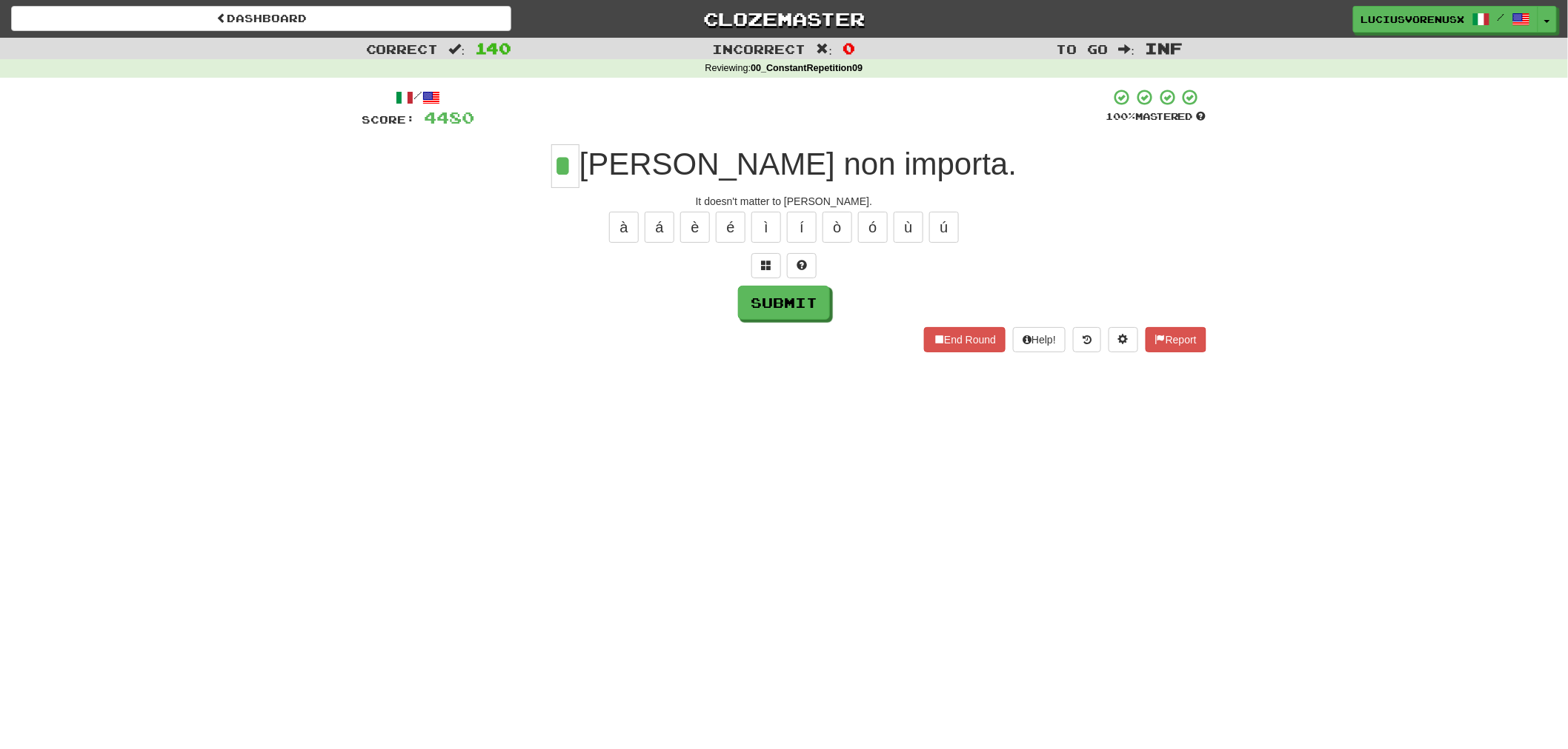
type input "*"
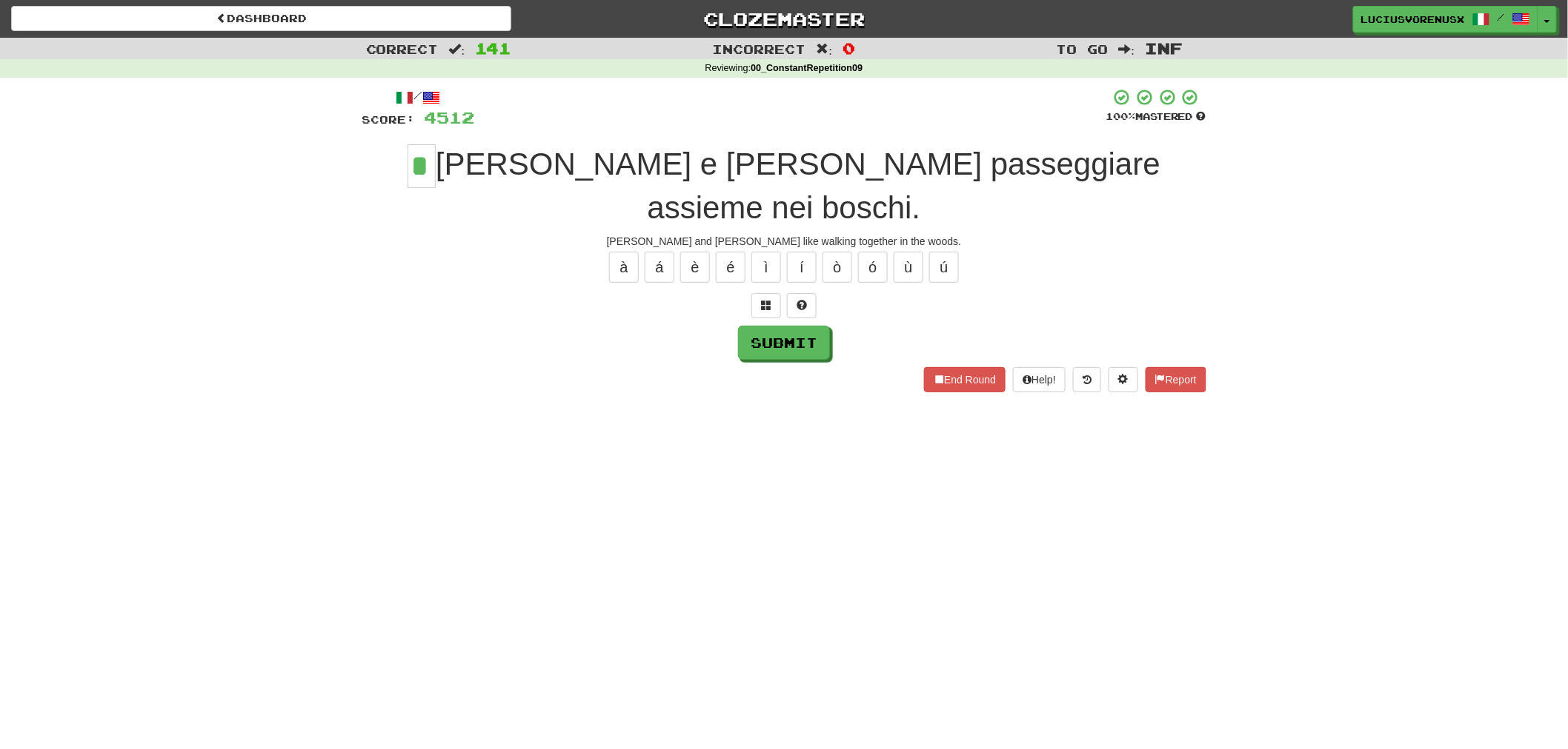
type input "*"
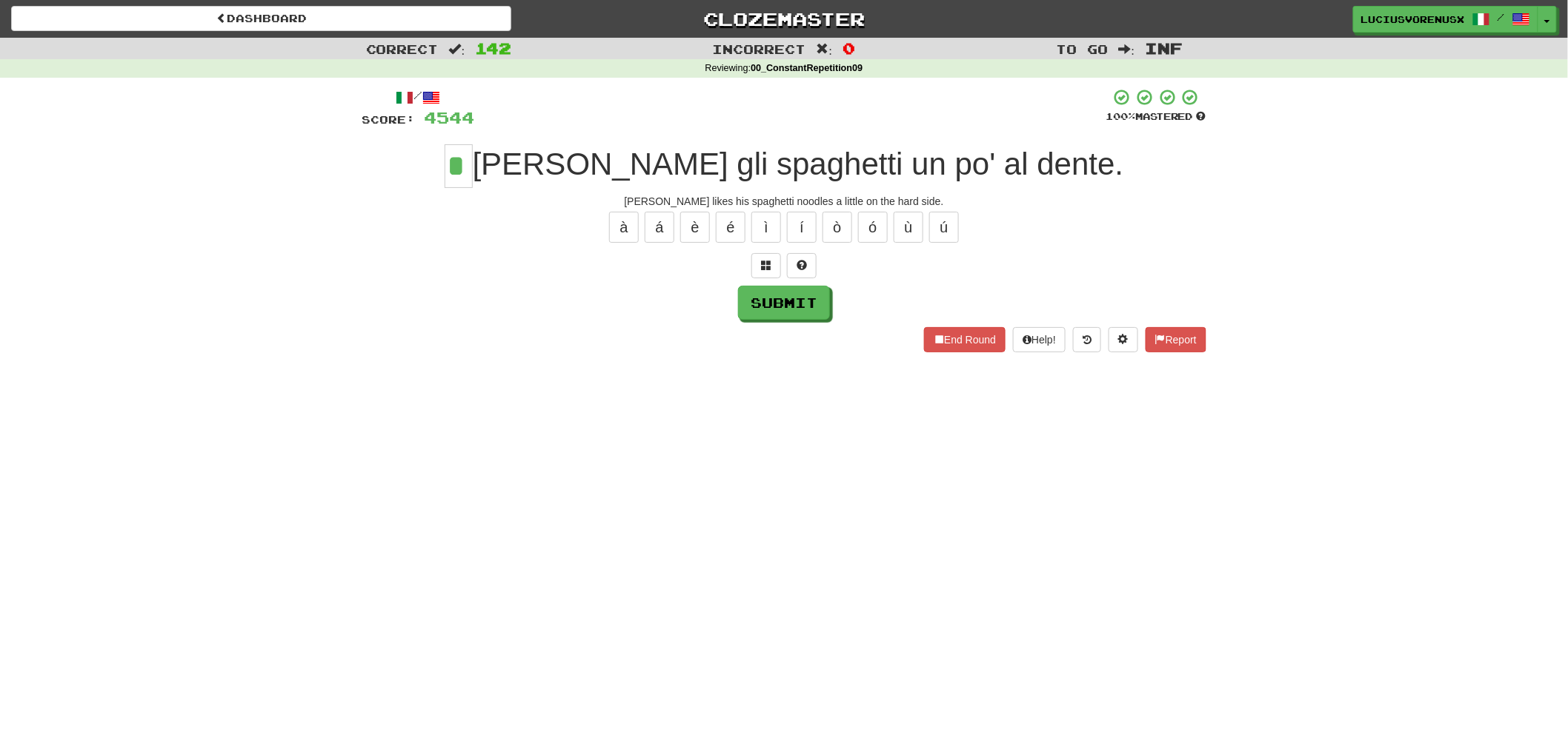
type input "*"
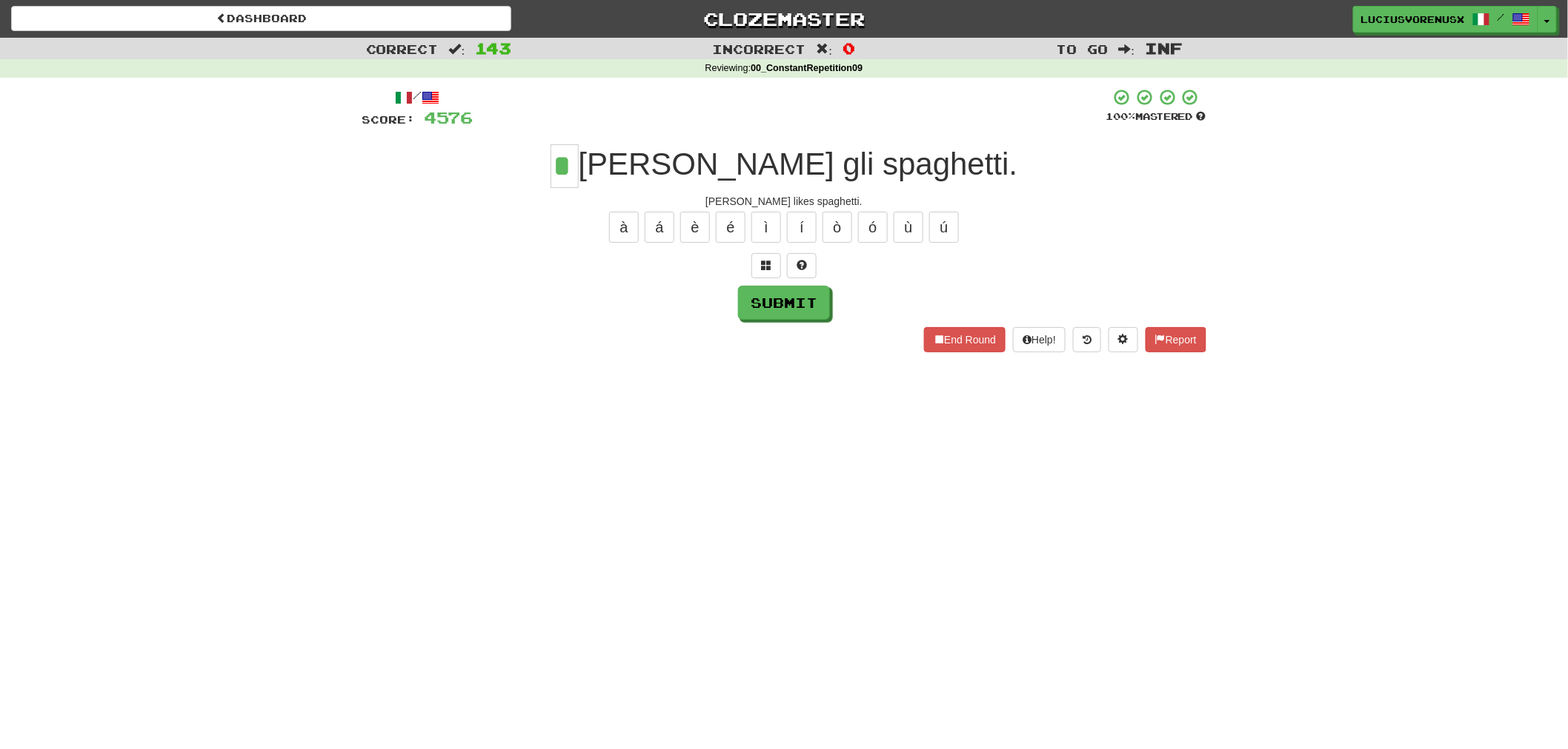
type input "*"
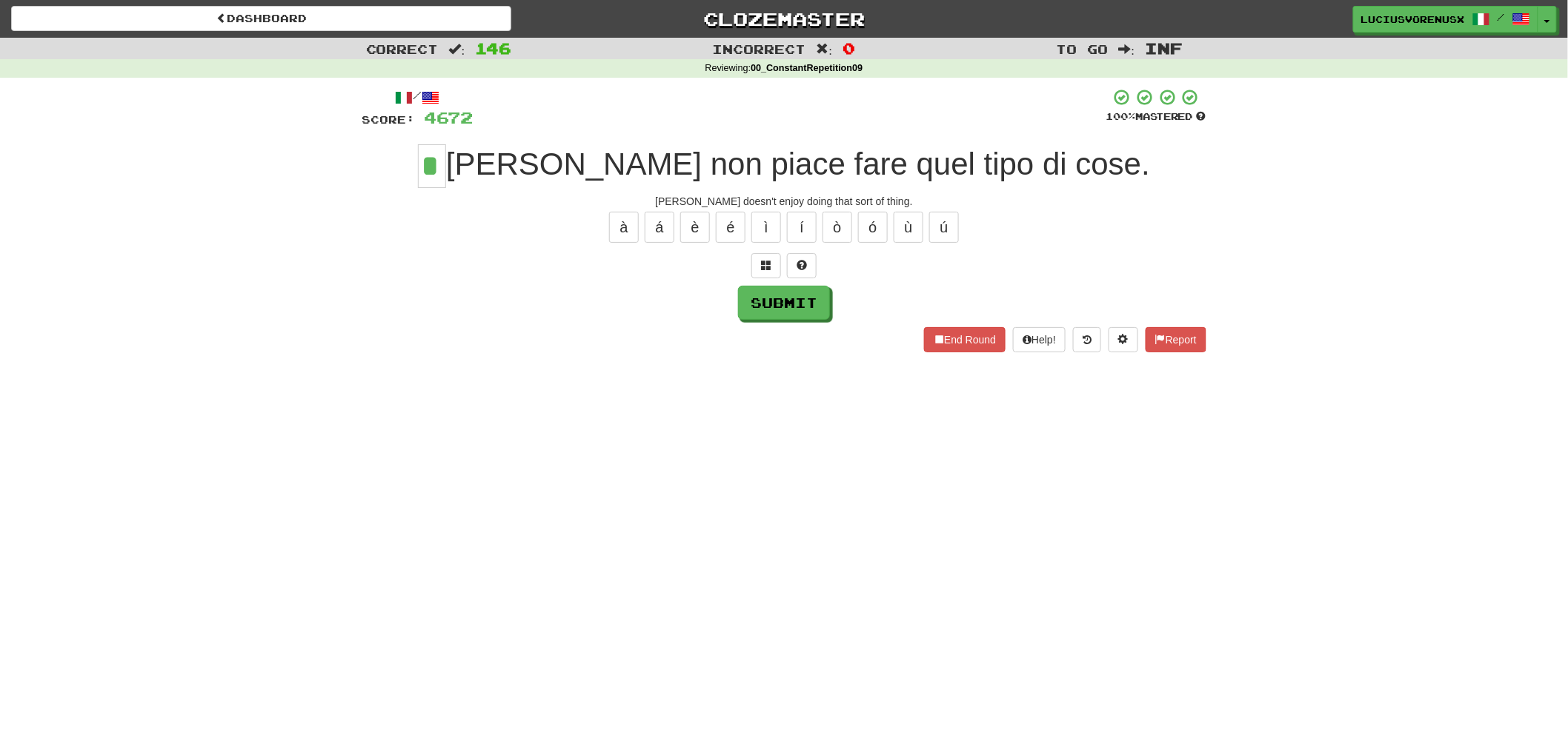
type input "*"
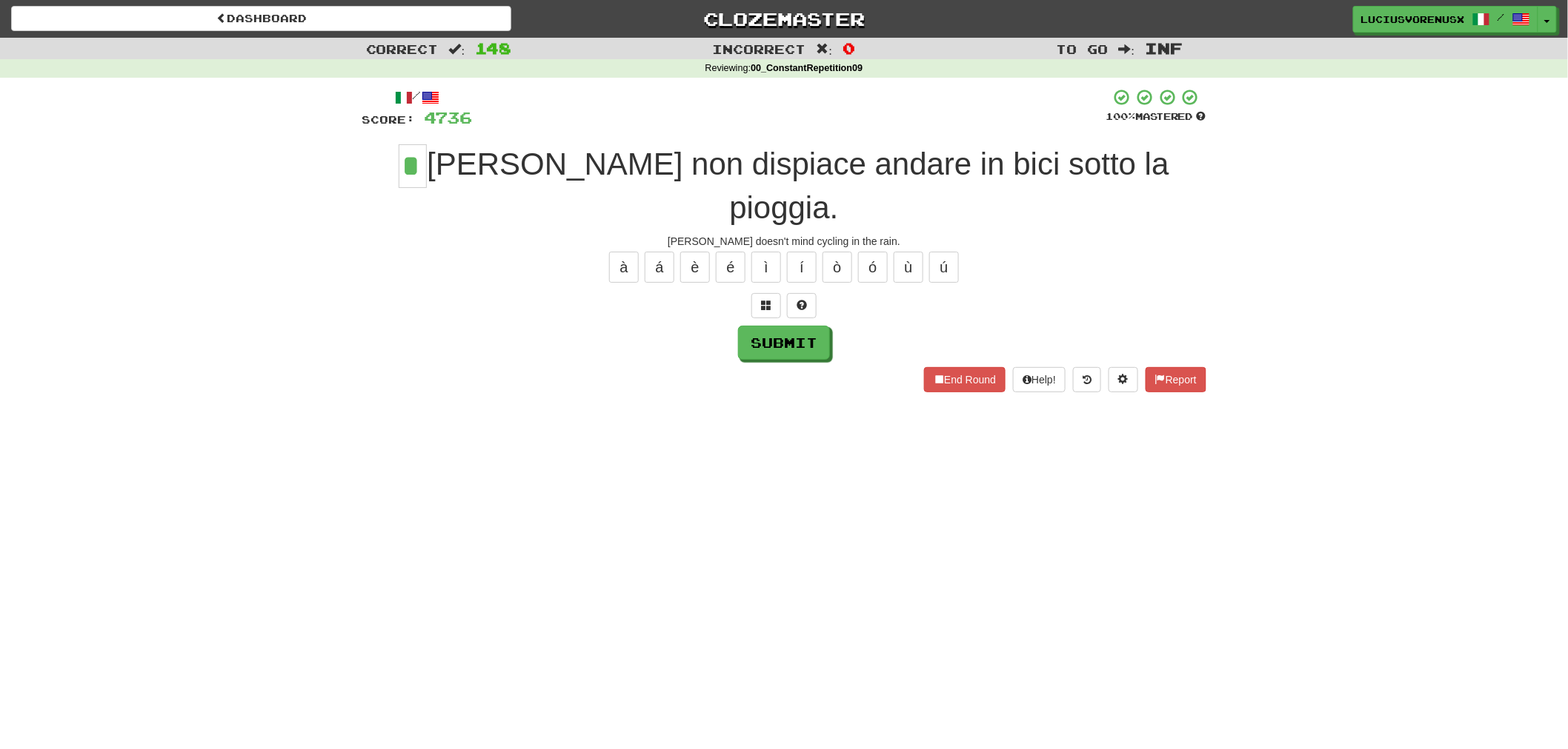
type input "*"
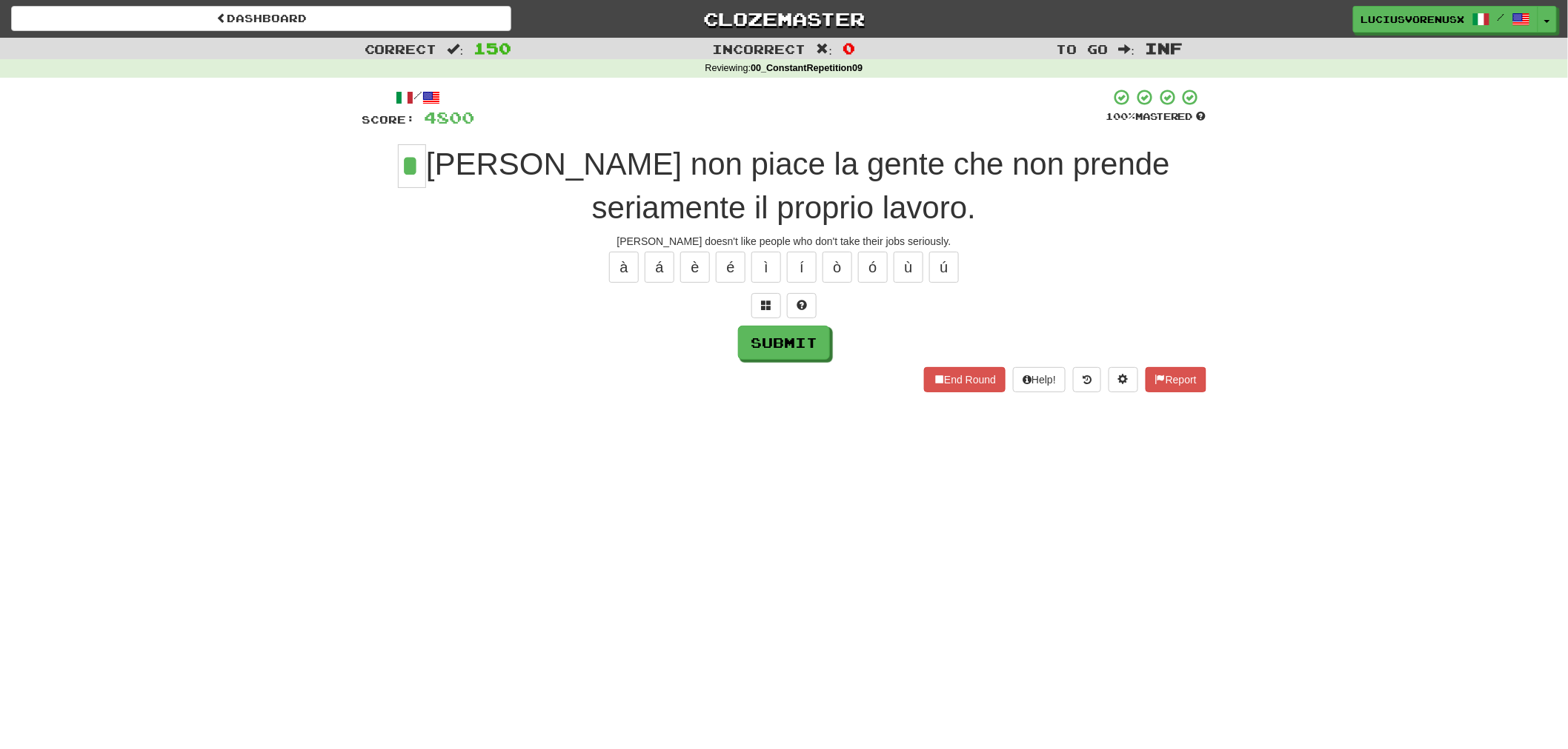
type input "*"
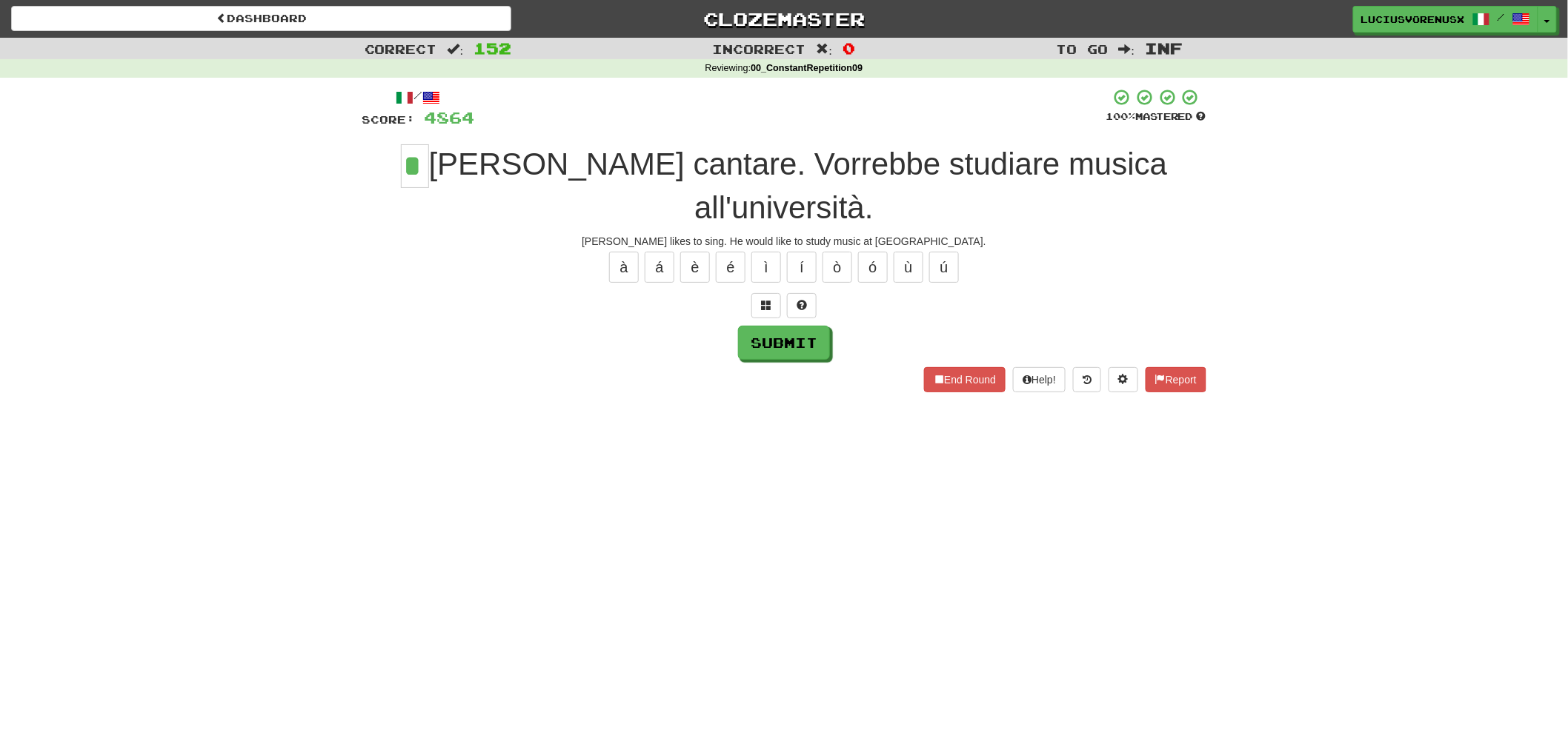
type input "*"
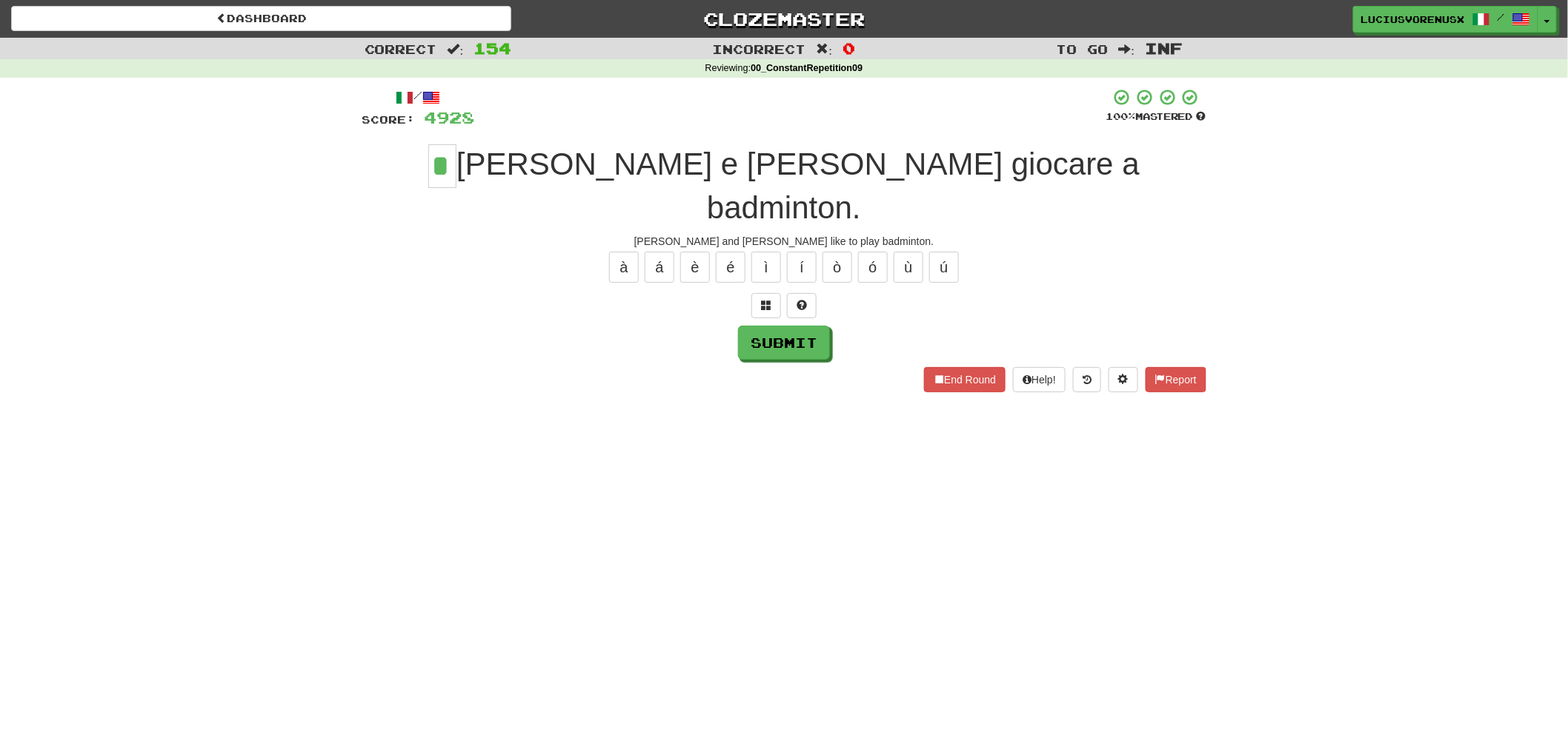
type input "*"
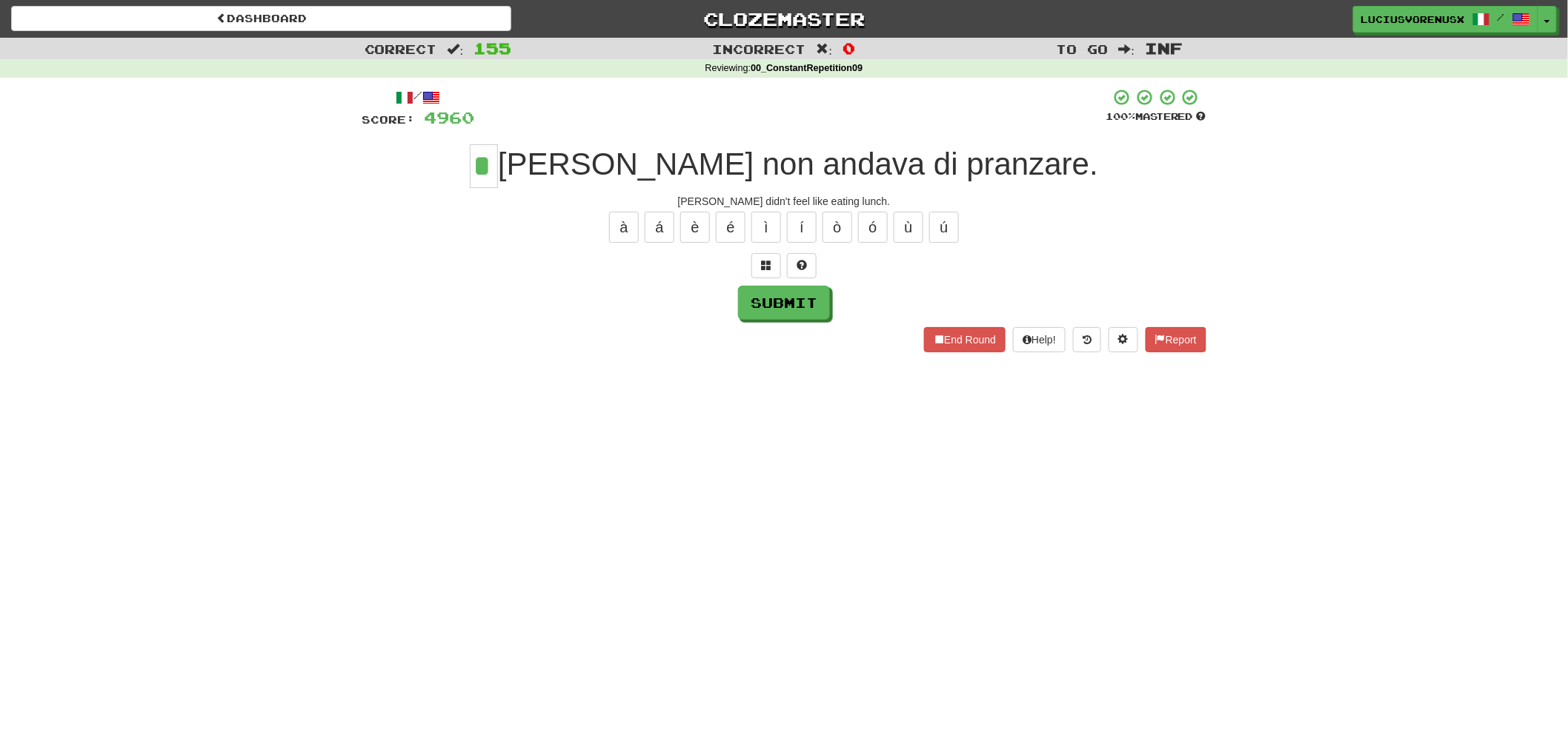
type input "*"
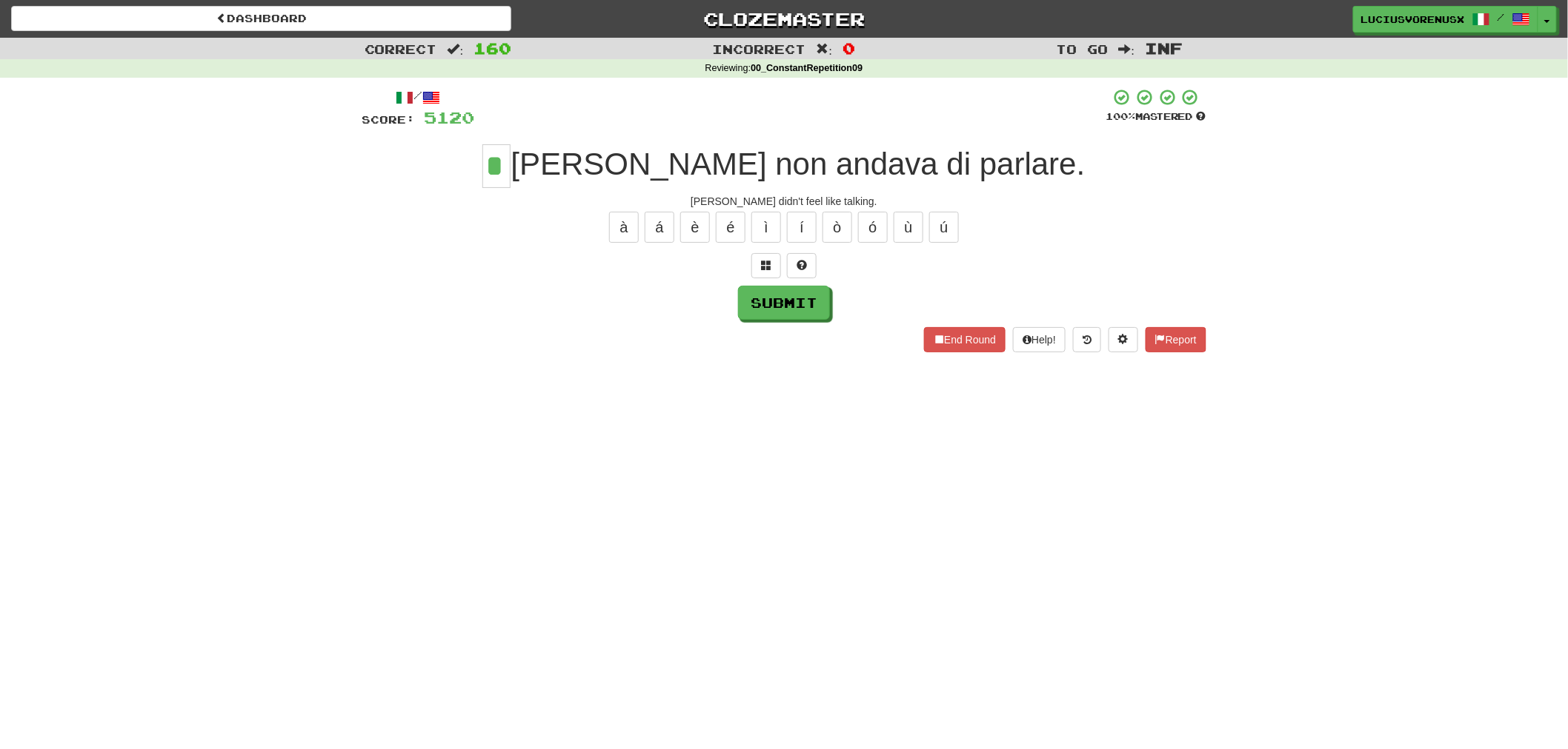
type input "*"
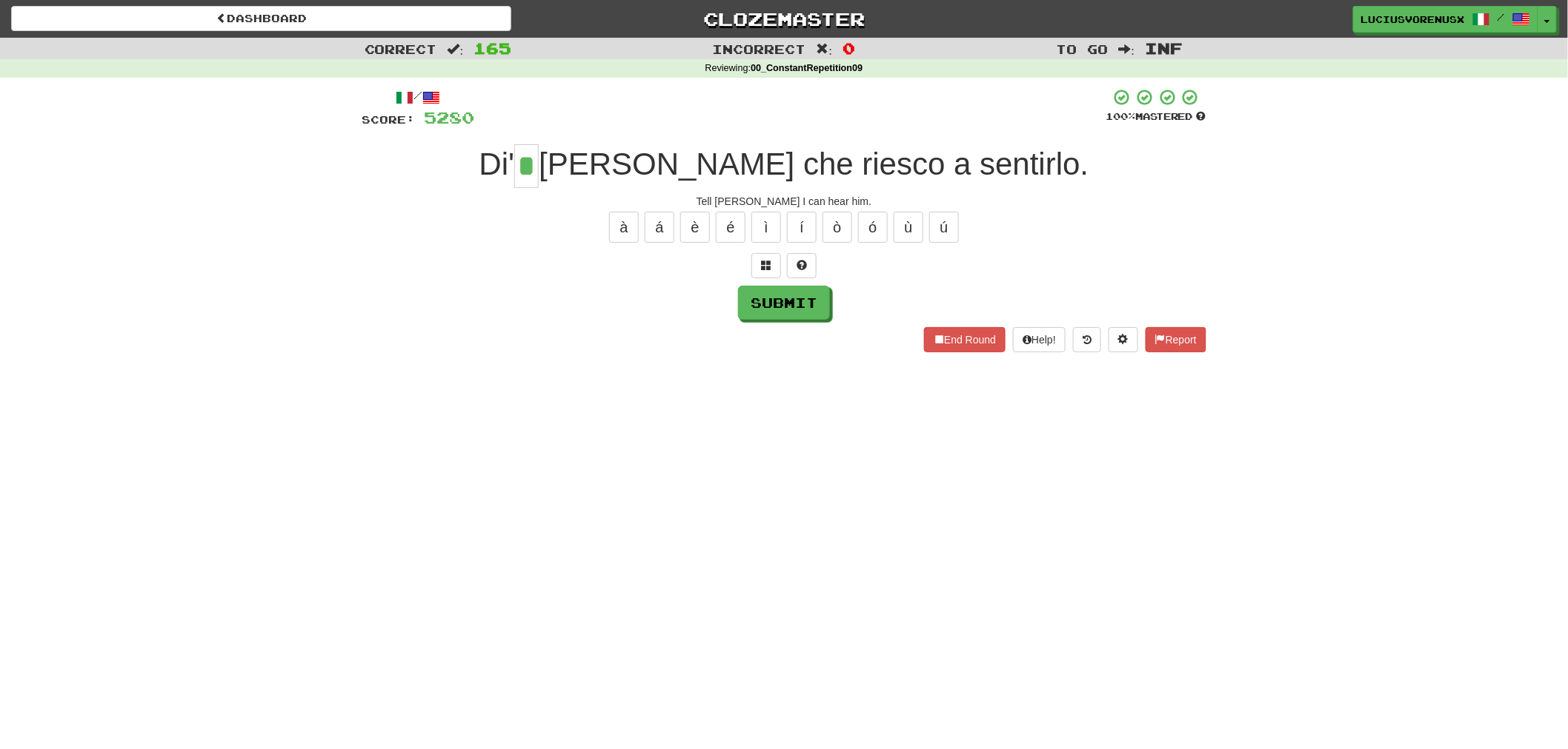
type input "*"
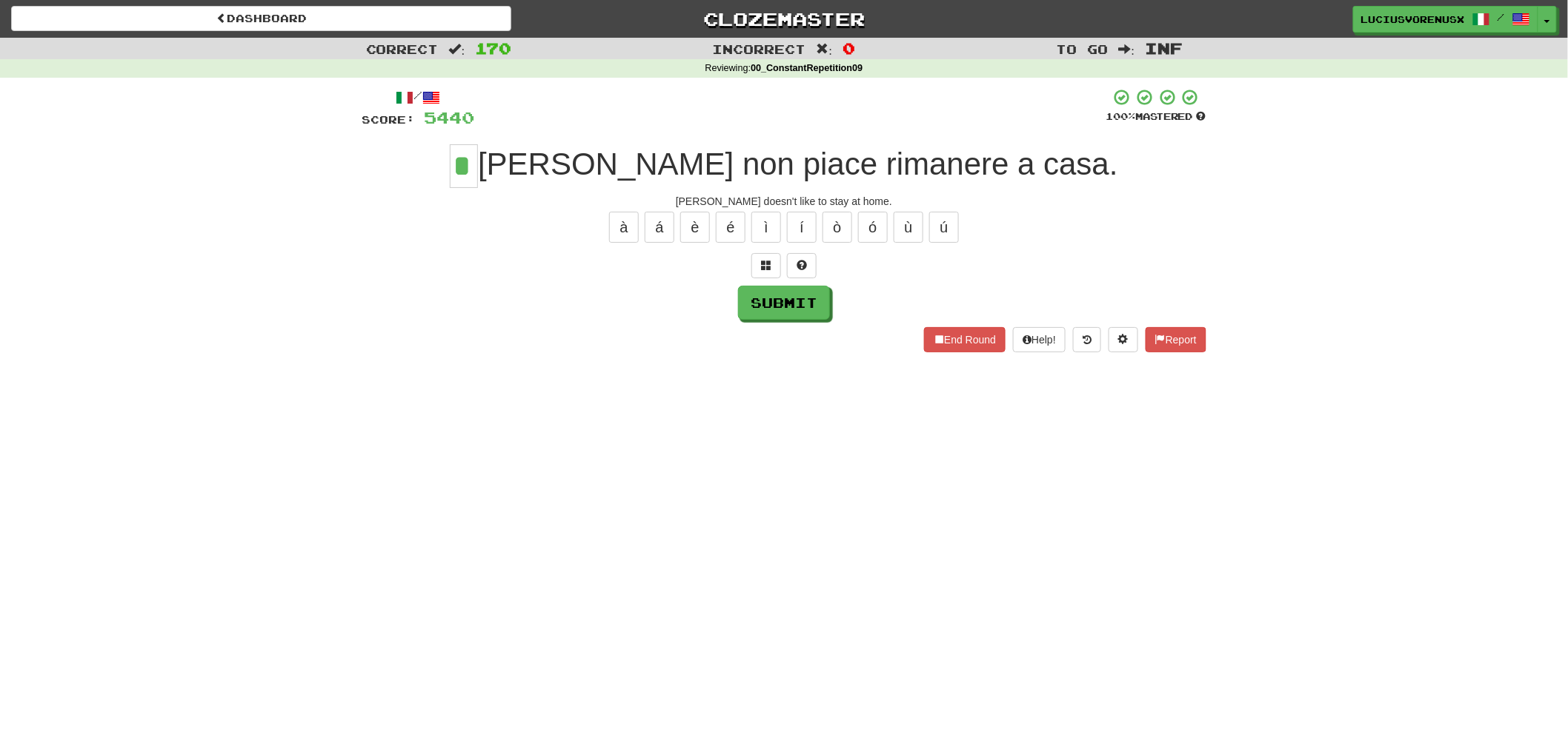
type input "*"
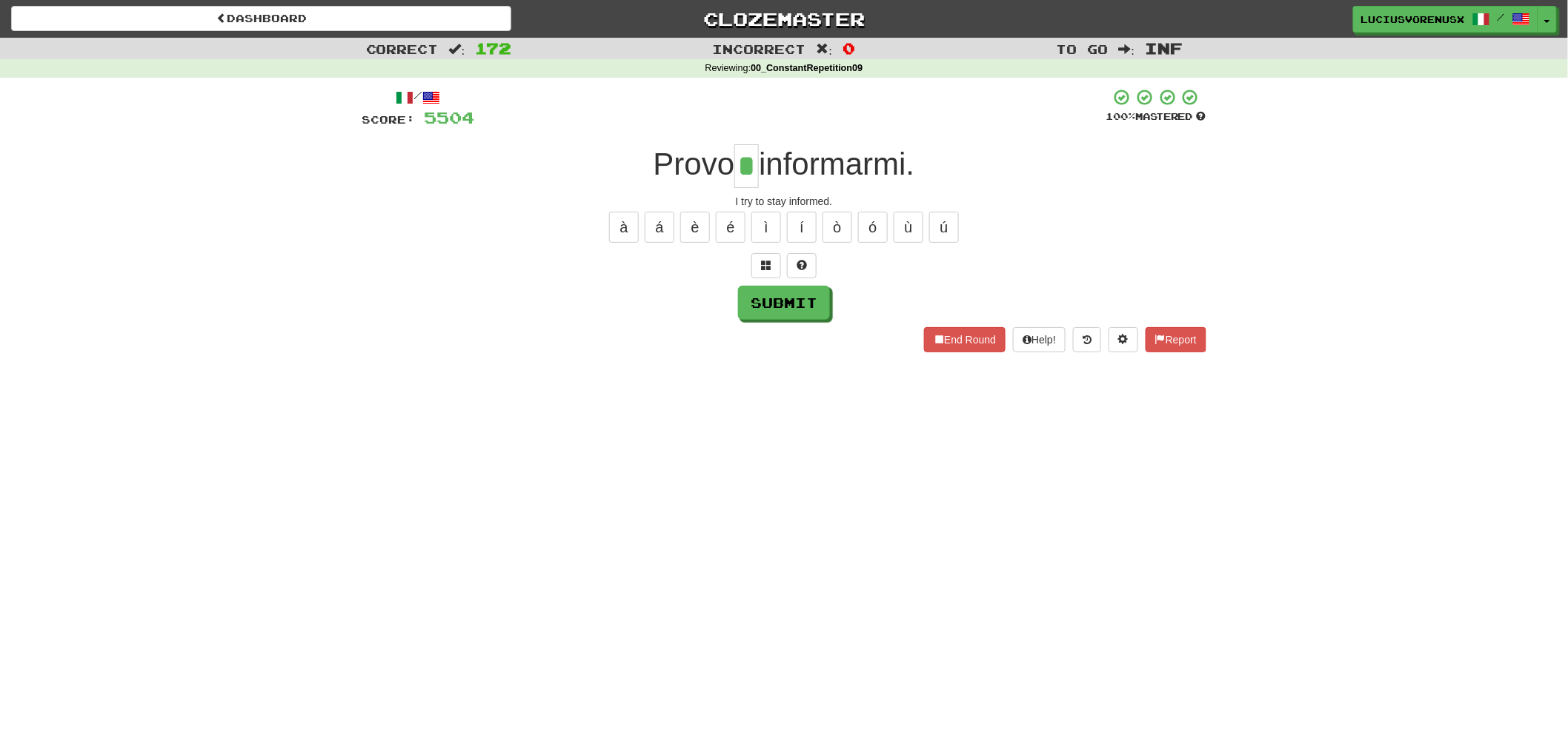
type input "*"
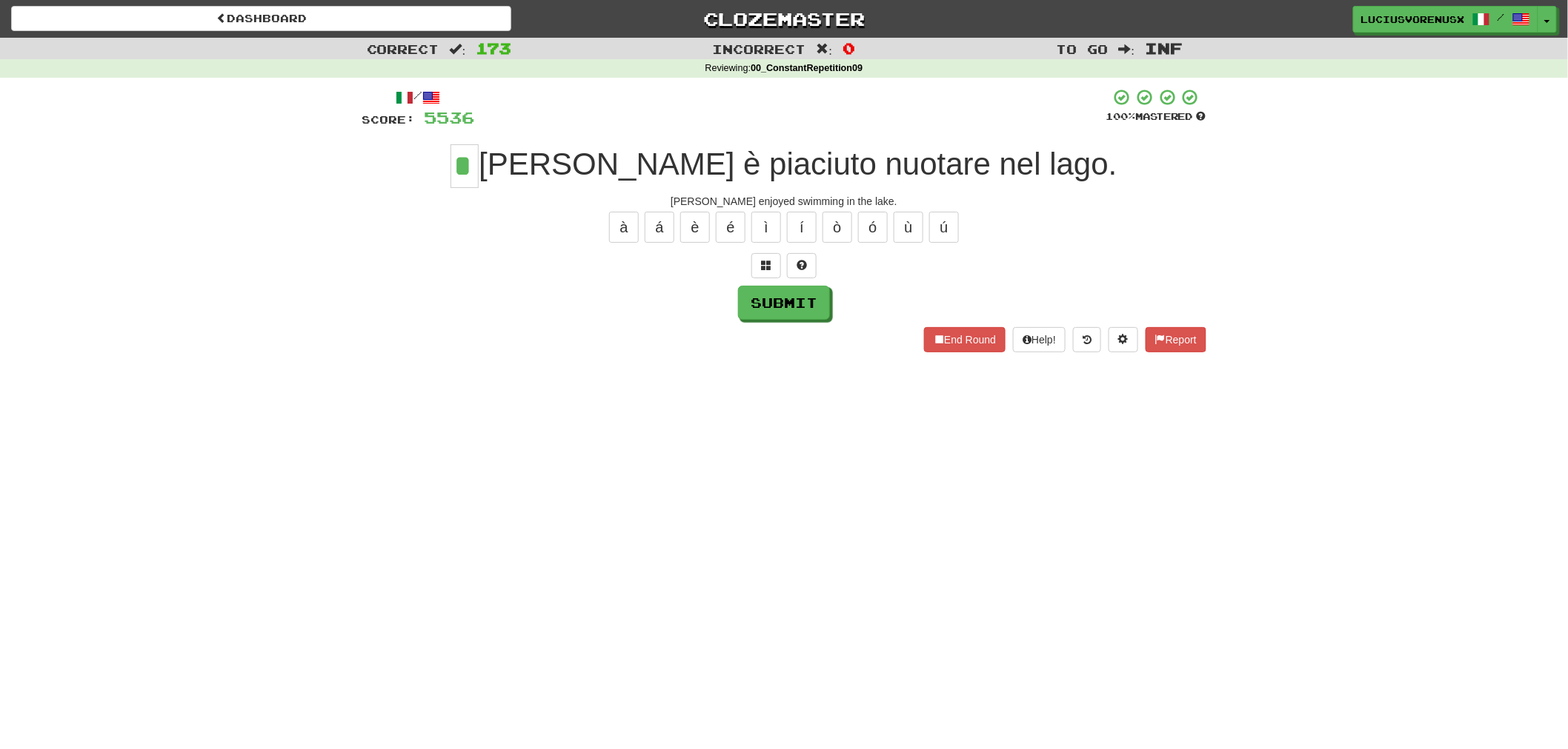
type input "*"
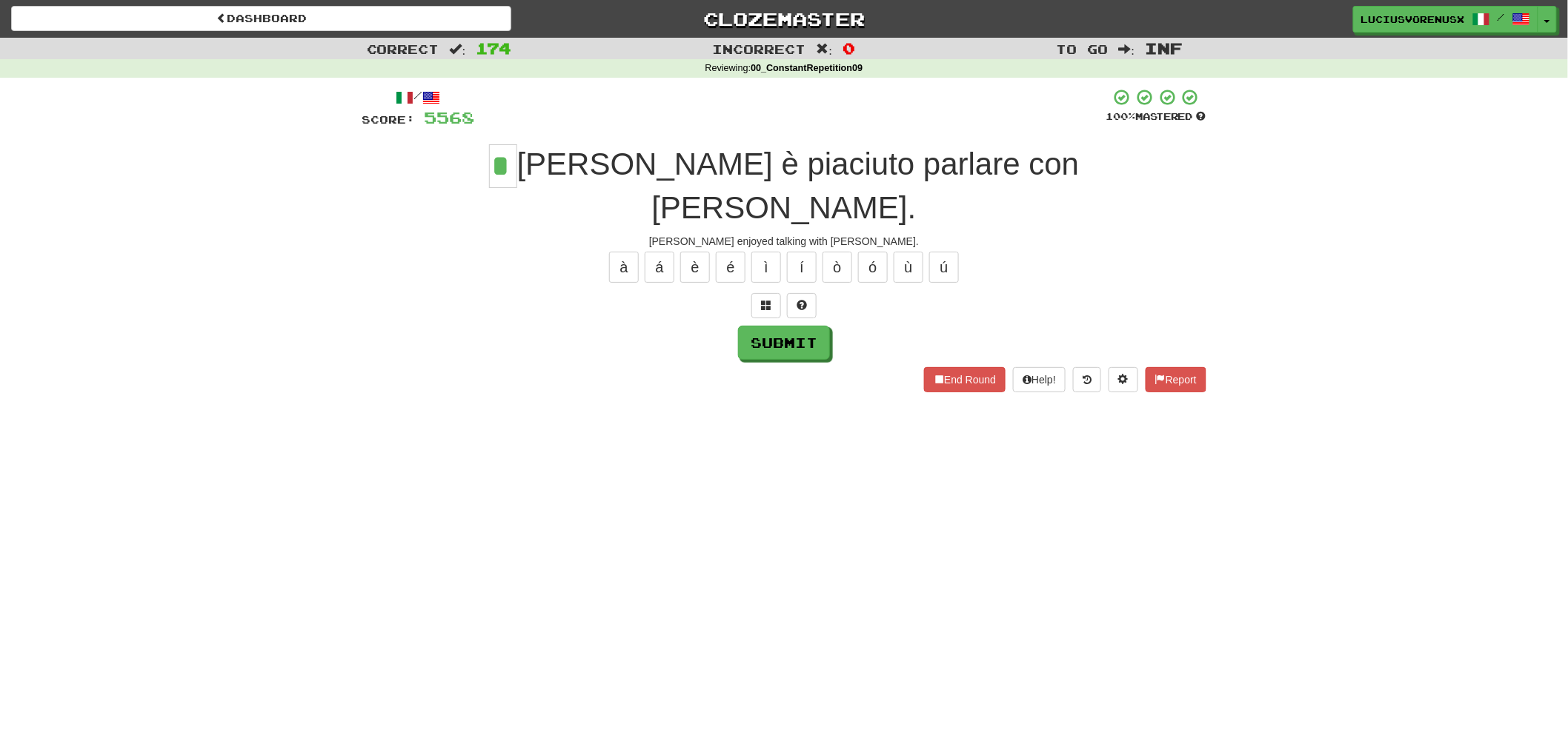
type input "*"
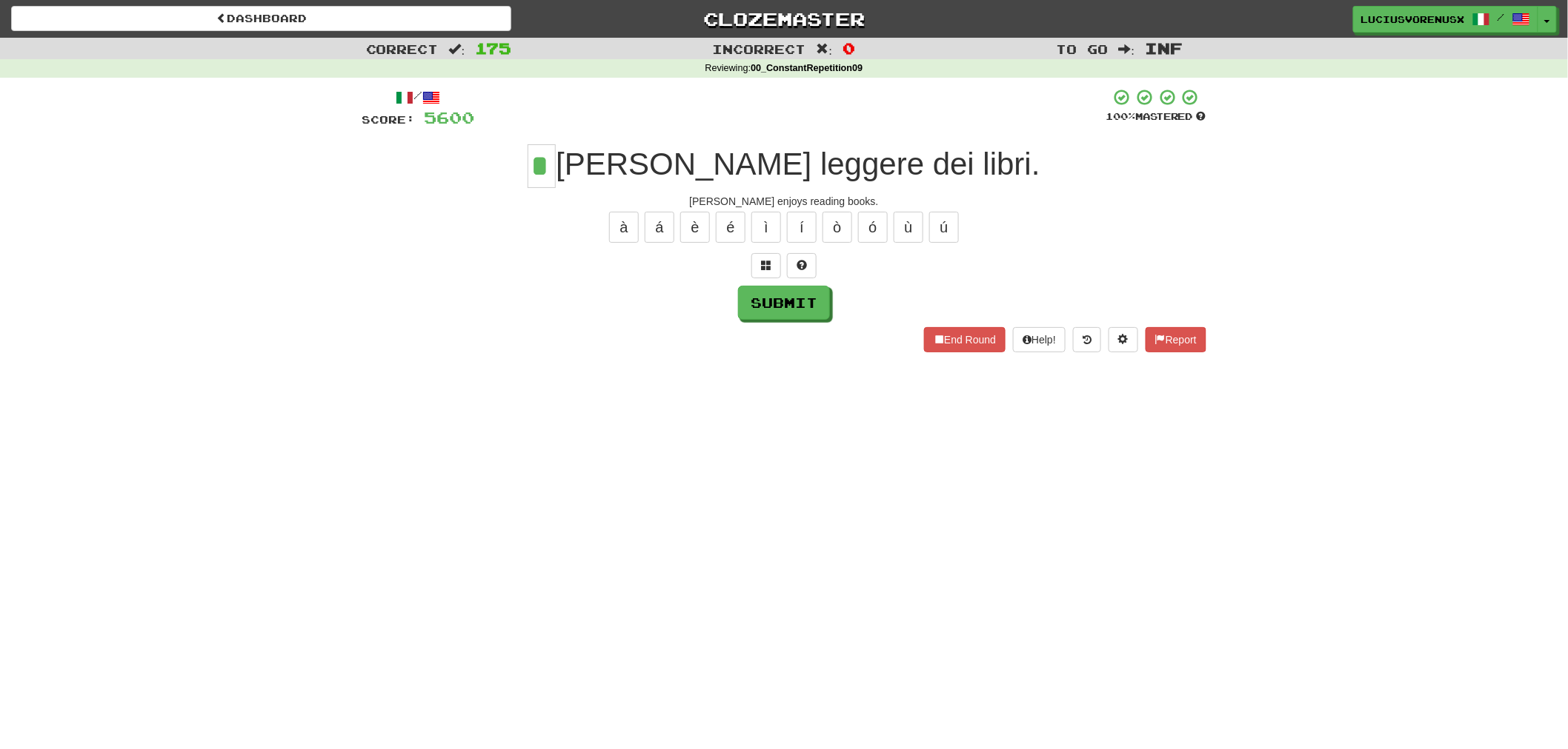
type input "*"
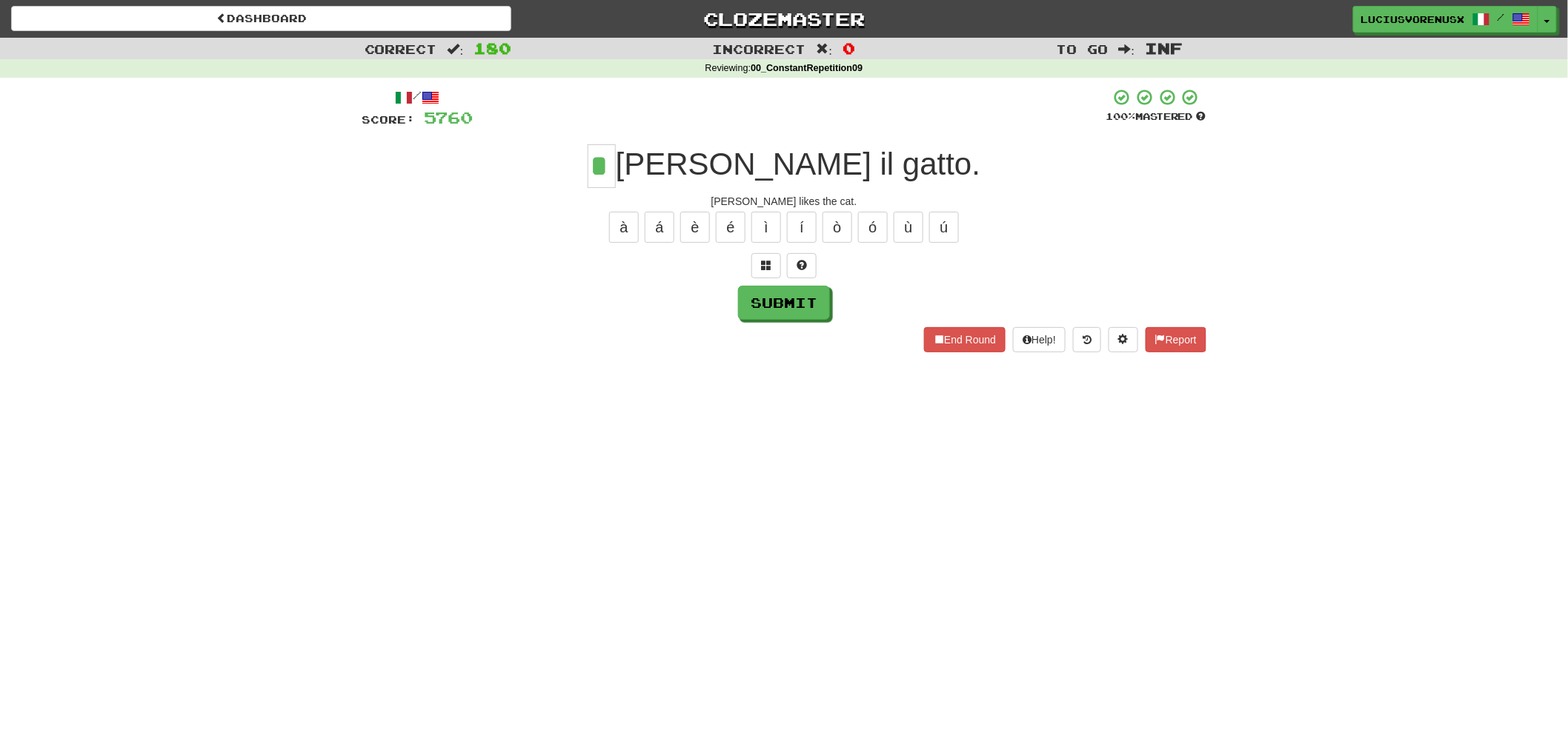
type input "*"
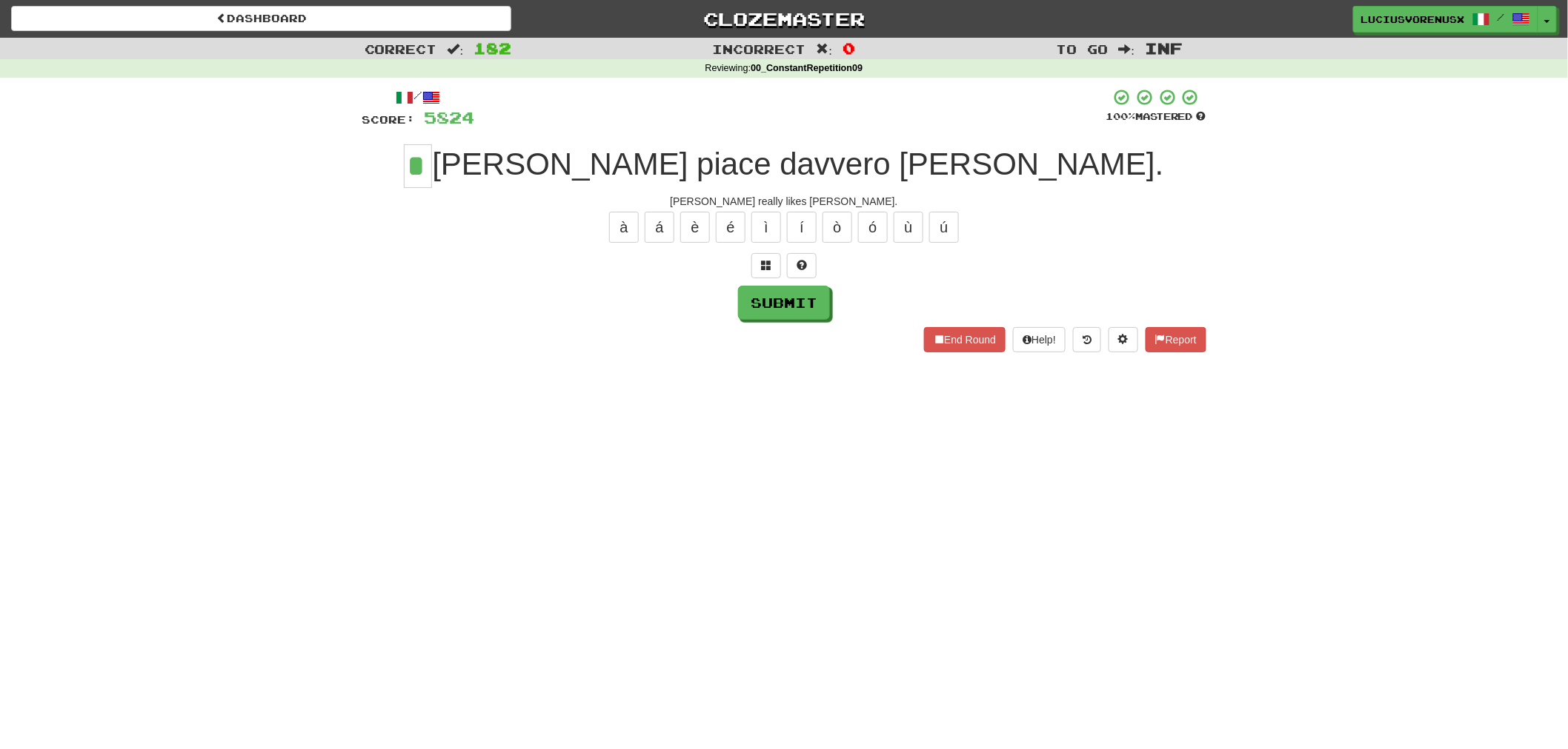
type input "*"
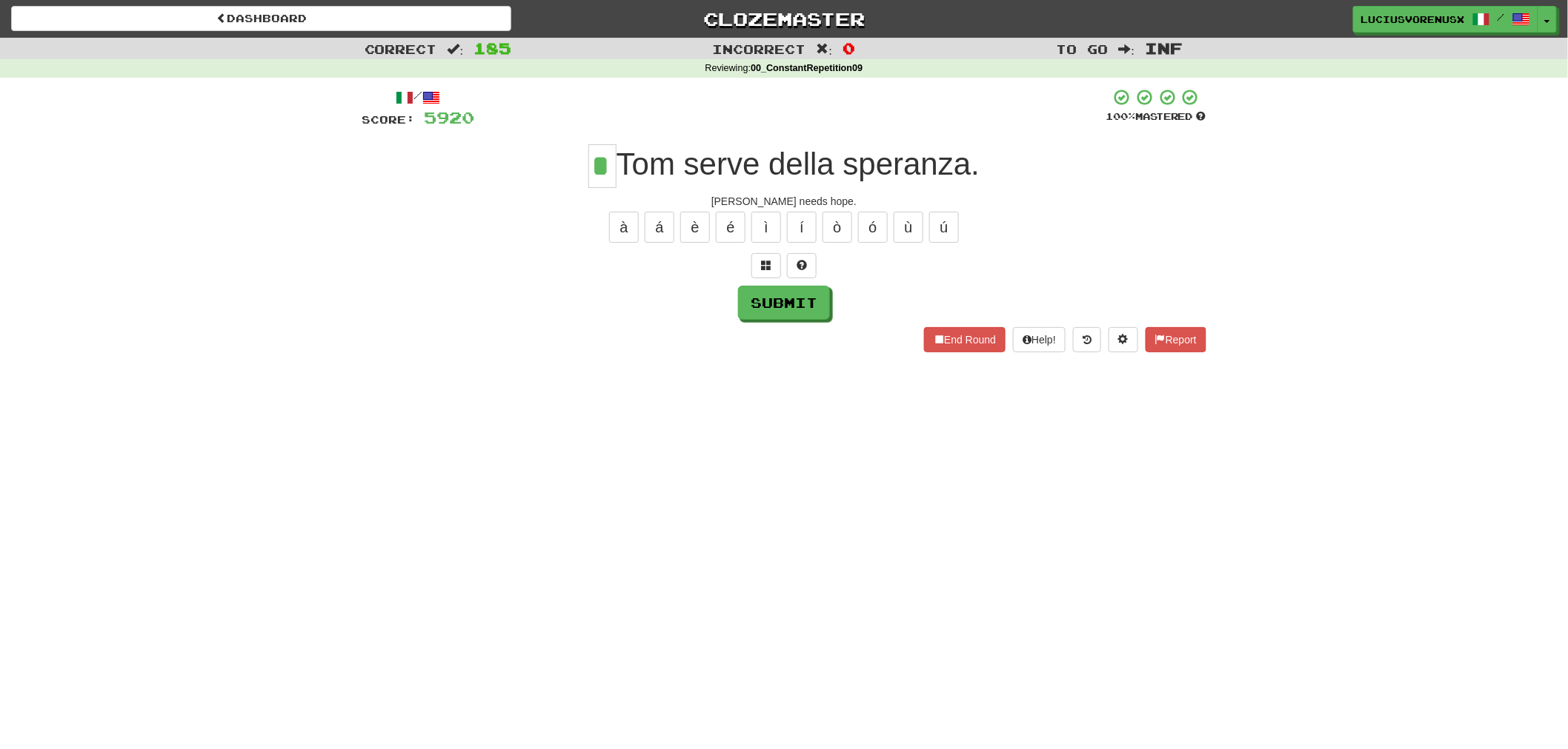
type input "*"
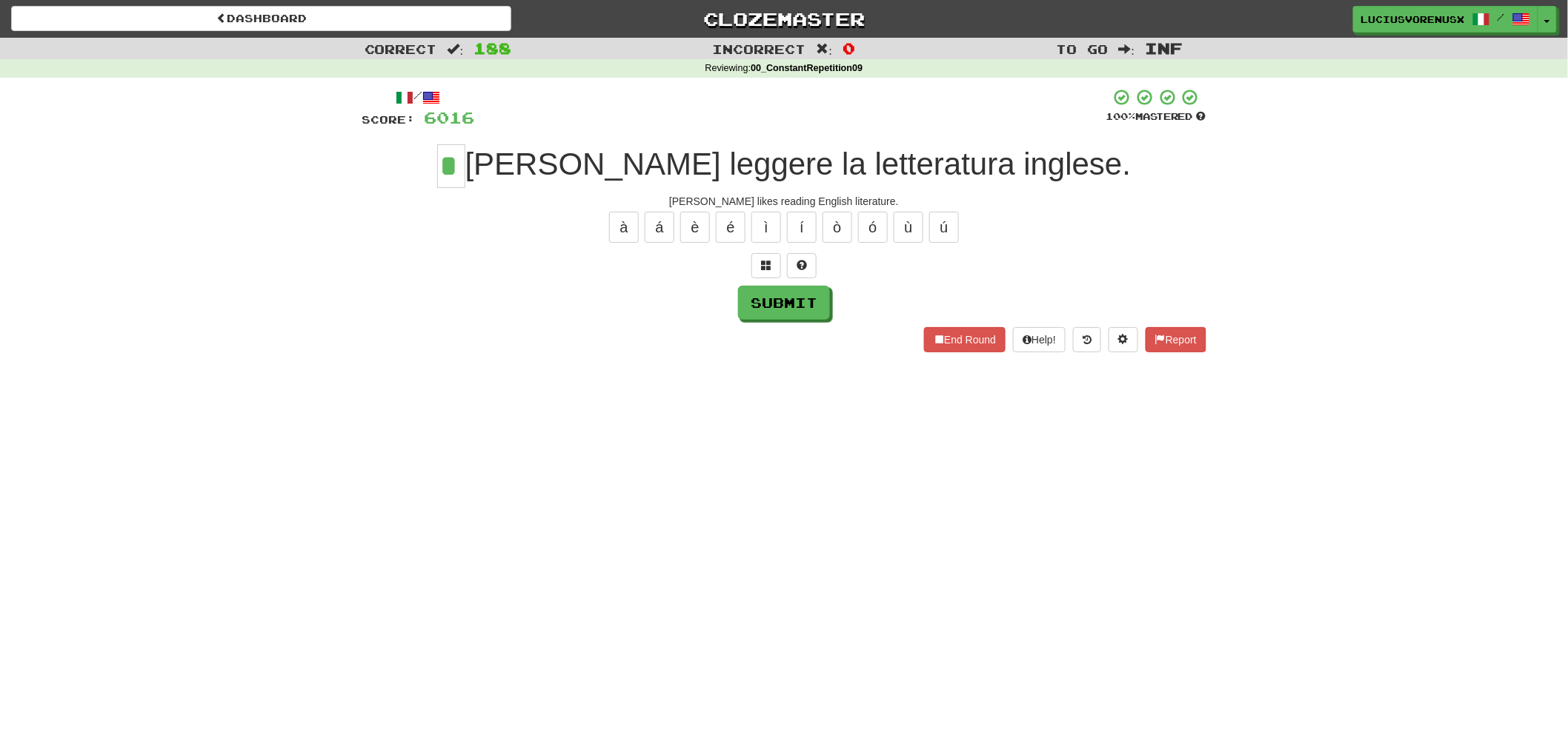
type input "*"
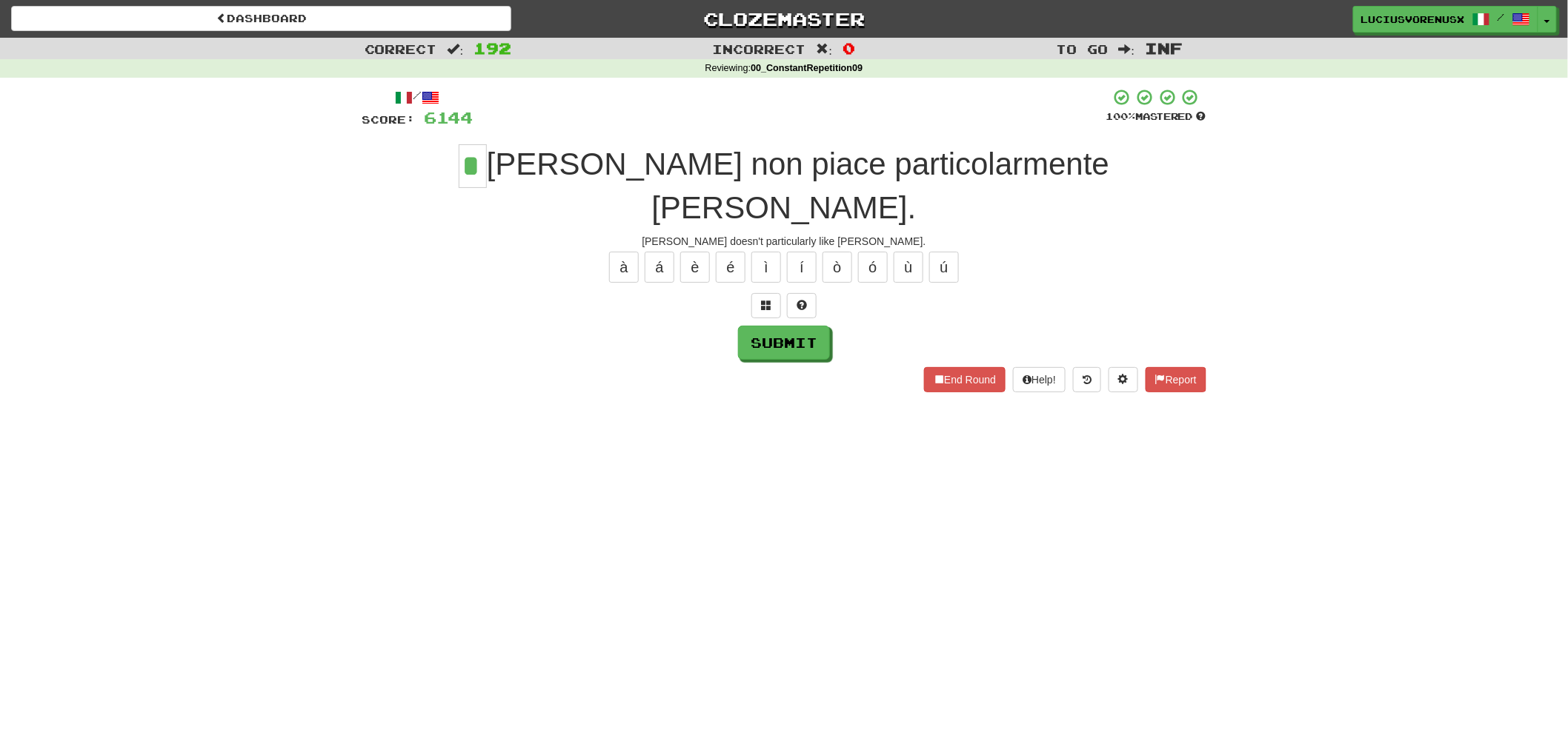
type input "*"
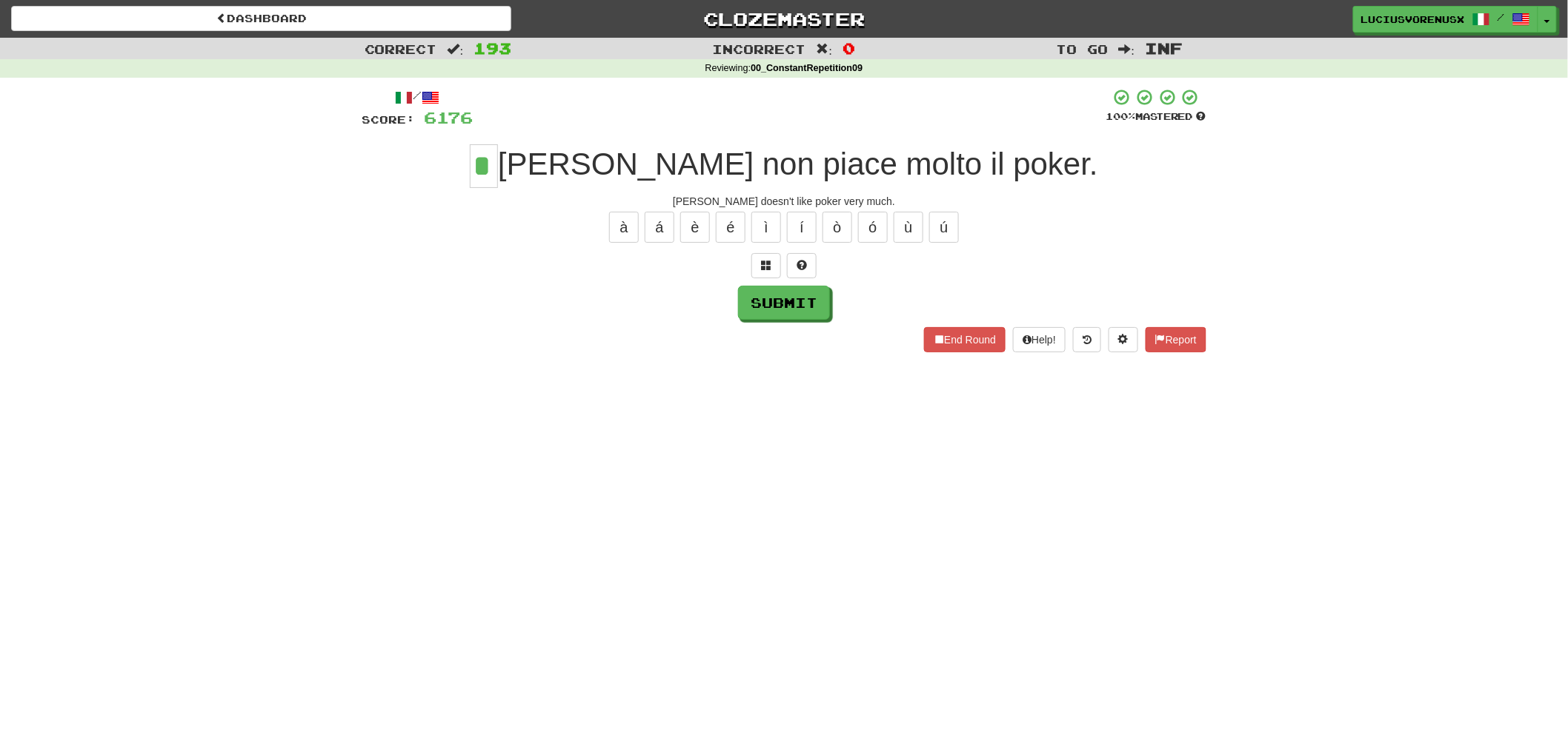
type input "*"
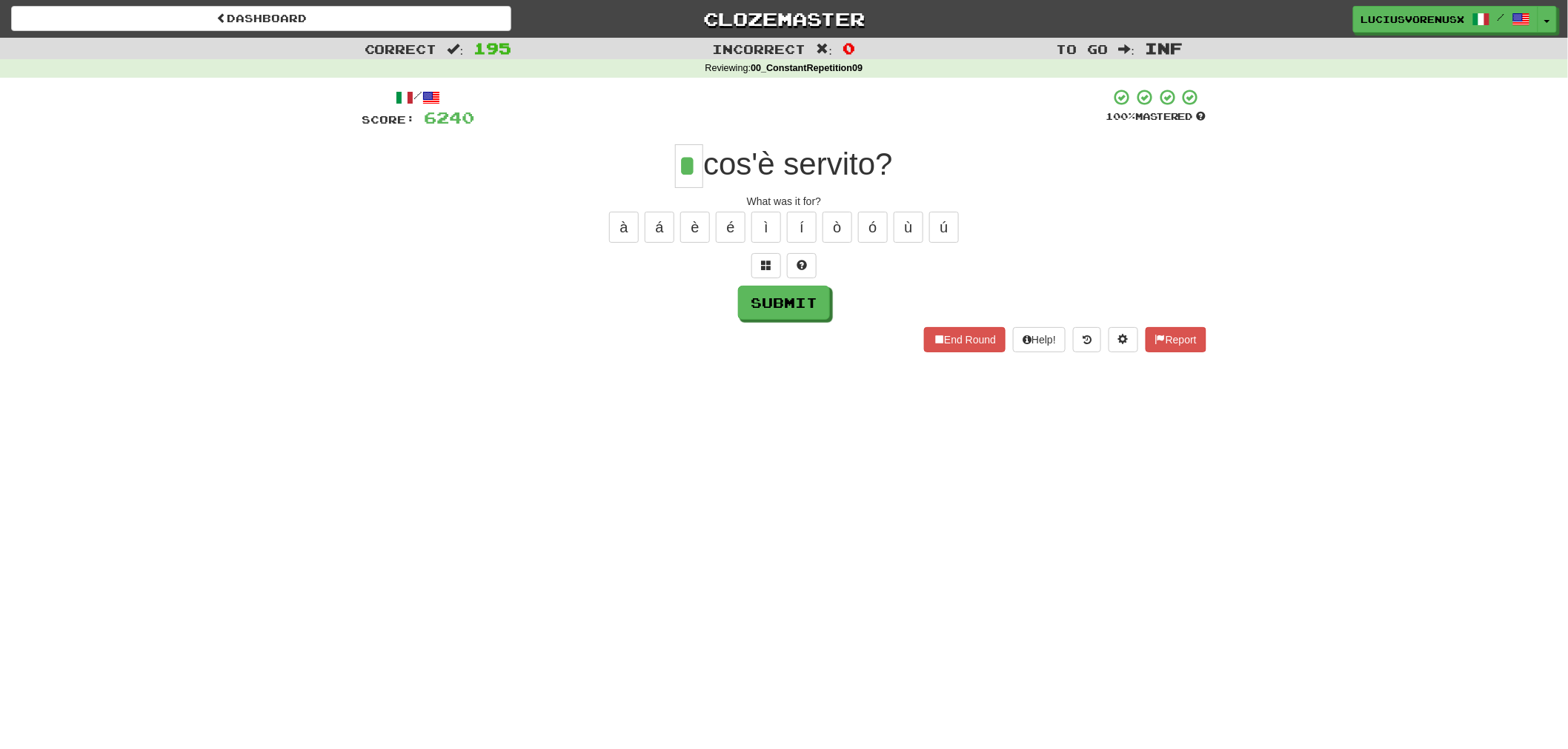
type input "*"
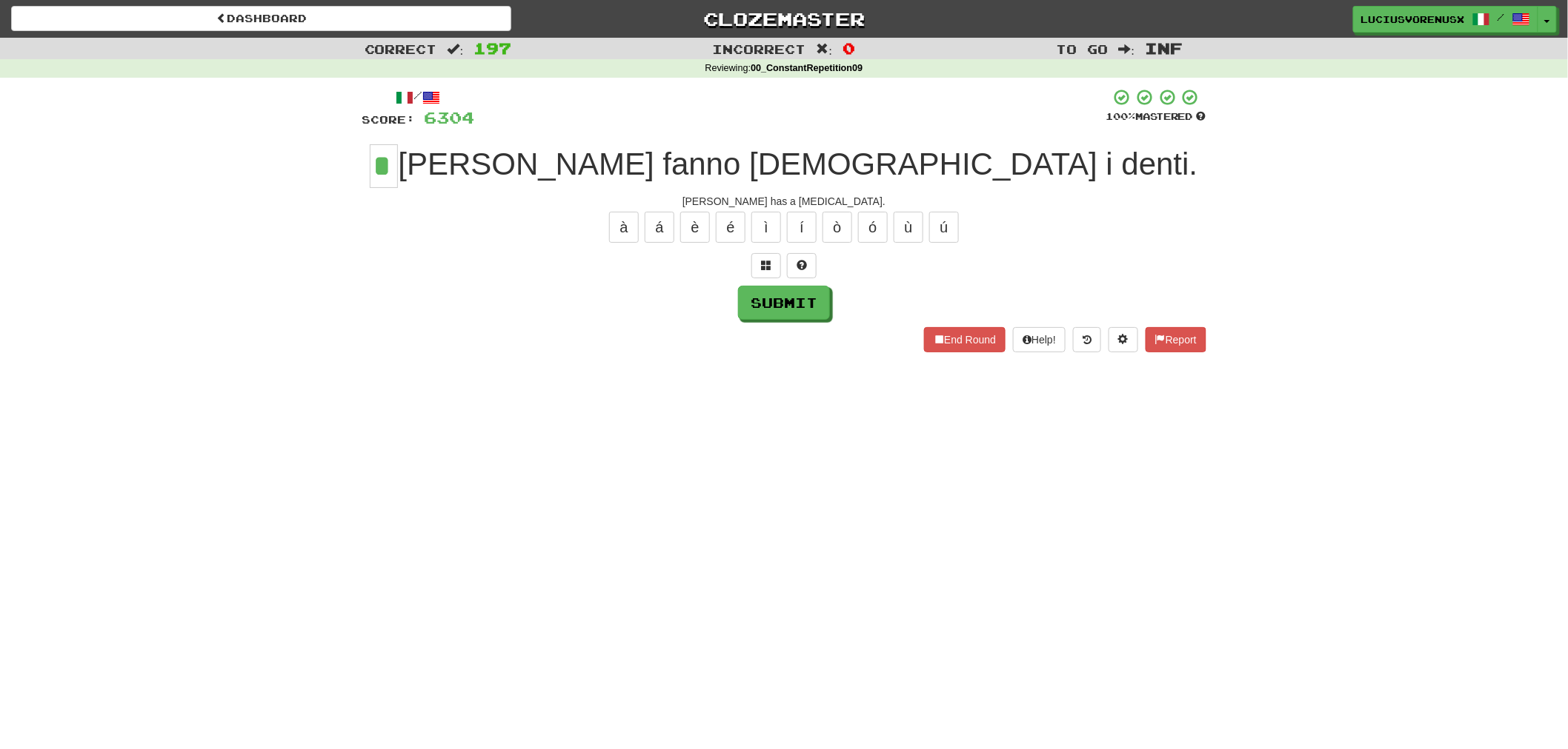
type input "*"
